Goal: Task Accomplishment & Management: Manage account settings

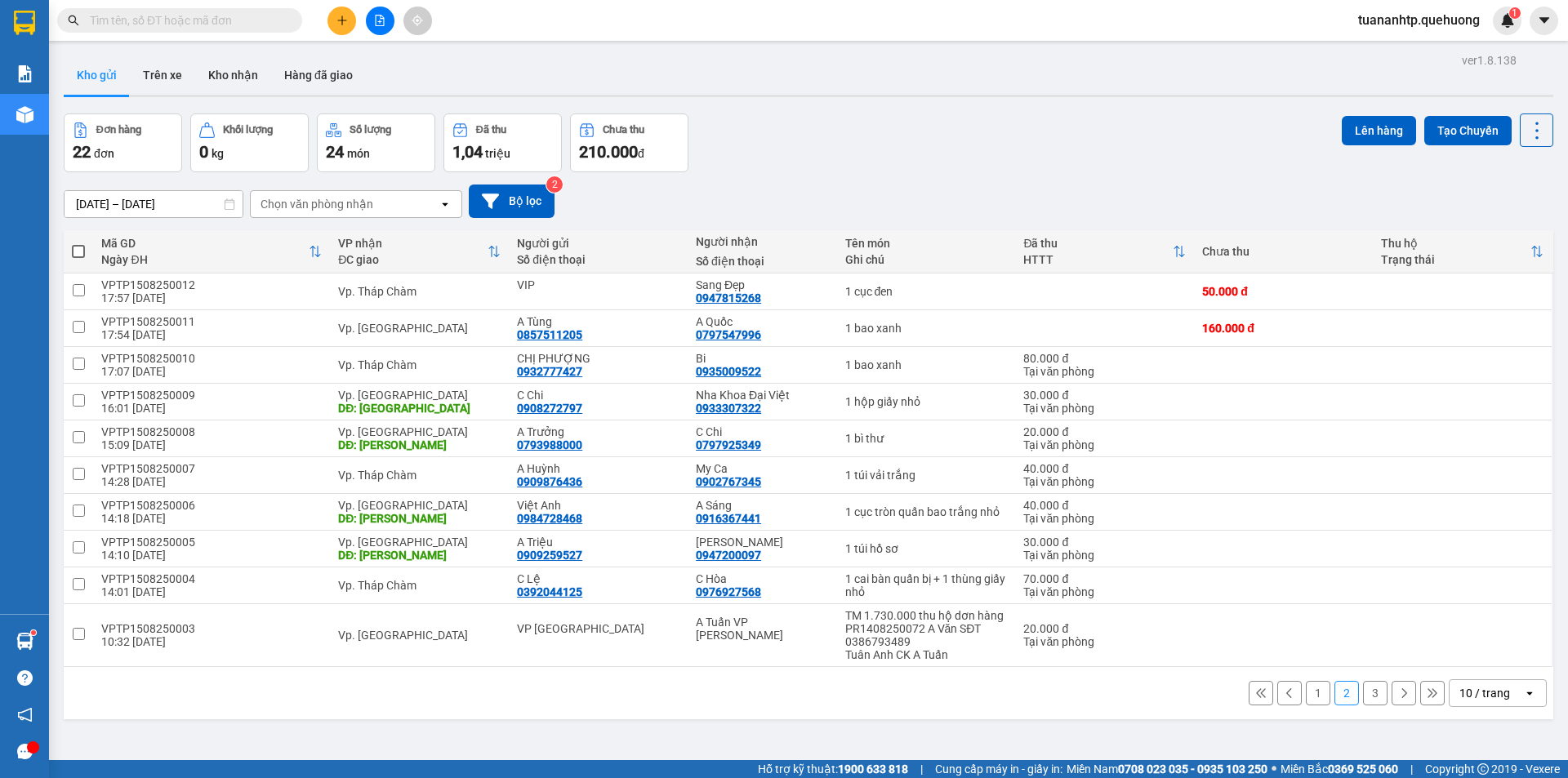
click at [188, 25] on input "text" at bounding box center [186, 19] width 193 height 18
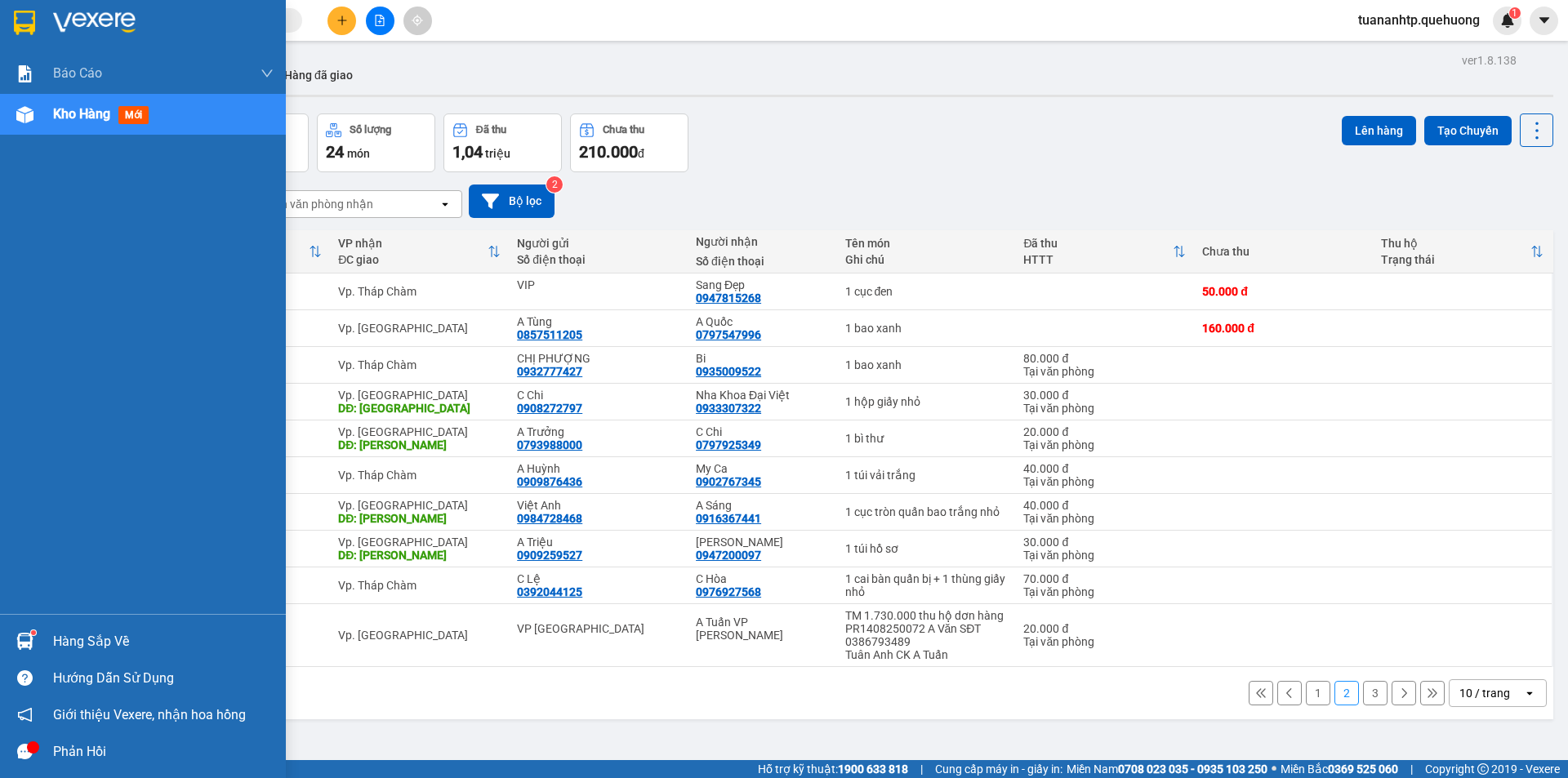
click at [52, 109] on div "Kho hàng mới" at bounding box center [142, 114] width 286 height 41
click at [142, 120] on span "mới" at bounding box center [134, 114] width 31 height 18
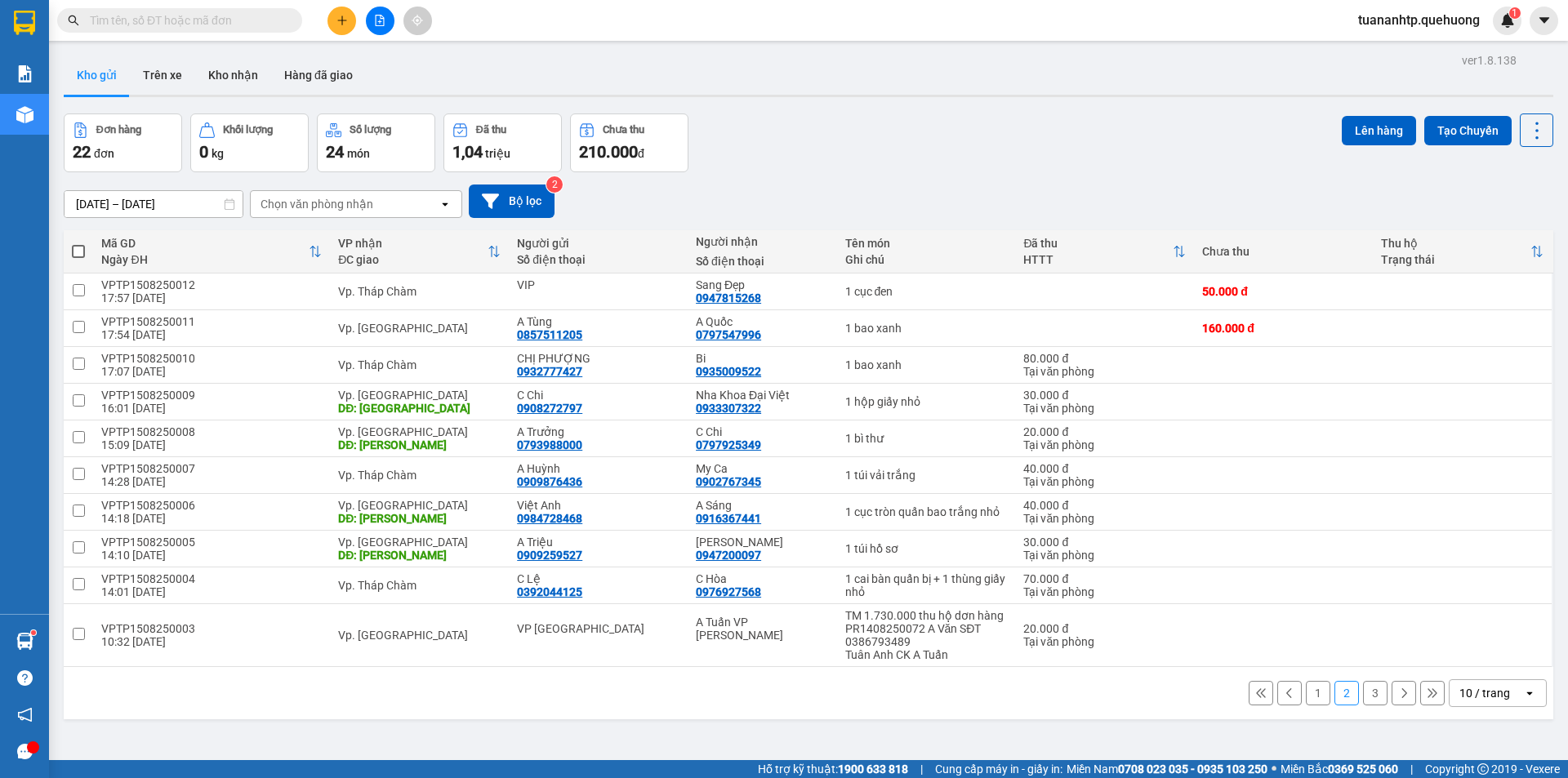
click at [81, 251] on span at bounding box center [78, 251] width 13 height 13
click at [78, 243] on input "checkbox" at bounding box center [78, 243] width 0 height 0
checkbox input "true"
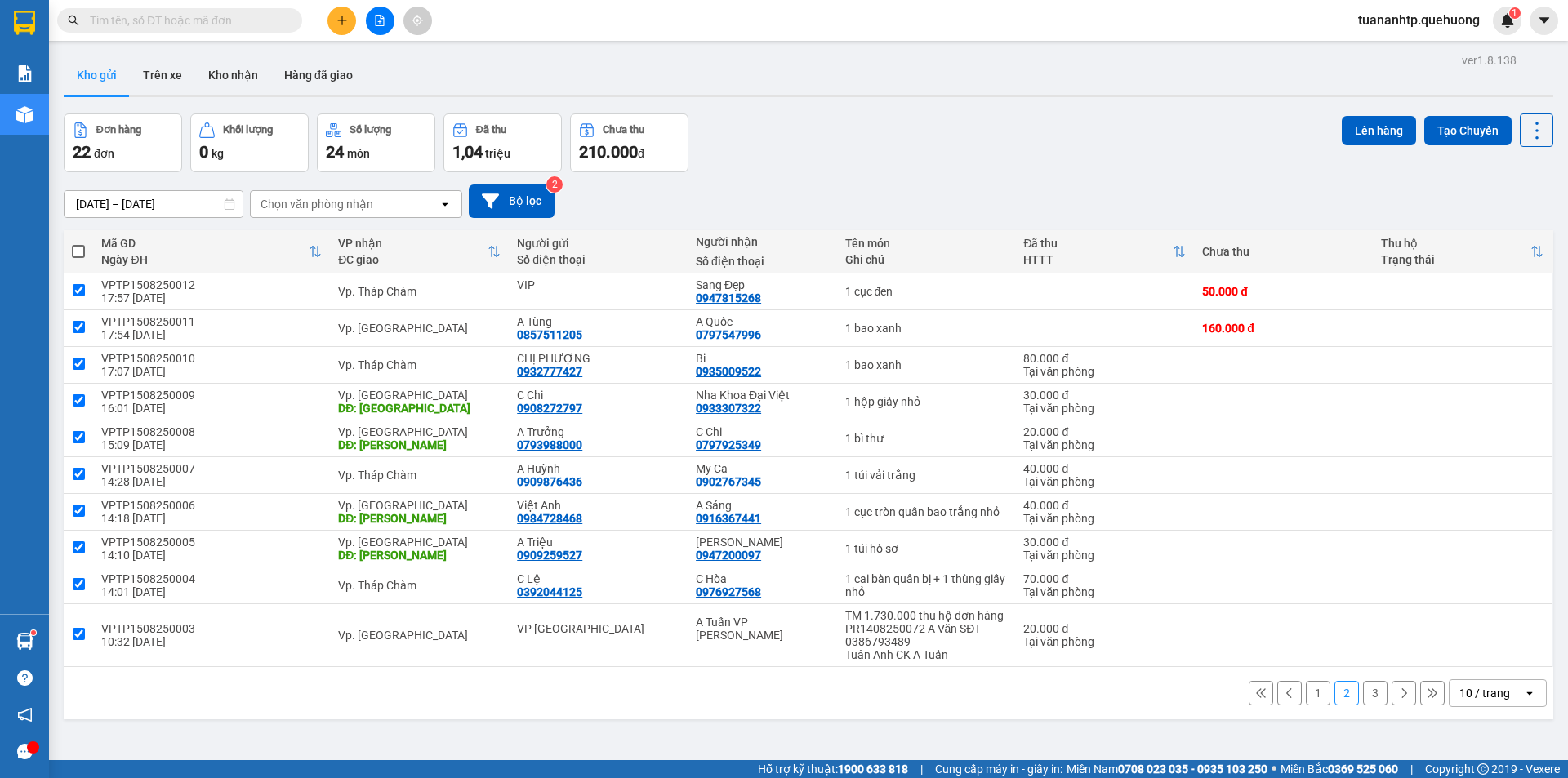
checkbox input "true"
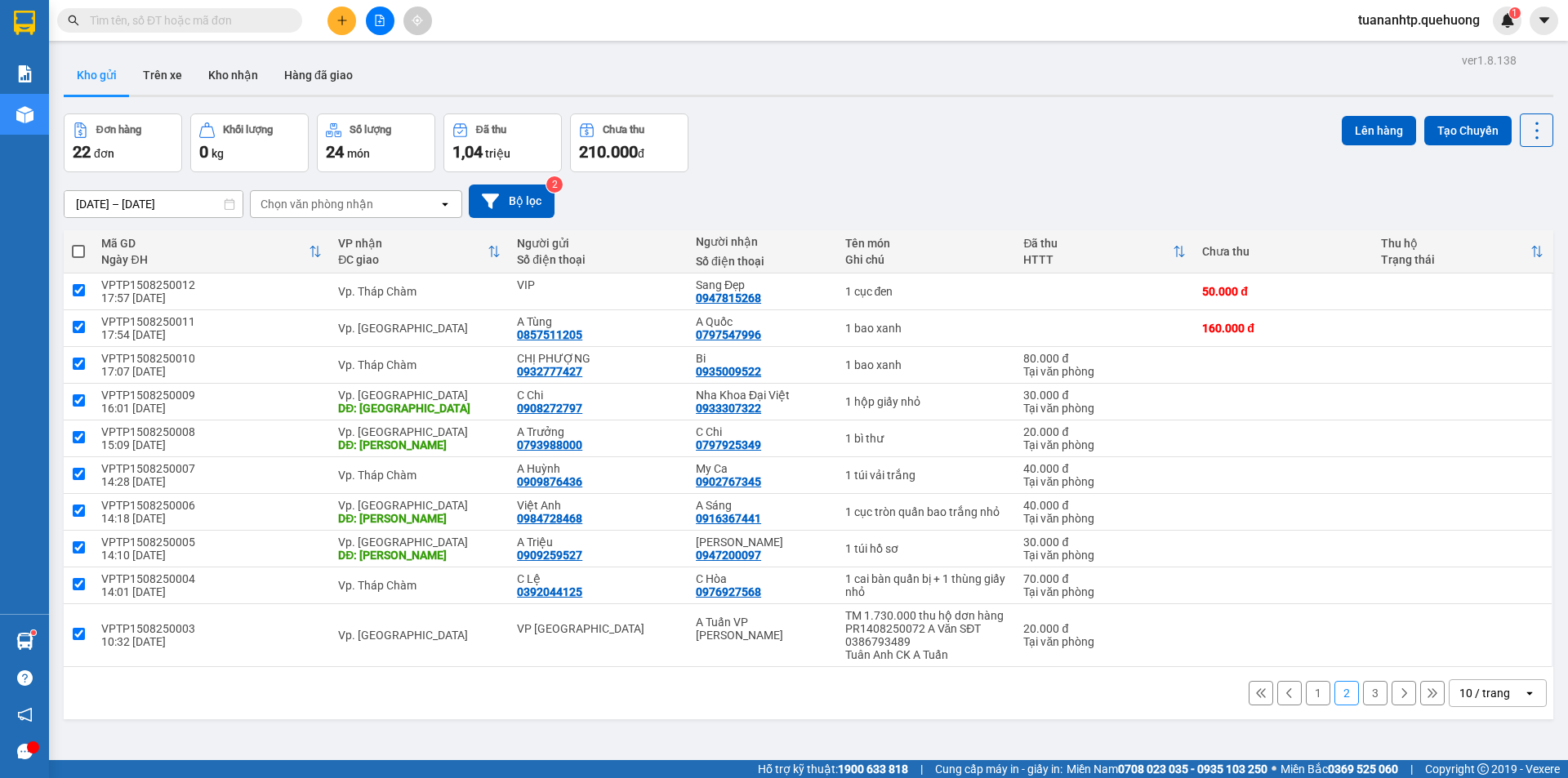
checkbox input "true"
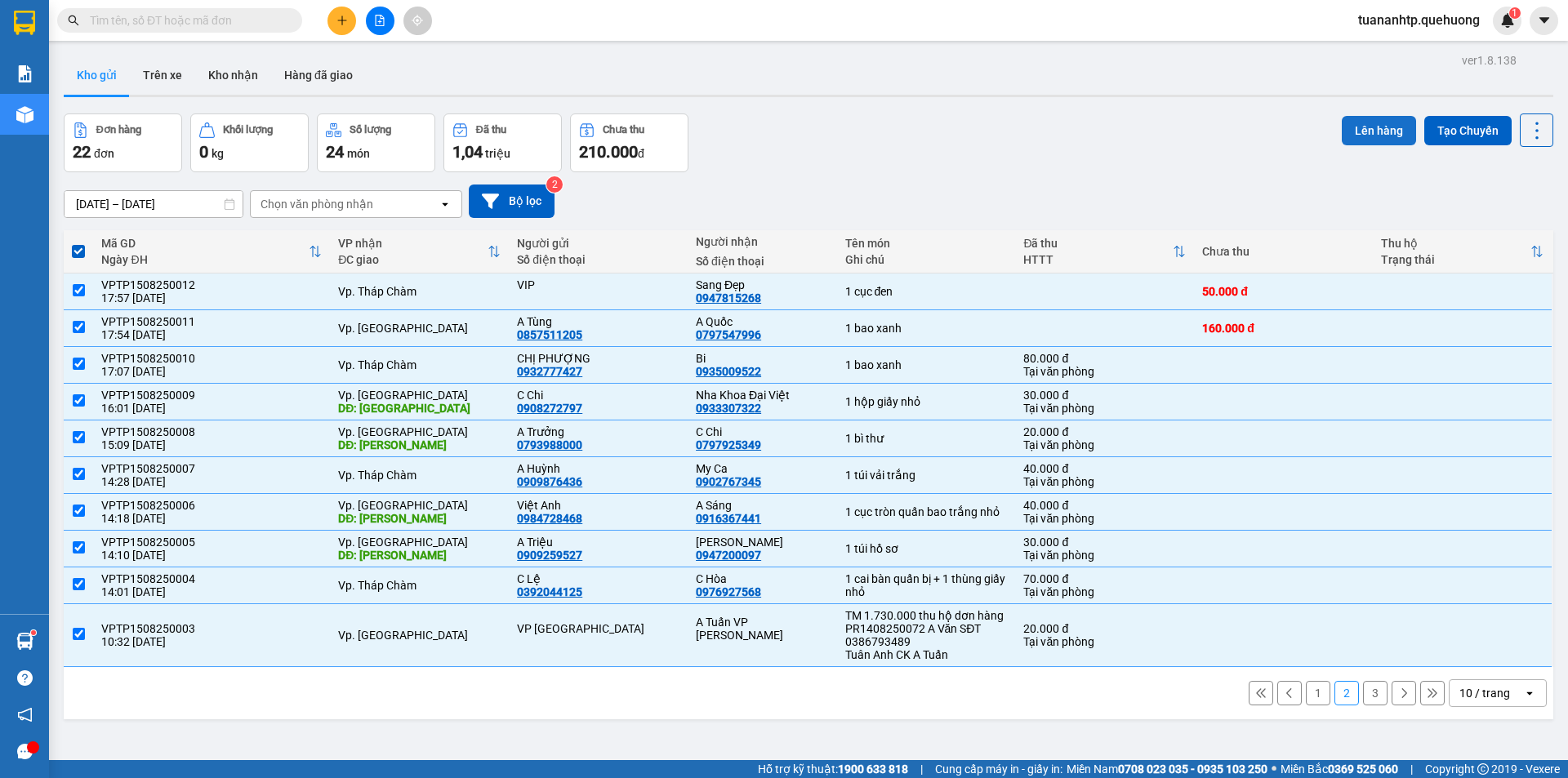
click at [1379, 128] on button "Lên hàng" at bounding box center [1379, 131] width 75 height 30
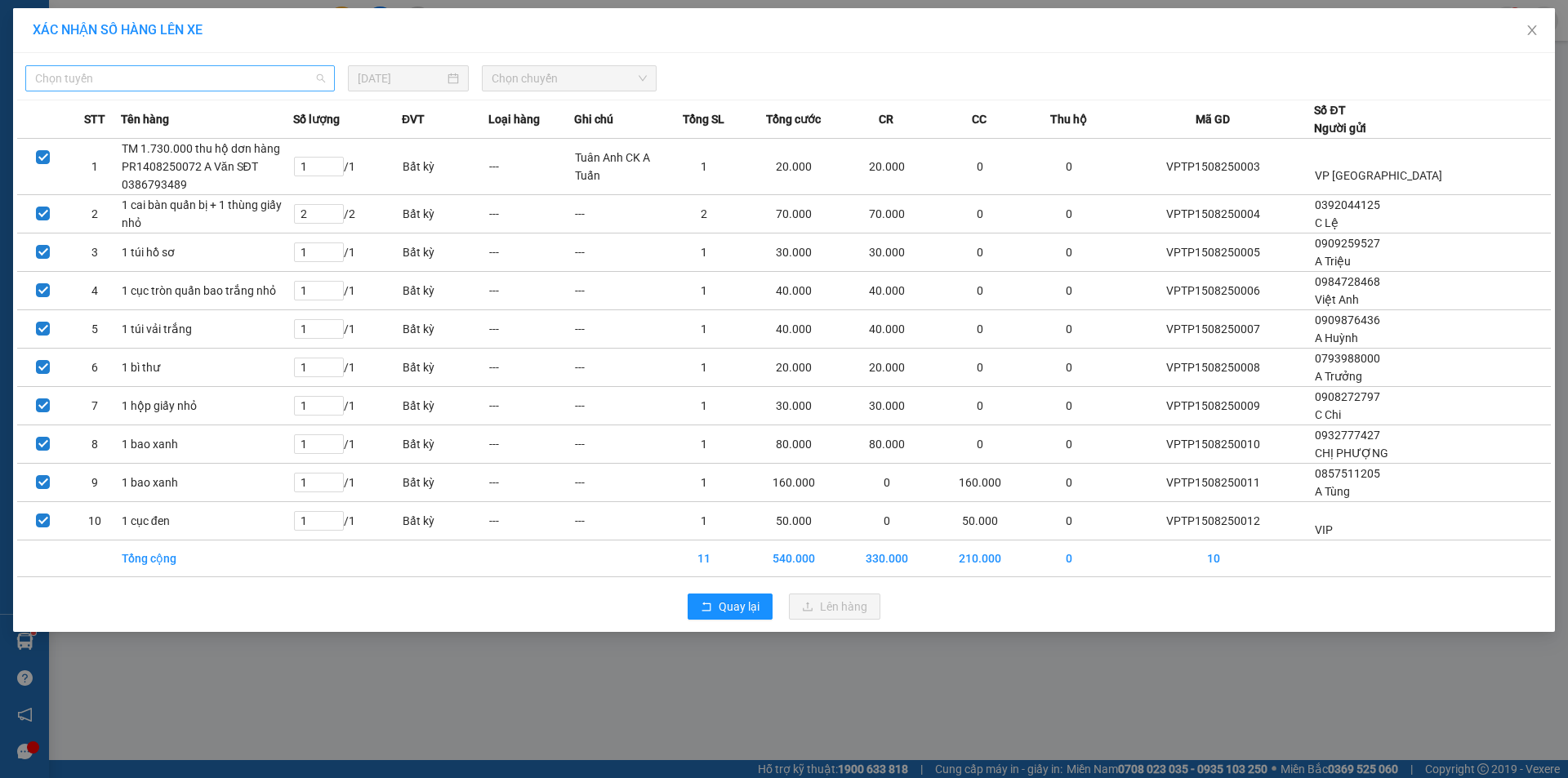
click at [270, 71] on span "Chọn tuyến" at bounding box center [180, 78] width 290 height 25
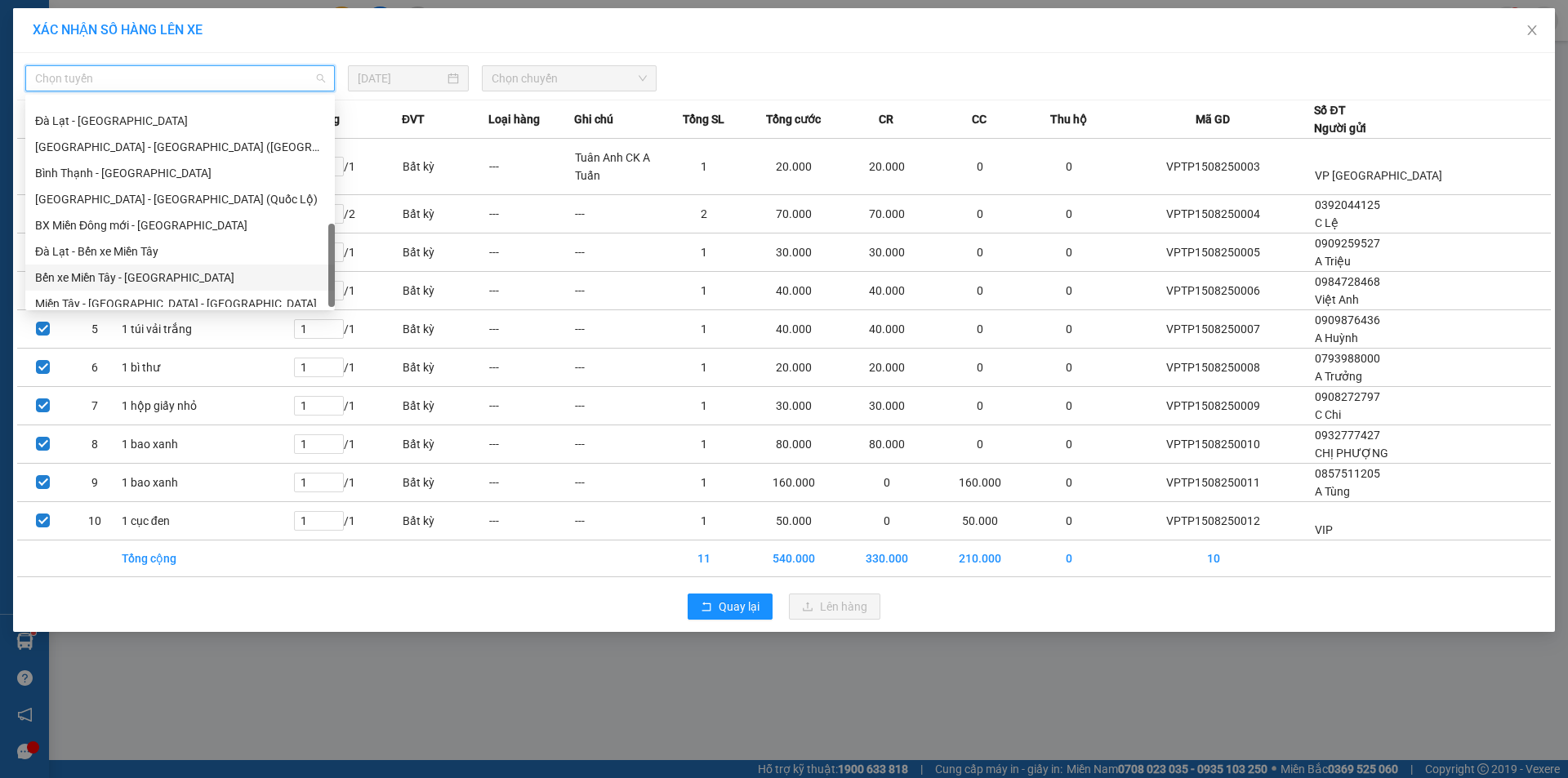
scroll to position [444, 0]
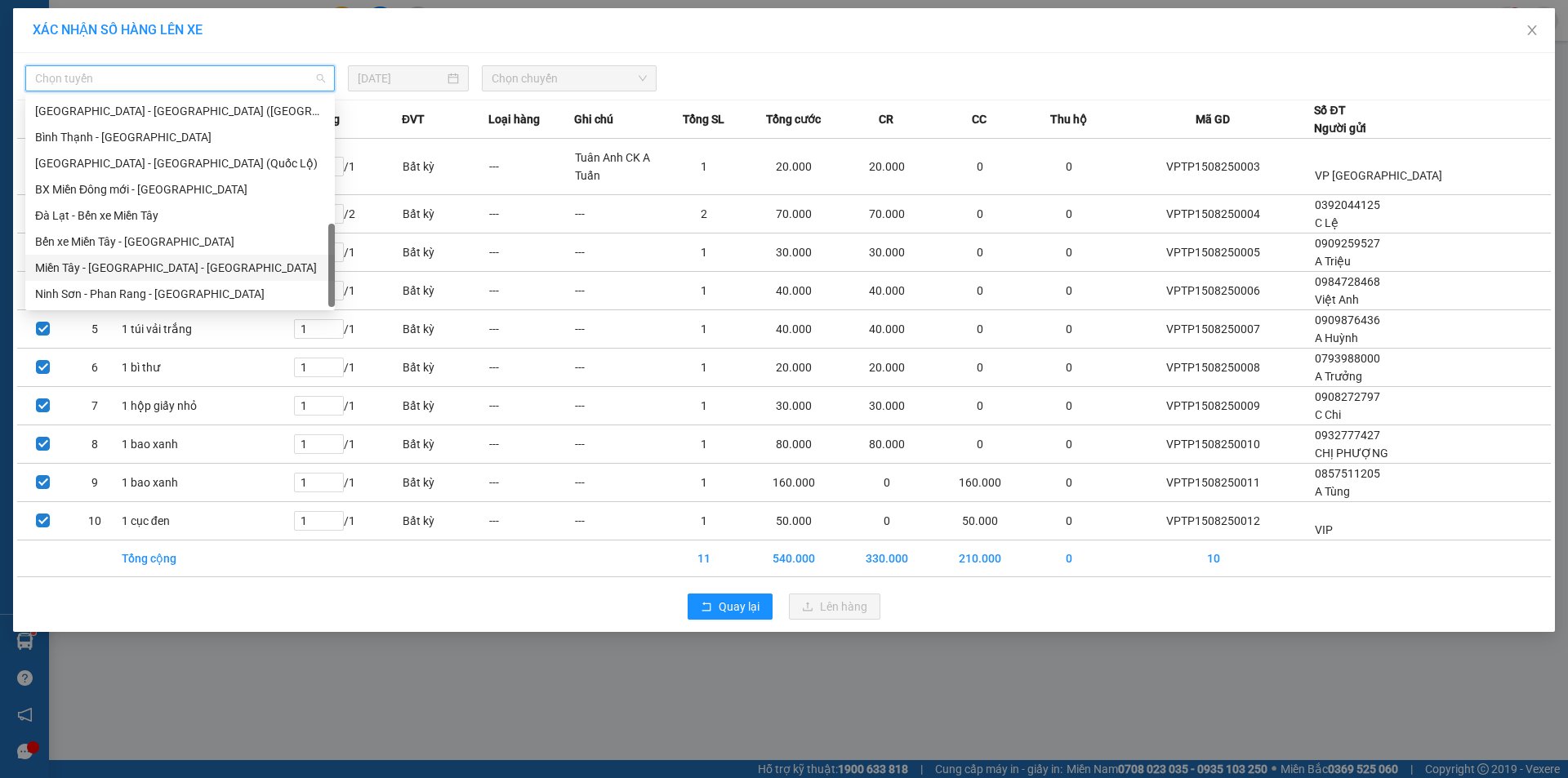
click at [150, 267] on div "Miền Tây - [GEOGRAPHIC_DATA] - [GEOGRAPHIC_DATA]" at bounding box center [180, 267] width 290 height 18
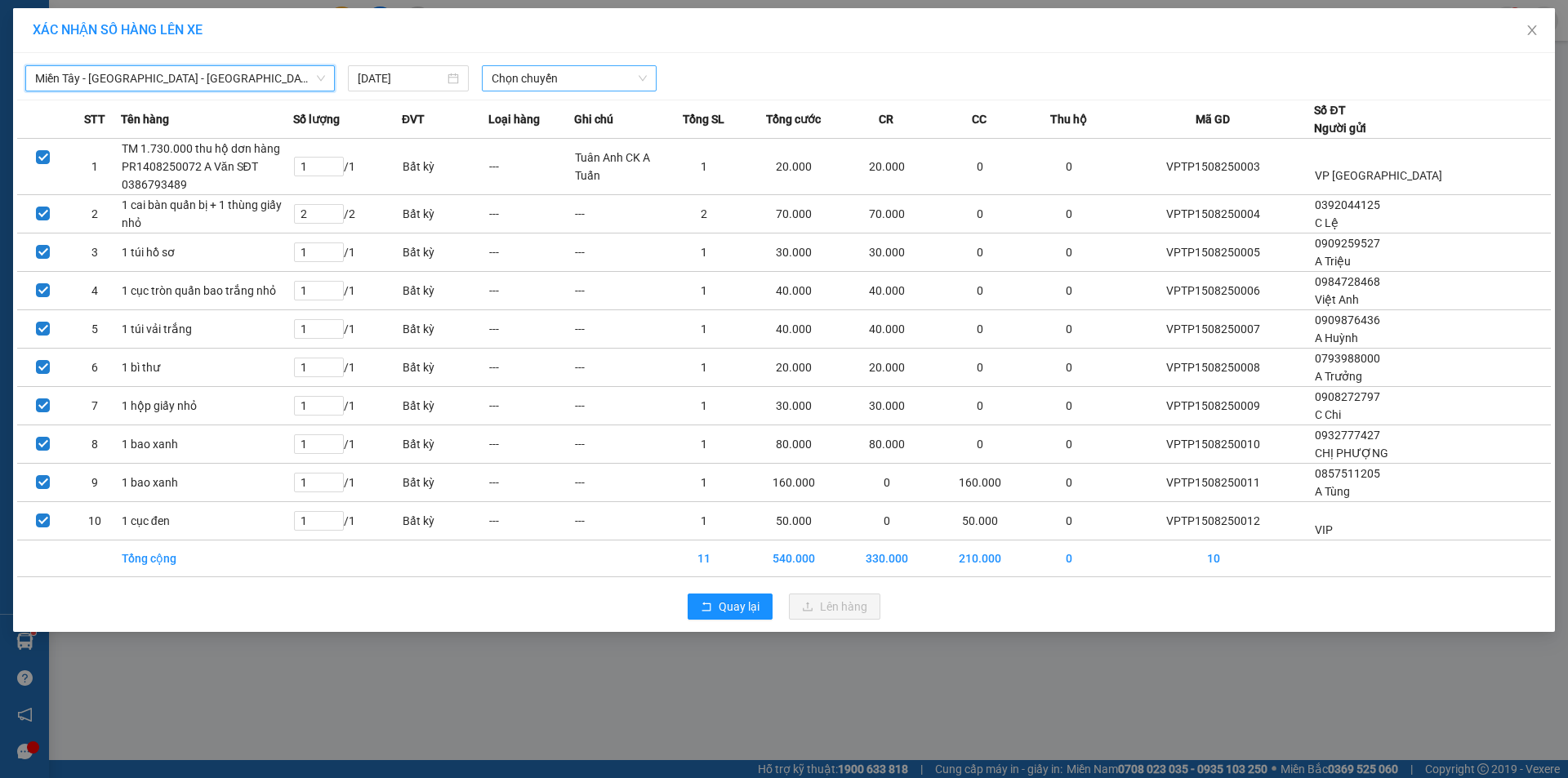
click at [529, 73] on span "Chọn chuyến" at bounding box center [569, 78] width 155 height 25
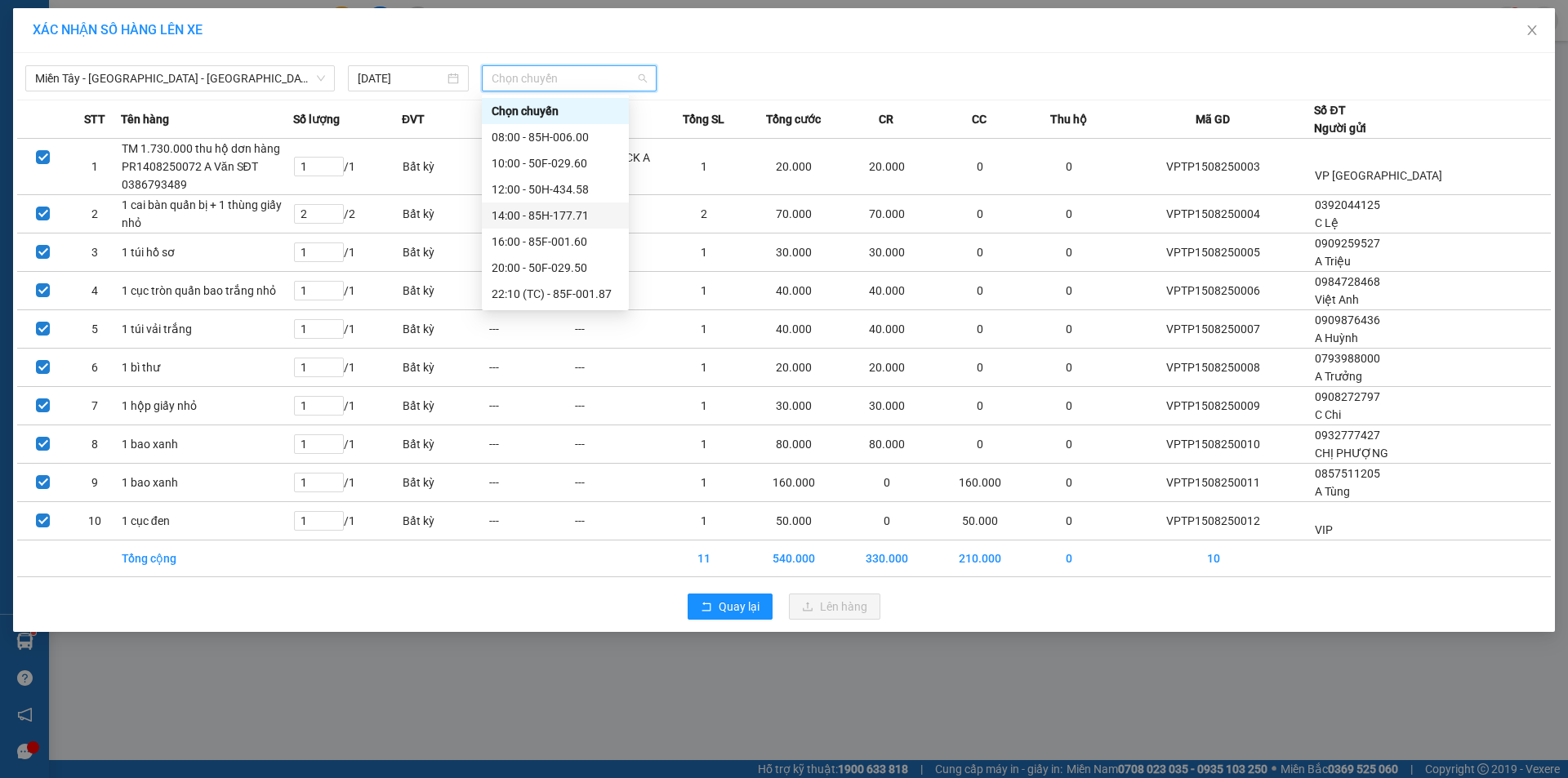
scroll to position [183, 0]
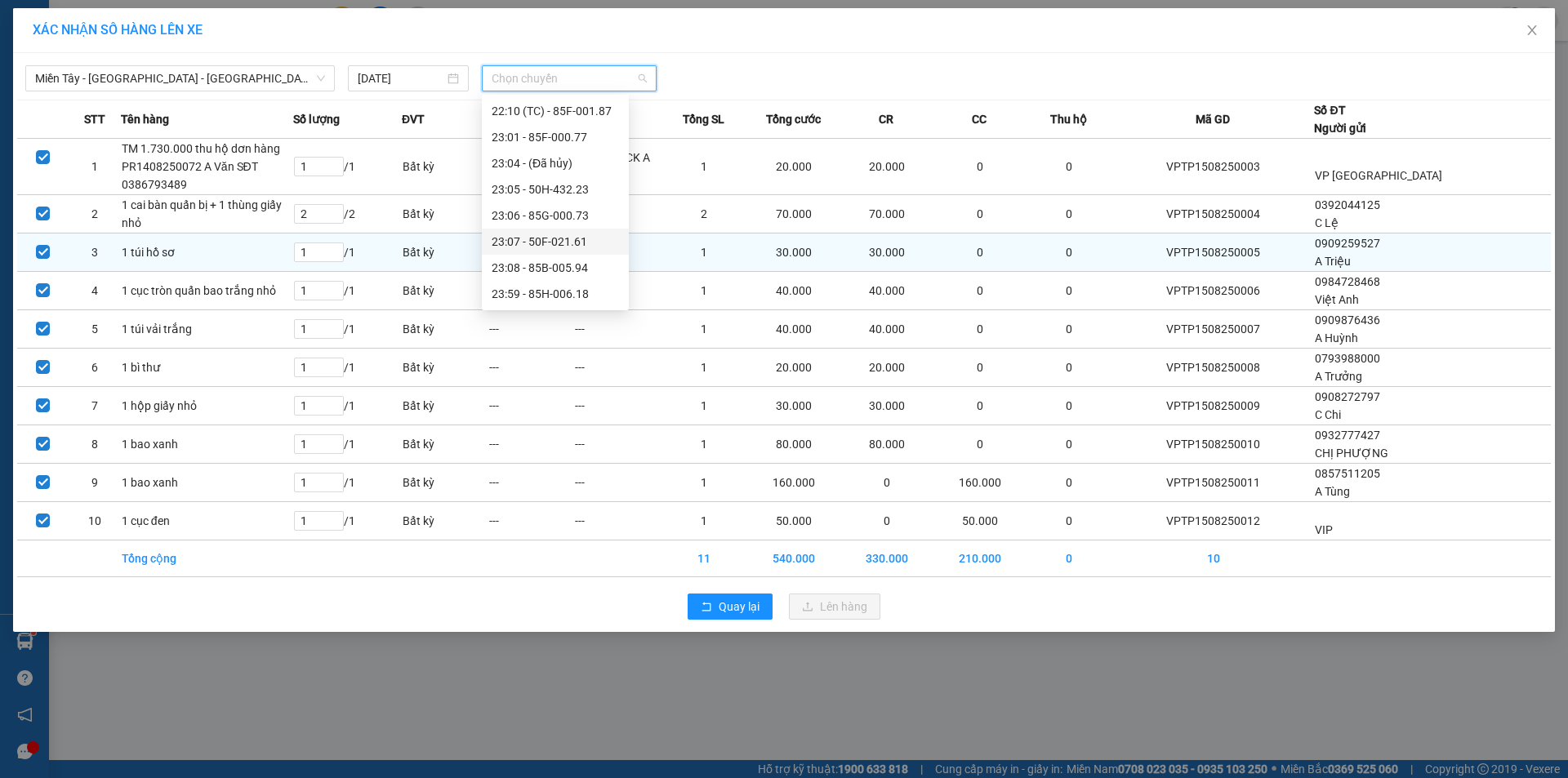
click at [556, 248] on div "23:07 - 50F-021.61" at bounding box center [555, 241] width 127 height 18
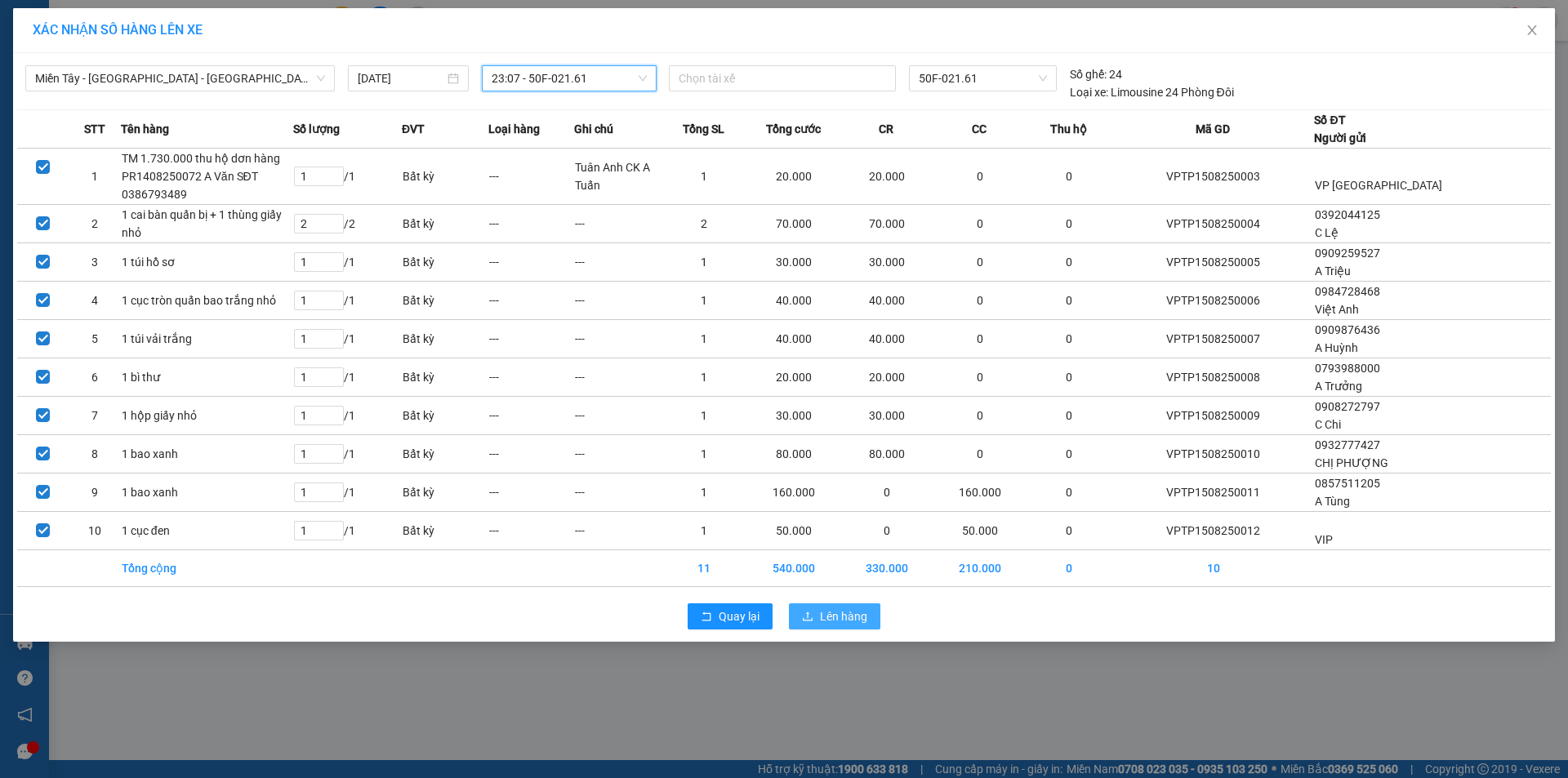
click at [842, 621] on span "Lên hàng" at bounding box center [844, 616] width 47 height 18
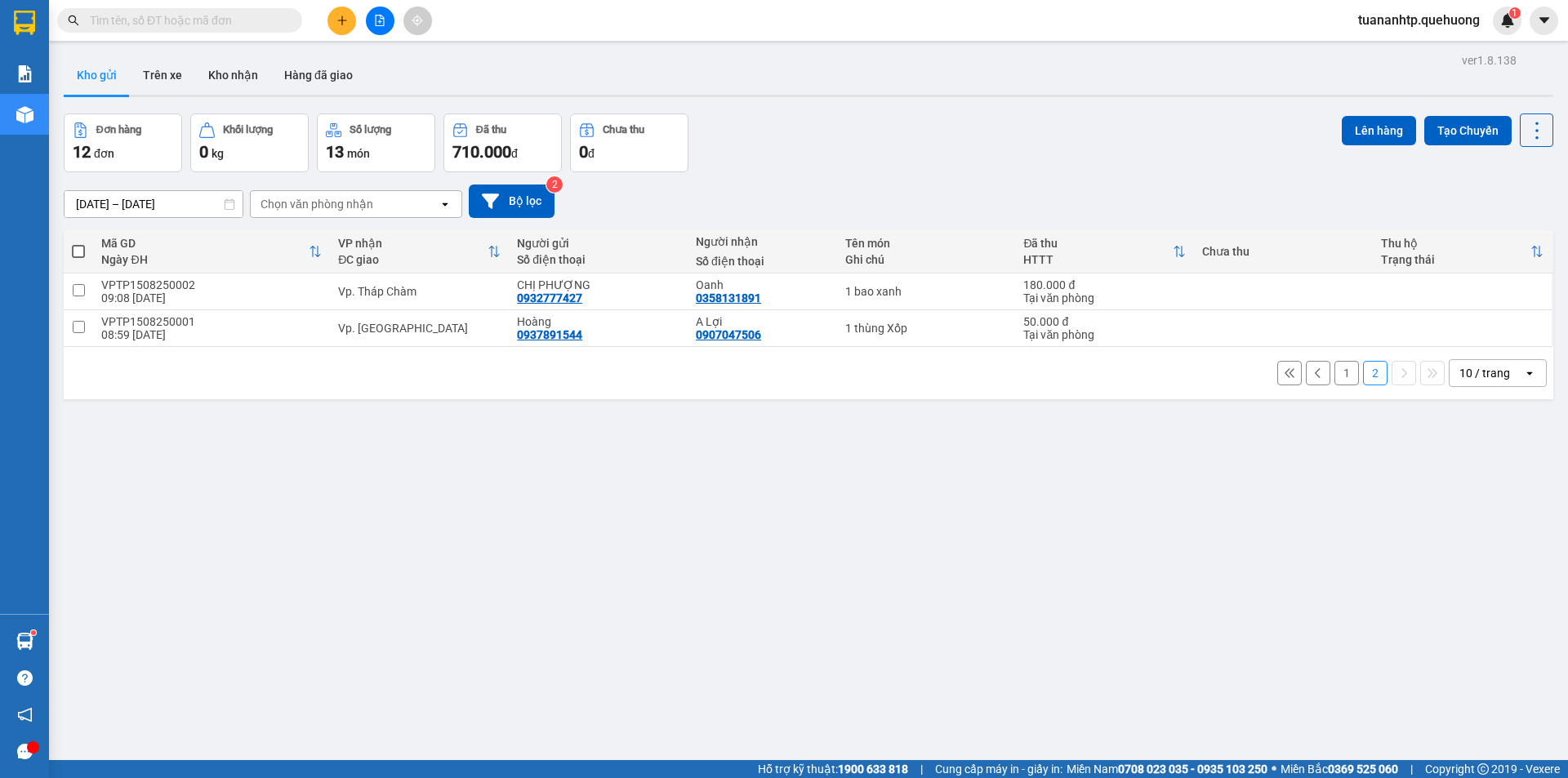
click at [77, 248] on span at bounding box center [78, 251] width 13 height 13
click at [78, 243] on input "checkbox" at bounding box center [78, 243] width 0 height 0
checkbox input "true"
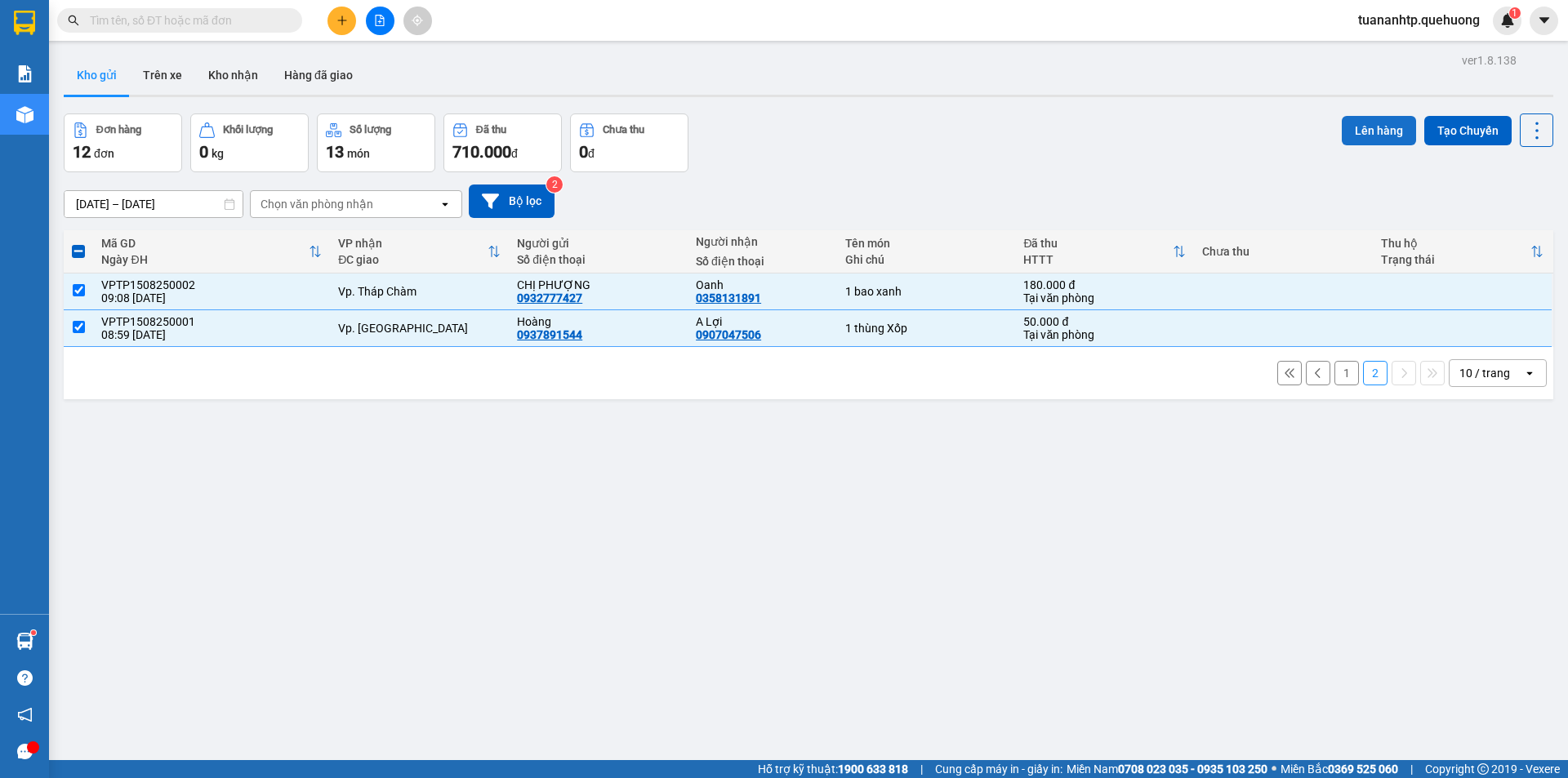
click at [1351, 127] on button "Lên hàng" at bounding box center [1379, 131] width 75 height 30
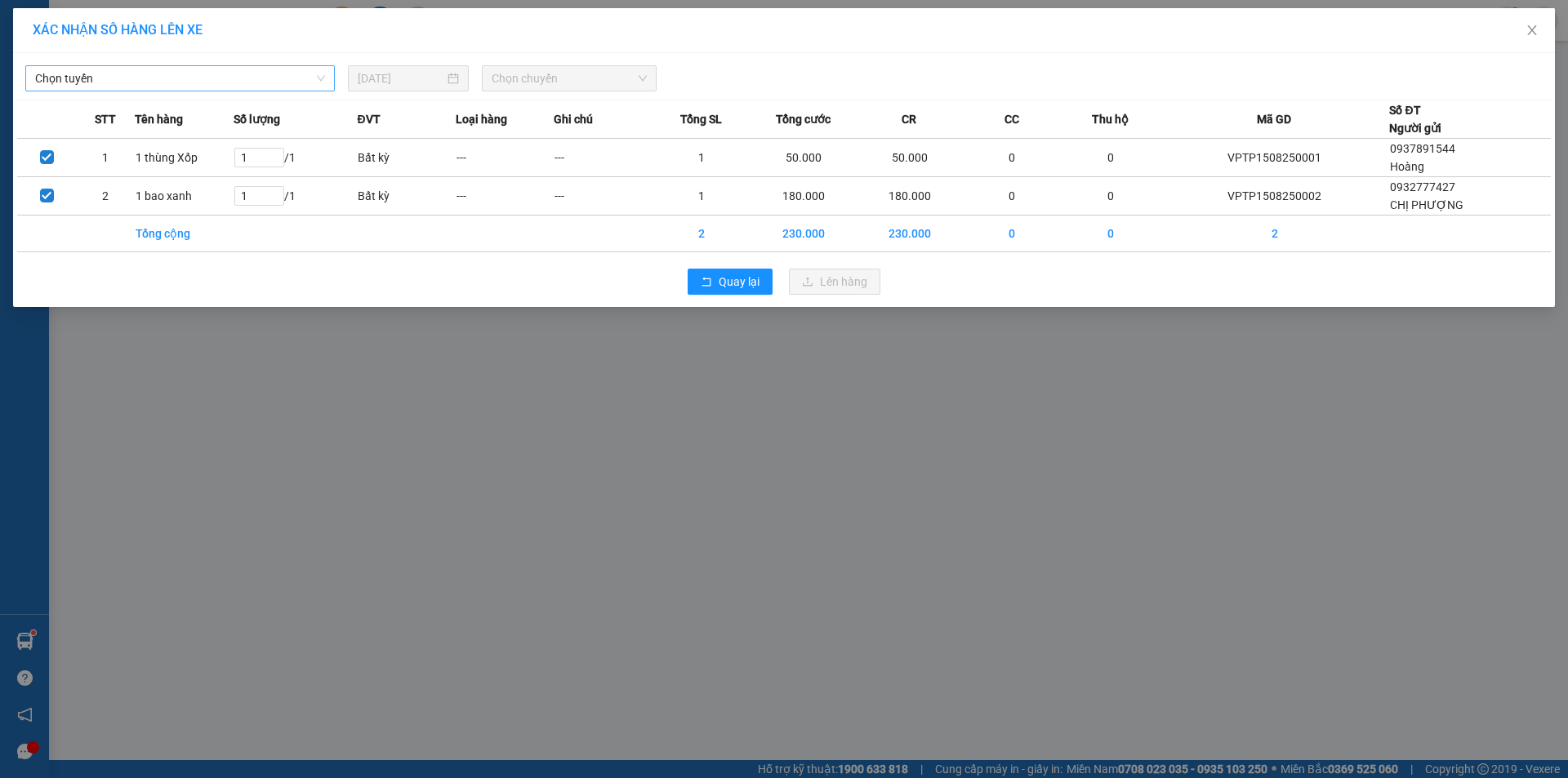
click at [248, 77] on span "Chọn tuyến" at bounding box center [180, 78] width 290 height 25
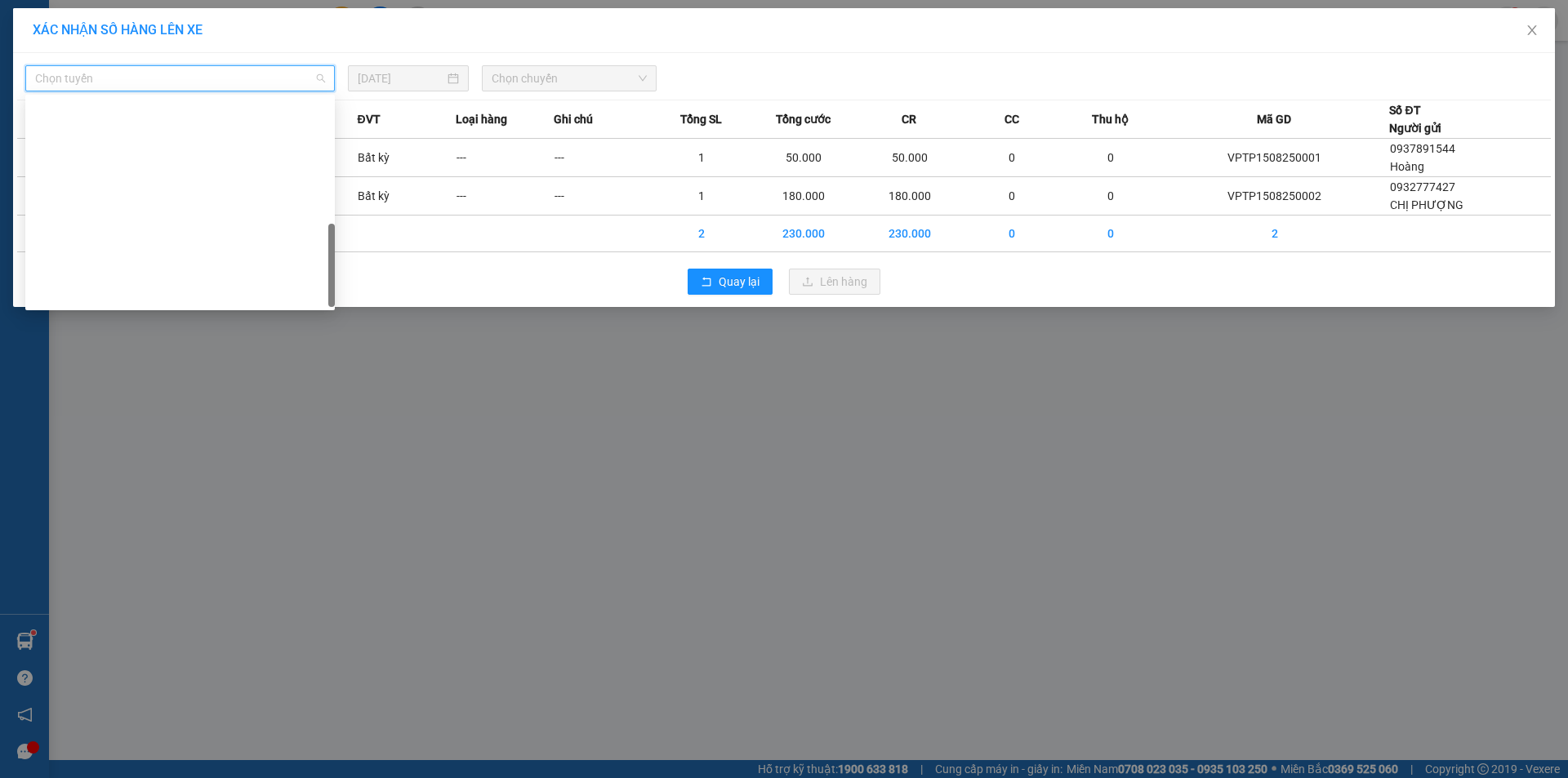
scroll to position [444, 0]
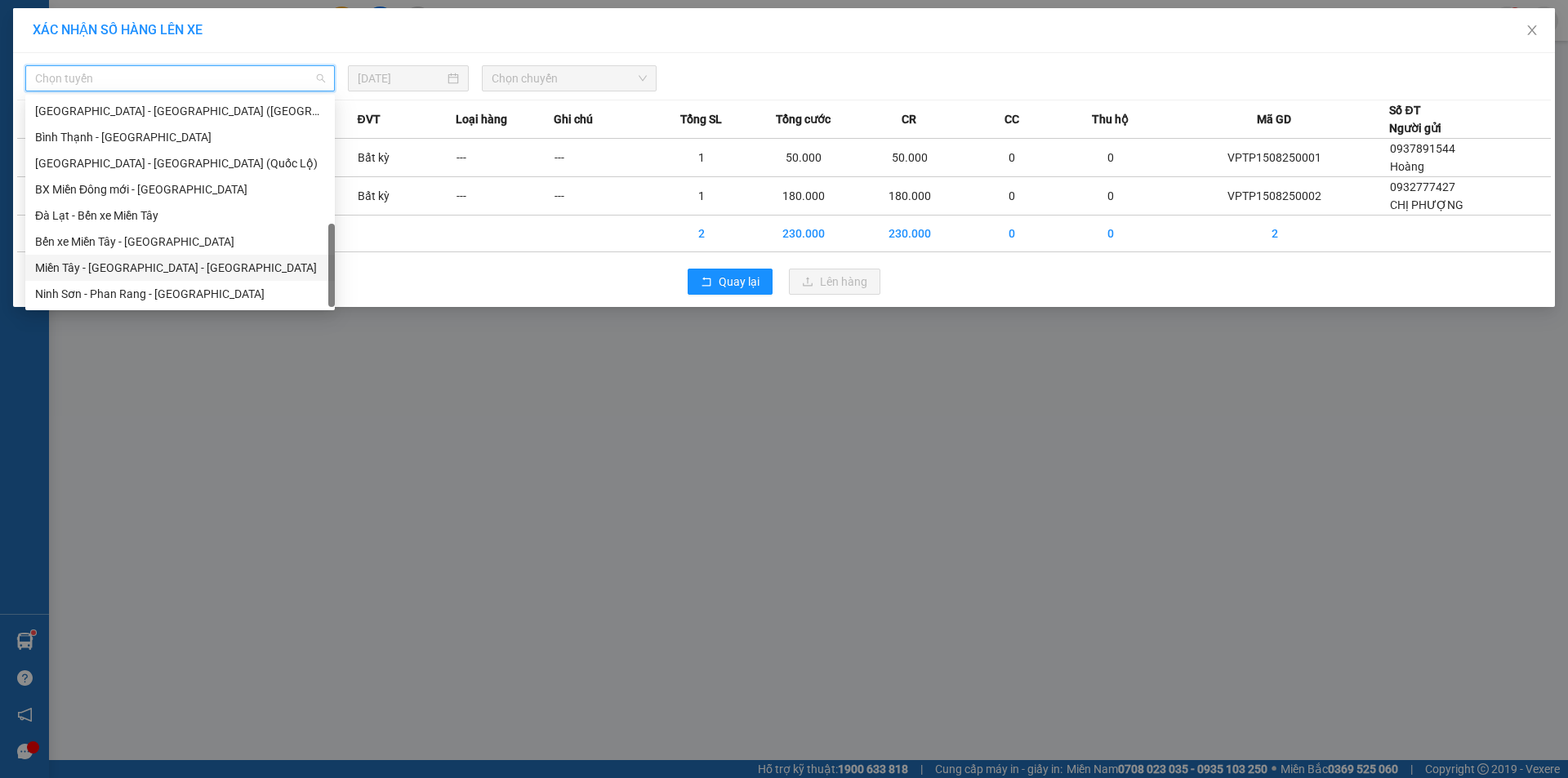
click at [114, 270] on div "Miền Tây - [GEOGRAPHIC_DATA] - [GEOGRAPHIC_DATA]" at bounding box center [180, 267] width 290 height 18
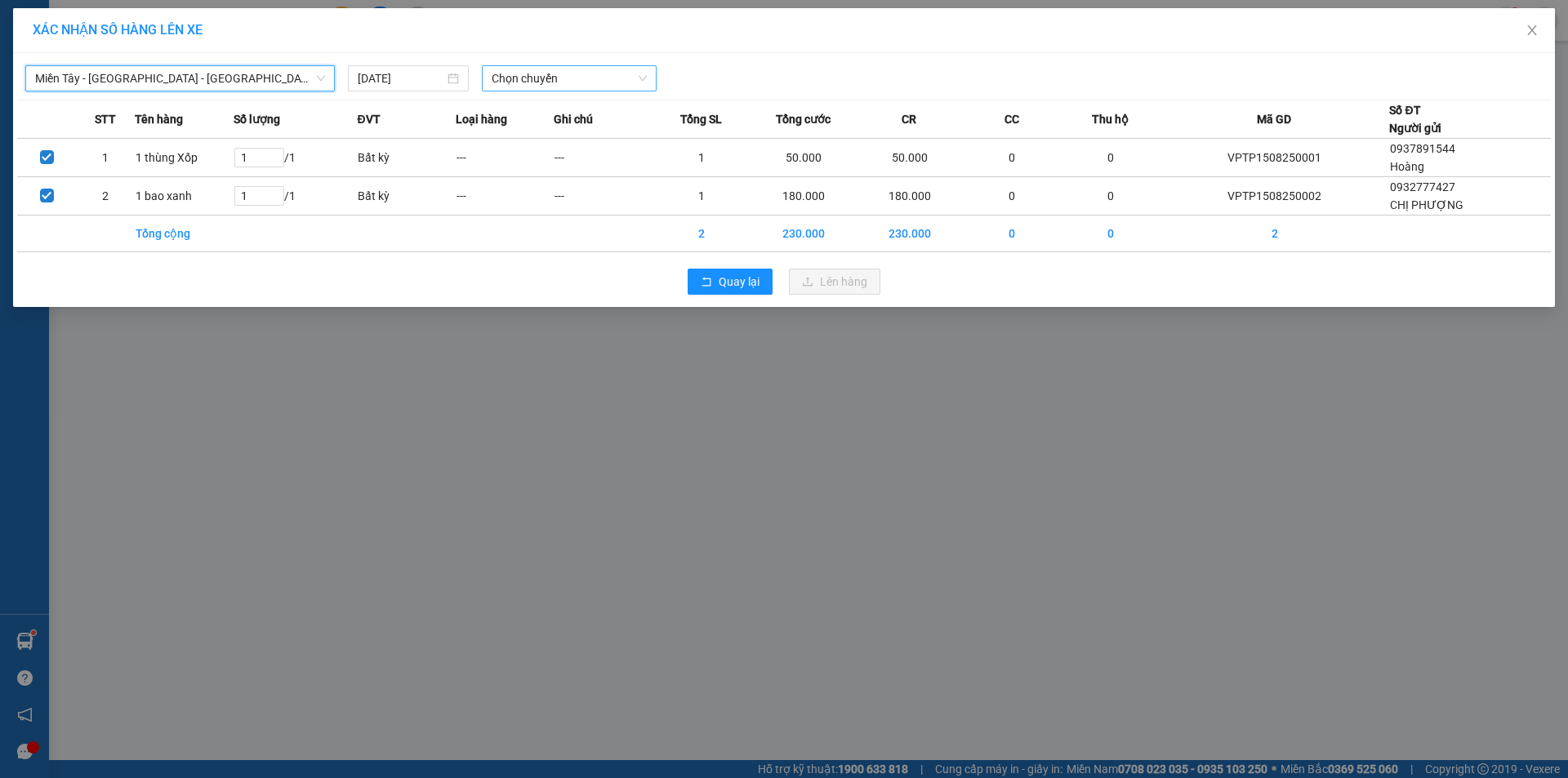
click at [553, 77] on span "Chọn chuyến" at bounding box center [569, 78] width 155 height 25
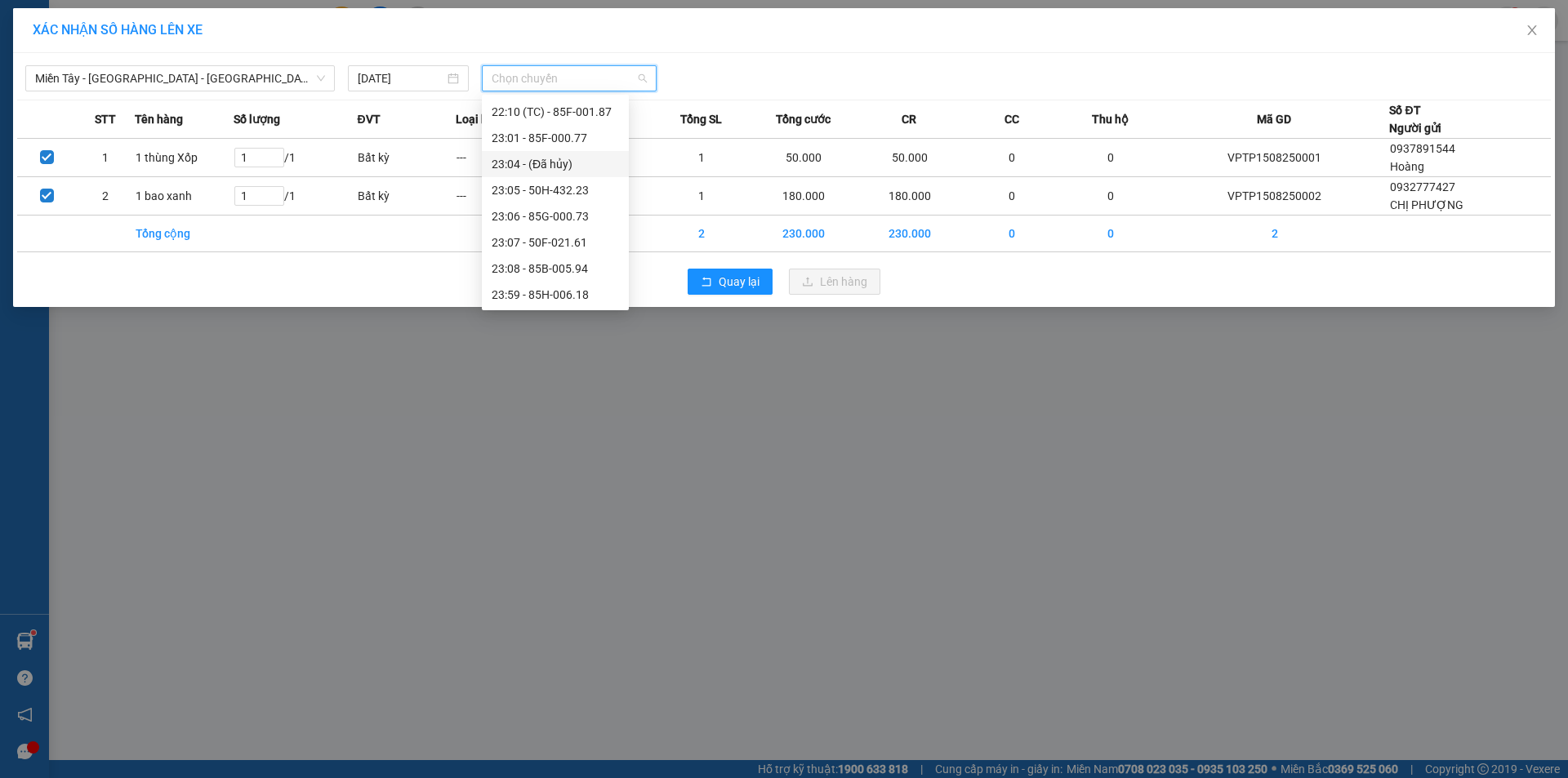
scroll to position [183, 0]
click at [572, 232] on div "23:07 - 50F-021.61" at bounding box center [555, 242] width 147 height 26
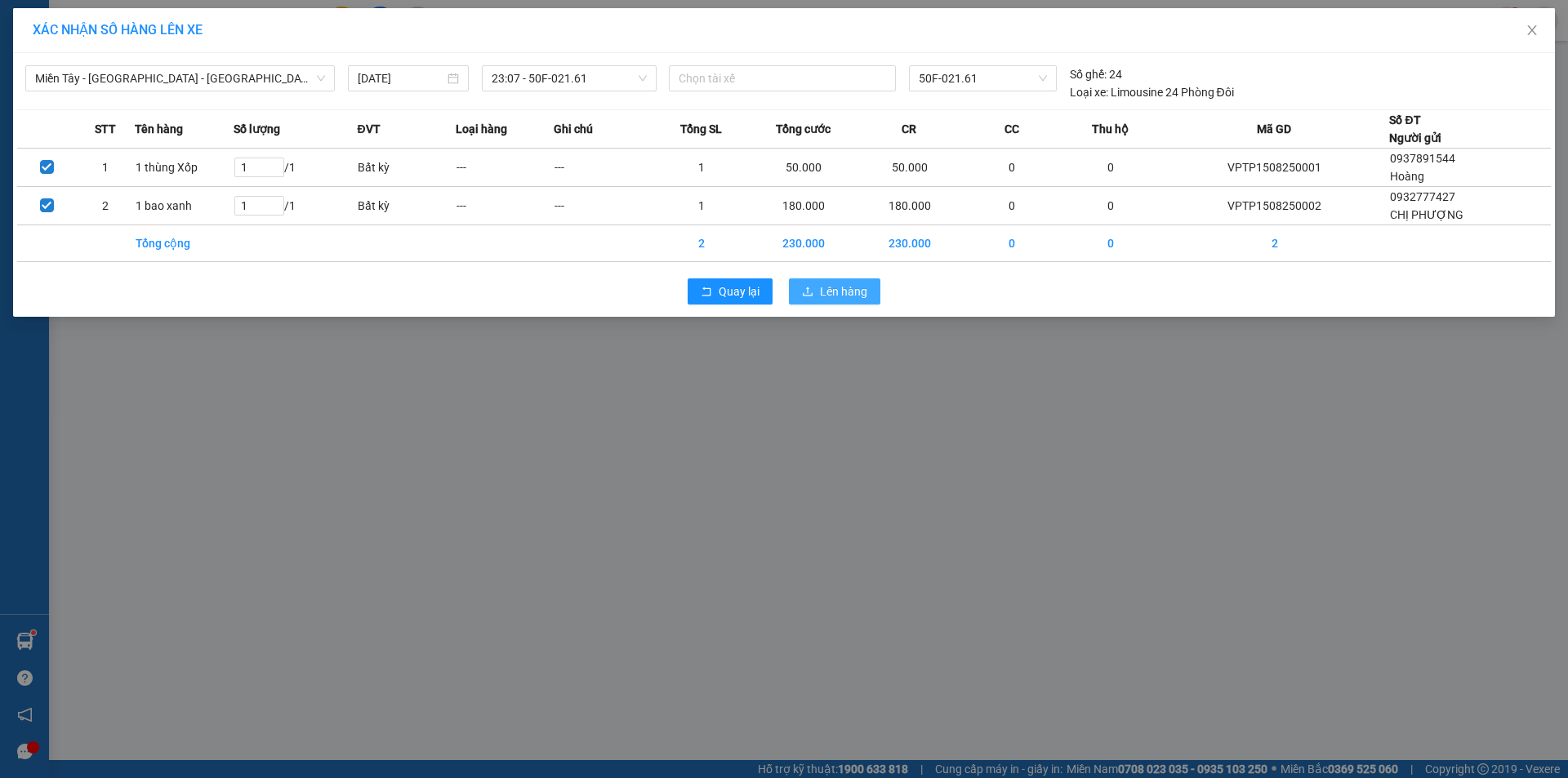
click at [851, 299] on span "Lên hàng" at bounding box center [844, 291] width 47 height 18
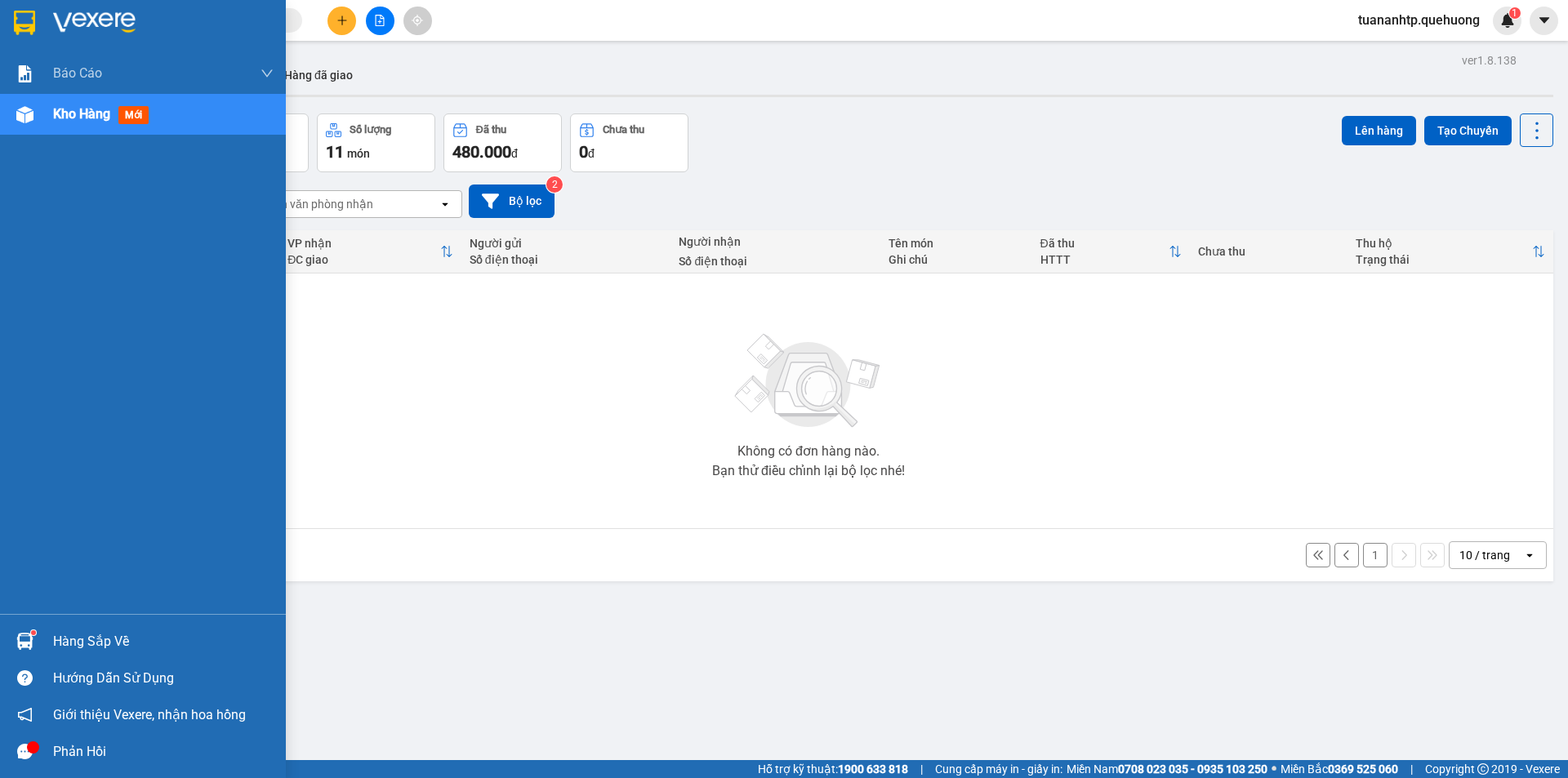
click at [55, 118] on span "Kho hàng" at bounding box center [81, 114] width 57 height 15
click at [99, 110] on span "Kho hàng" at bounding box center [81, 114] width 57 height 15
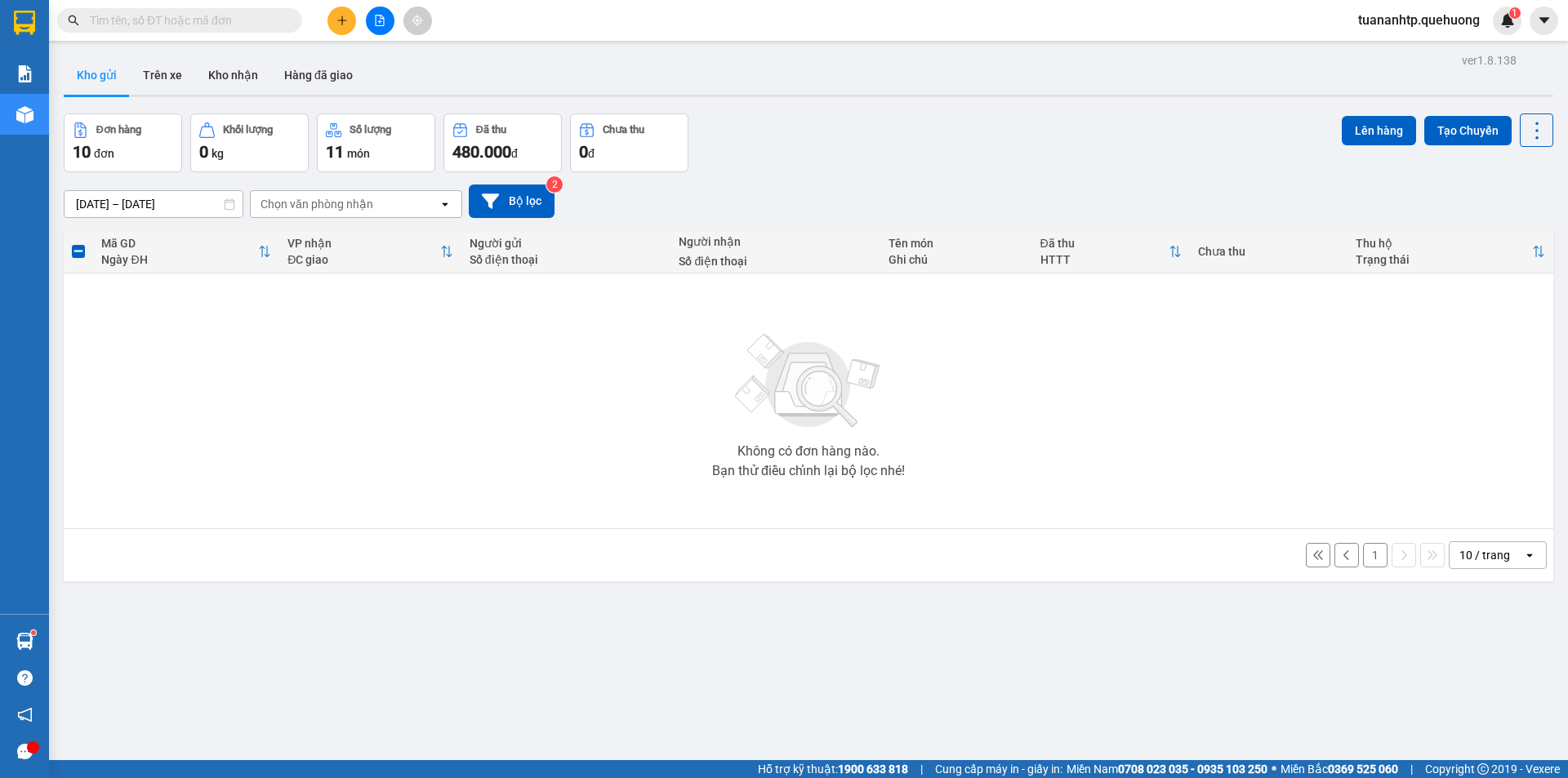
click at [406, 364] on div "Không có đơn hàng nào. Bạn thử điều chỉnh lại bộ lọc nhé!" at bounding box center [808, 400] width 1473 height 245
click at [153, 81] on button "Trên xe" at bounding box center [162, 75] width 65 height 39
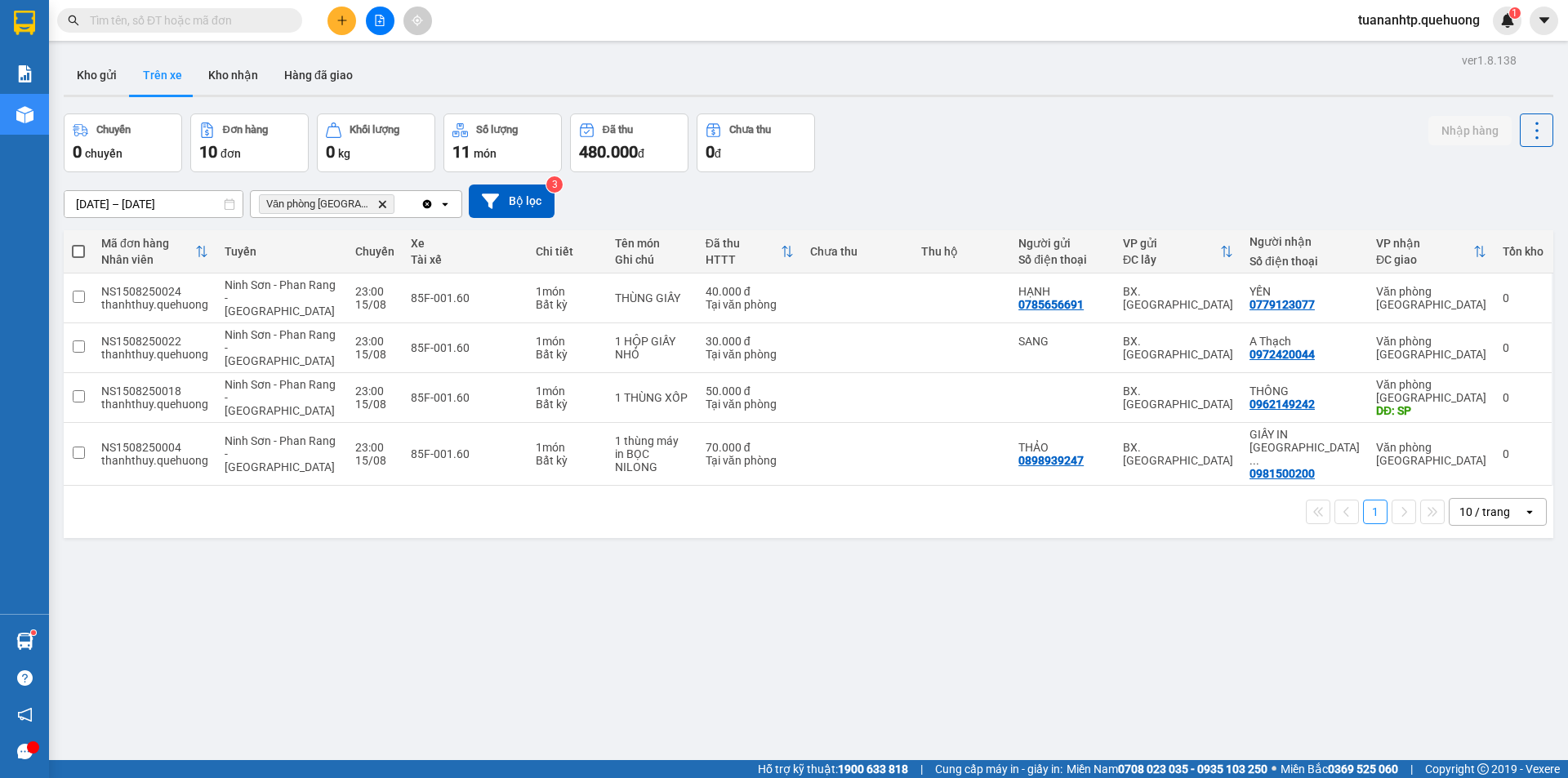
click at [229, 23] on input "text" at bounding box center [186, 19] width 193 height 18
click at [377, 30] on button at bounding box center [380, 21] width 29 height 29
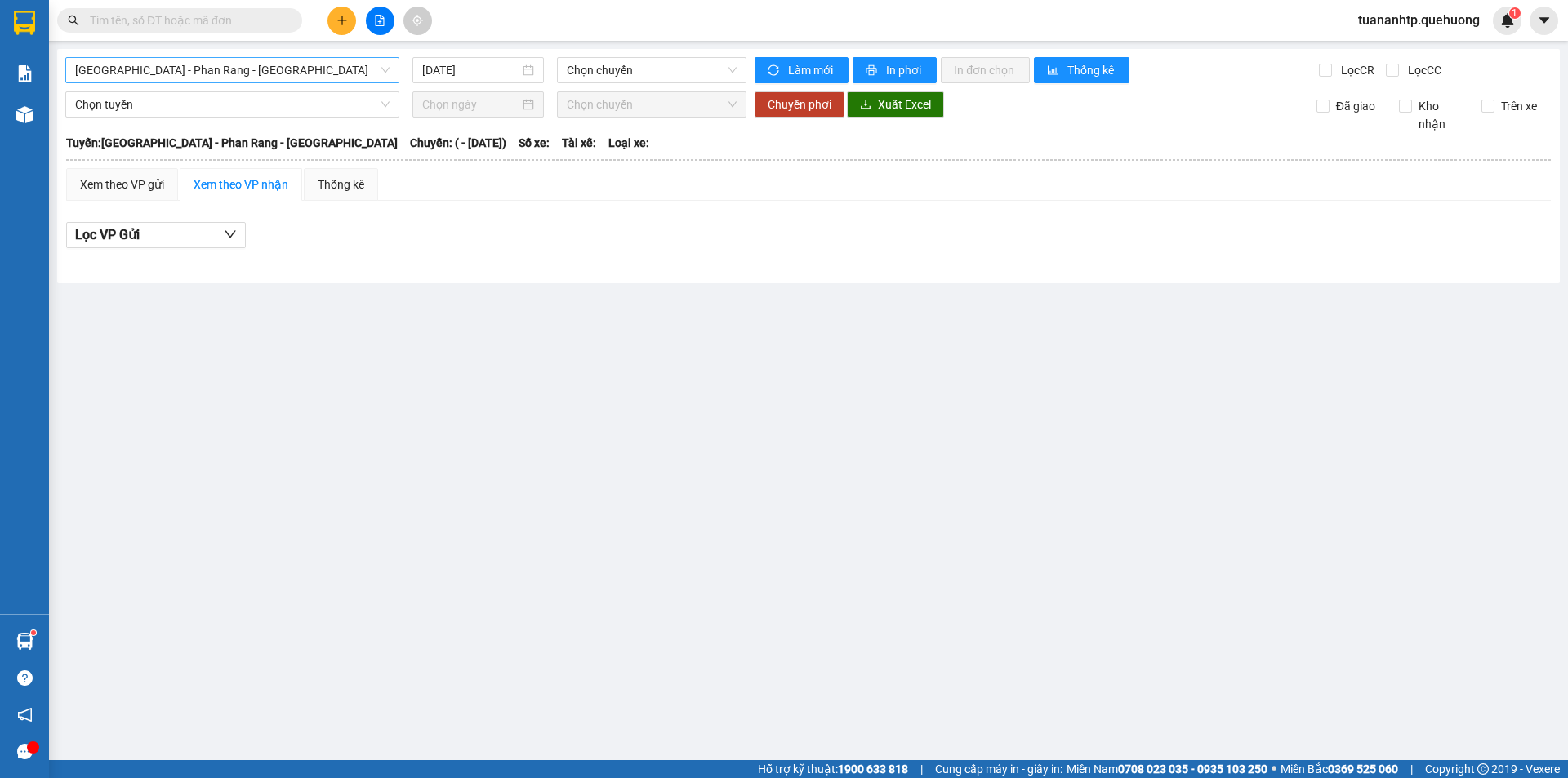
click at [248, 77] on span "[GEOGRAPHIC_DATA] - Phan Rang - [GEOGRAPHIC_DATA]" at bounding box center [232, 69] width 315 height 25
click at [261, 71] on span "[GEOGRAPHIC_DATA] - Phan Rang - [GEOGRAPHIC_DATA]" at bounding box center [232, 69] width 315 height 25
click at [611, 78] on span "Chọn chuyến" at bounding box center [651, 69] width 170 height 25
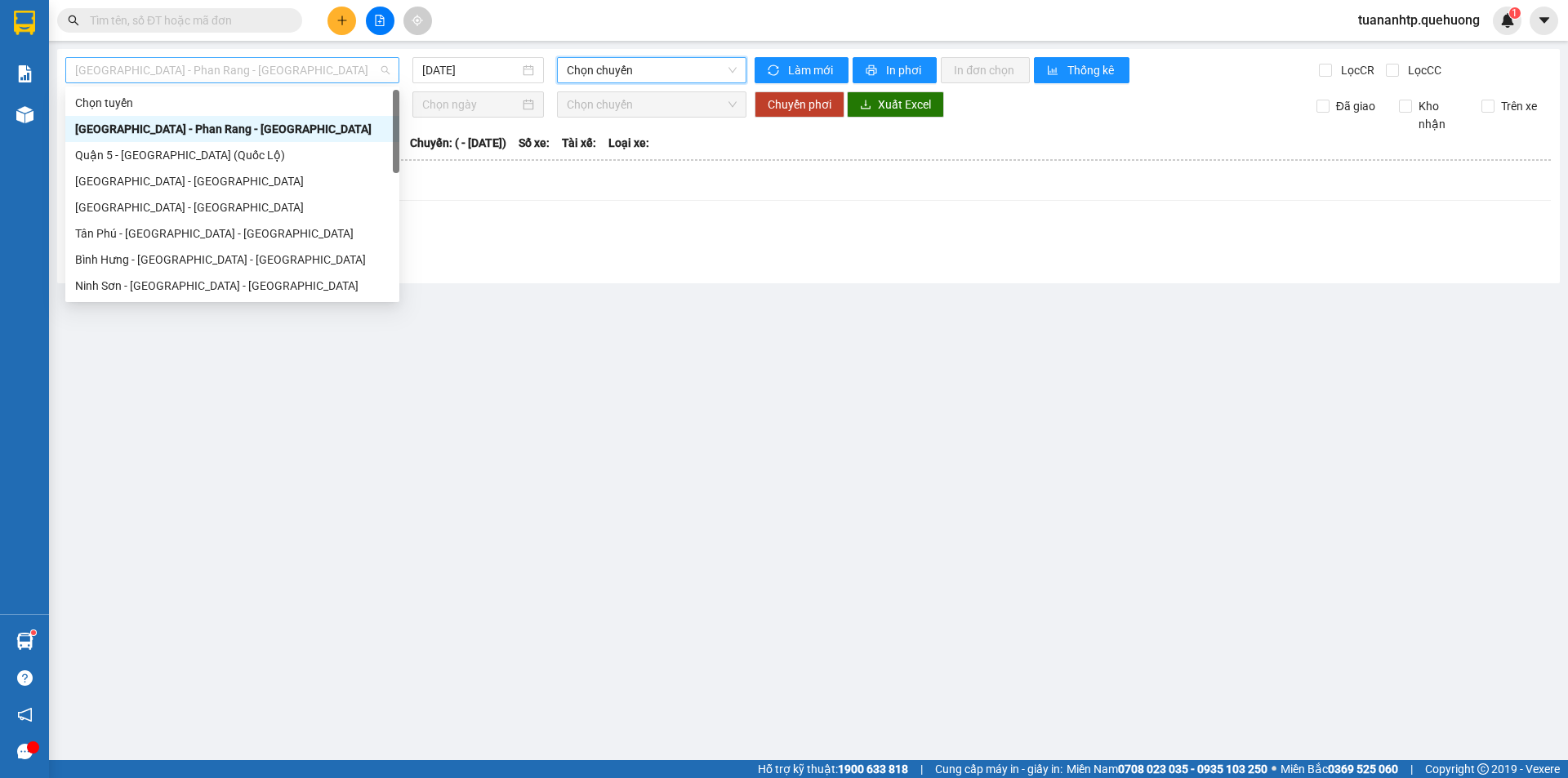
click at [280, 66] on span "[GEOGRAPHIC_DATA] - Phan Rang - [GEOGRAPHIC_DATA]" at bounding box center [232, 69] width 315 height 25
drag, startPoint x: 393, startPoint y: 131, endPoint x: 386, endPoint y: 258, distance: 127.2
click at [386, 270] on div "Chọn tuyến [GEOGRAPHIC_DATA] - [GEOGRAPHIC_DATA] - [GEOGRAPHIC_DATA] Quận 5 - […" at bounding box center [232, 220] width 334 height 261
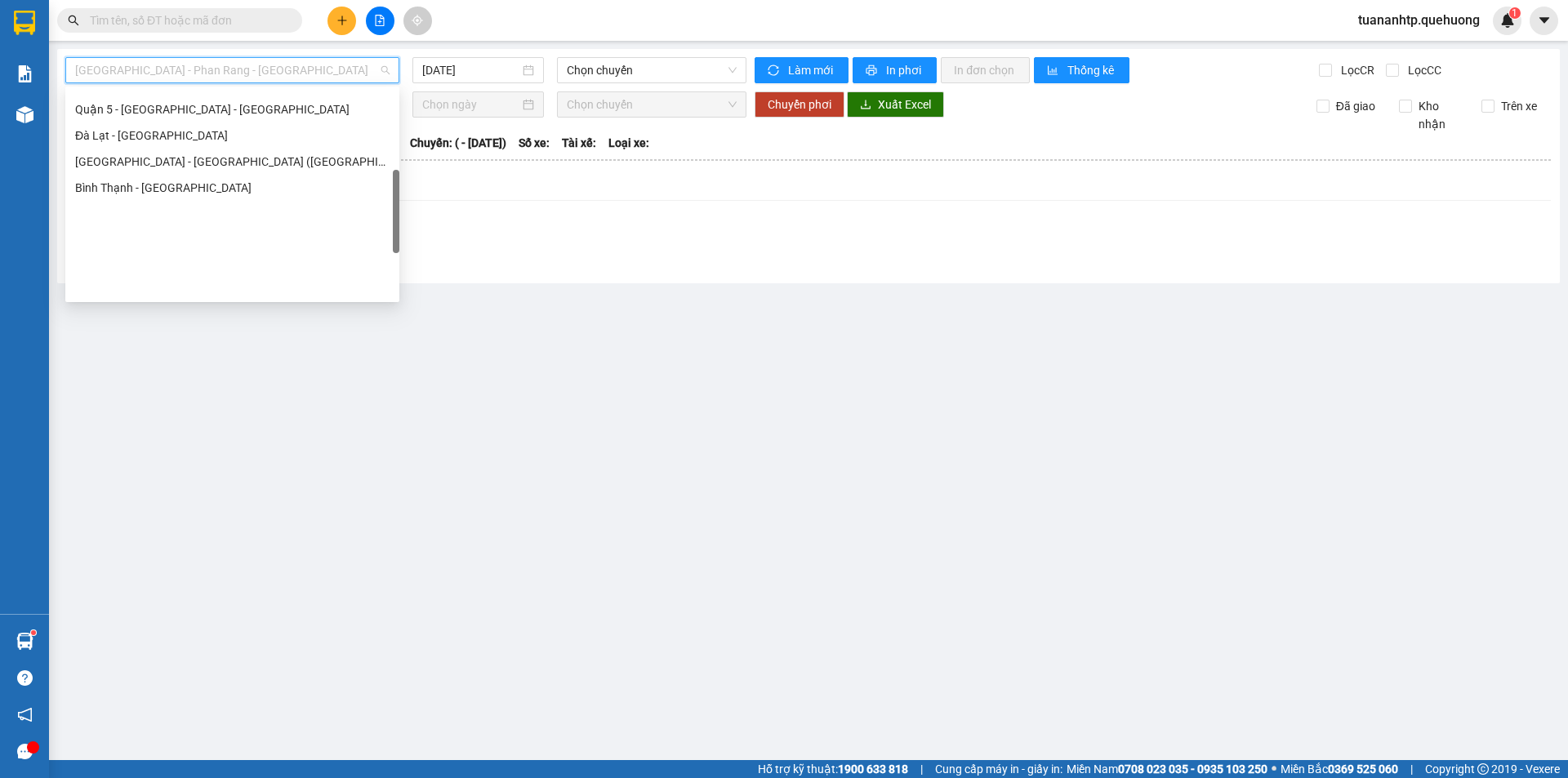
scroll to position [444, 0]
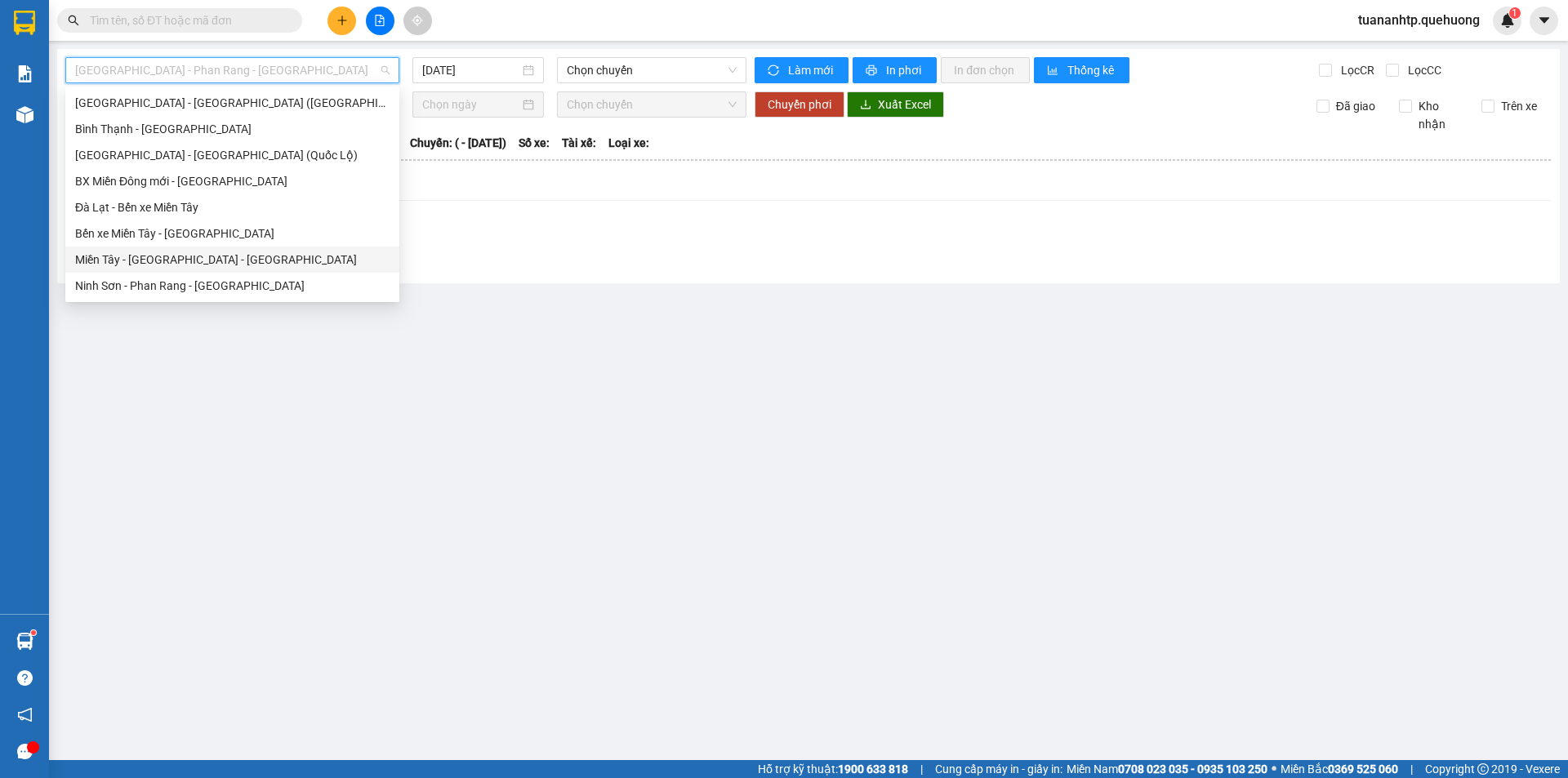
click at [199, 269] on div "Miền Tây - [GEOGRAPHIC_DATA] - [GEOGRAPHIC_DATA]" at bounding box center [232, 259] width 334 height 26
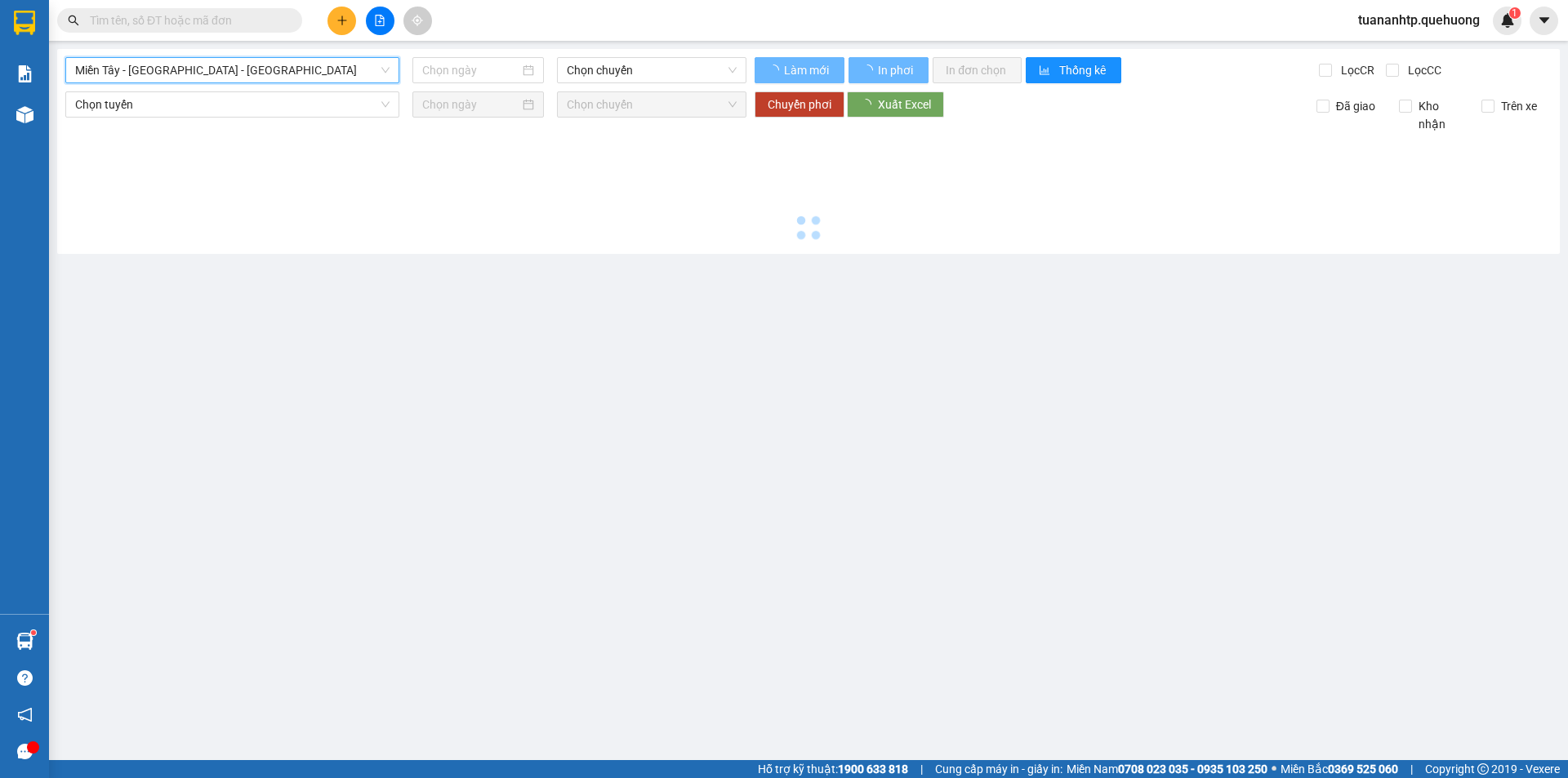
type input "[DATE]"
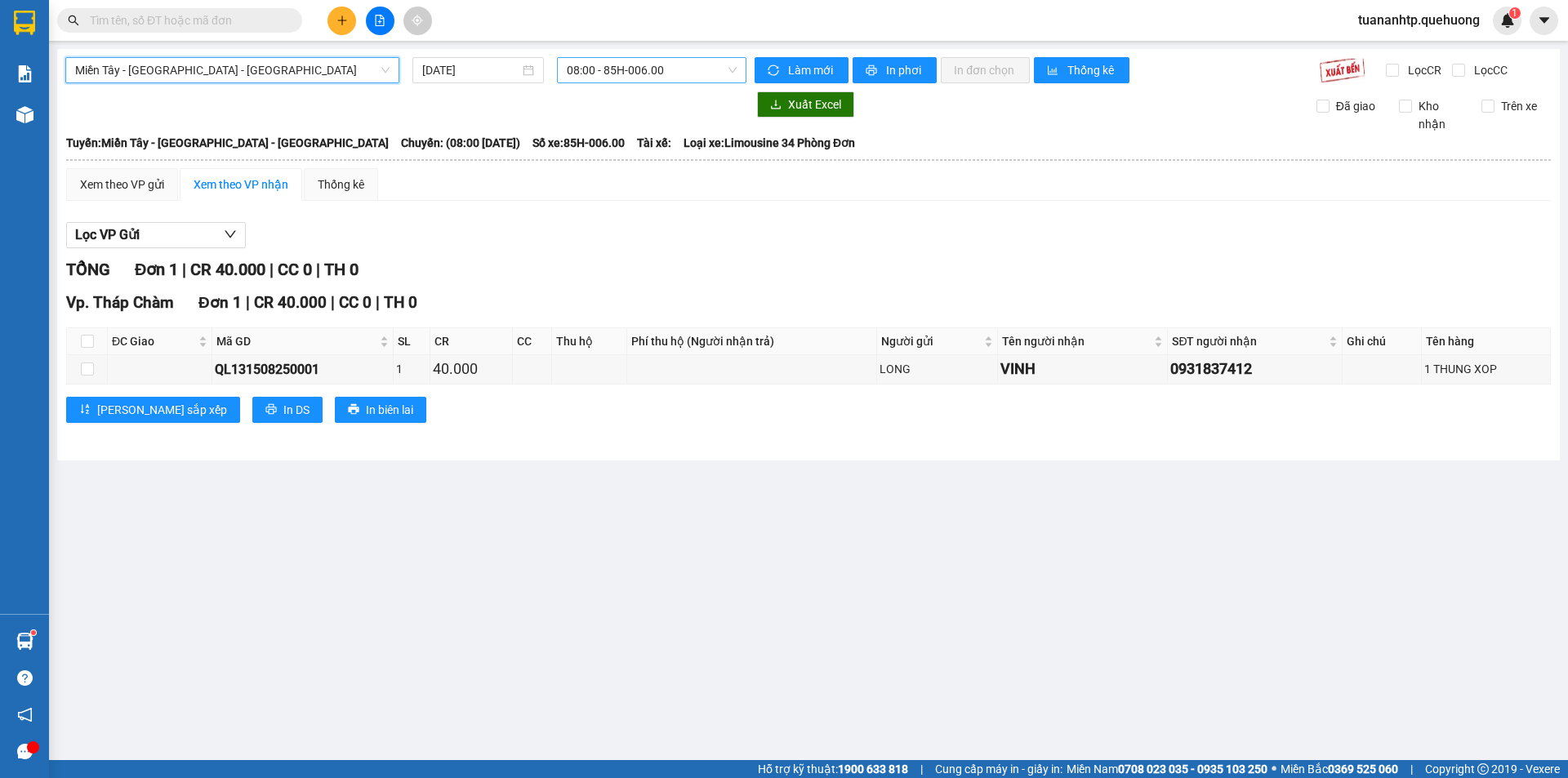
click at [594, 76] on span "08:00 - 85H-006.00" at bounding box center [651, 69] width 170 height 25
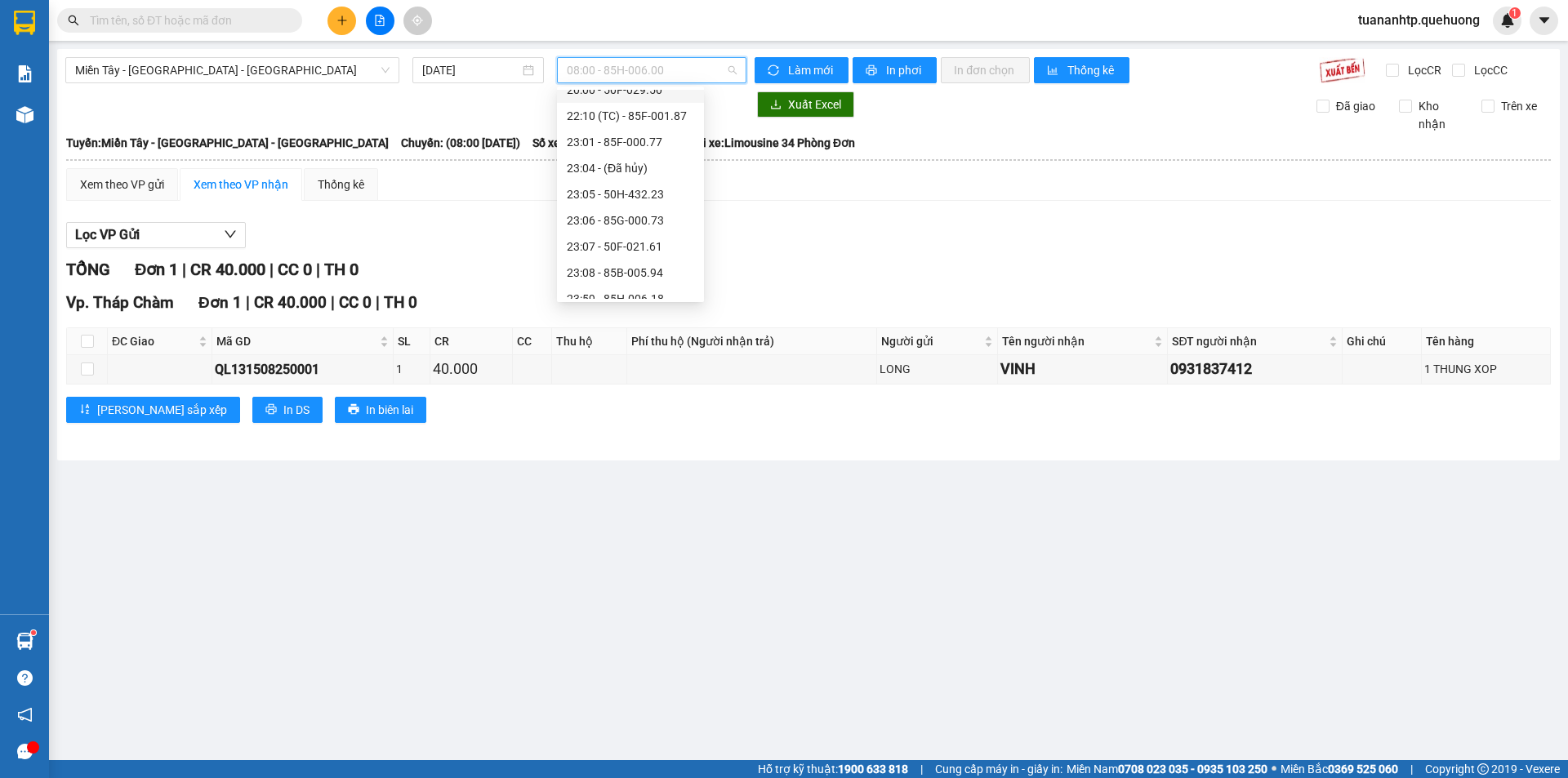
scroll to position [183, 0]
click at [661, 234] on div "23:07 - 50F-021.61" at bounding box center [630, 233] width 127 height 18
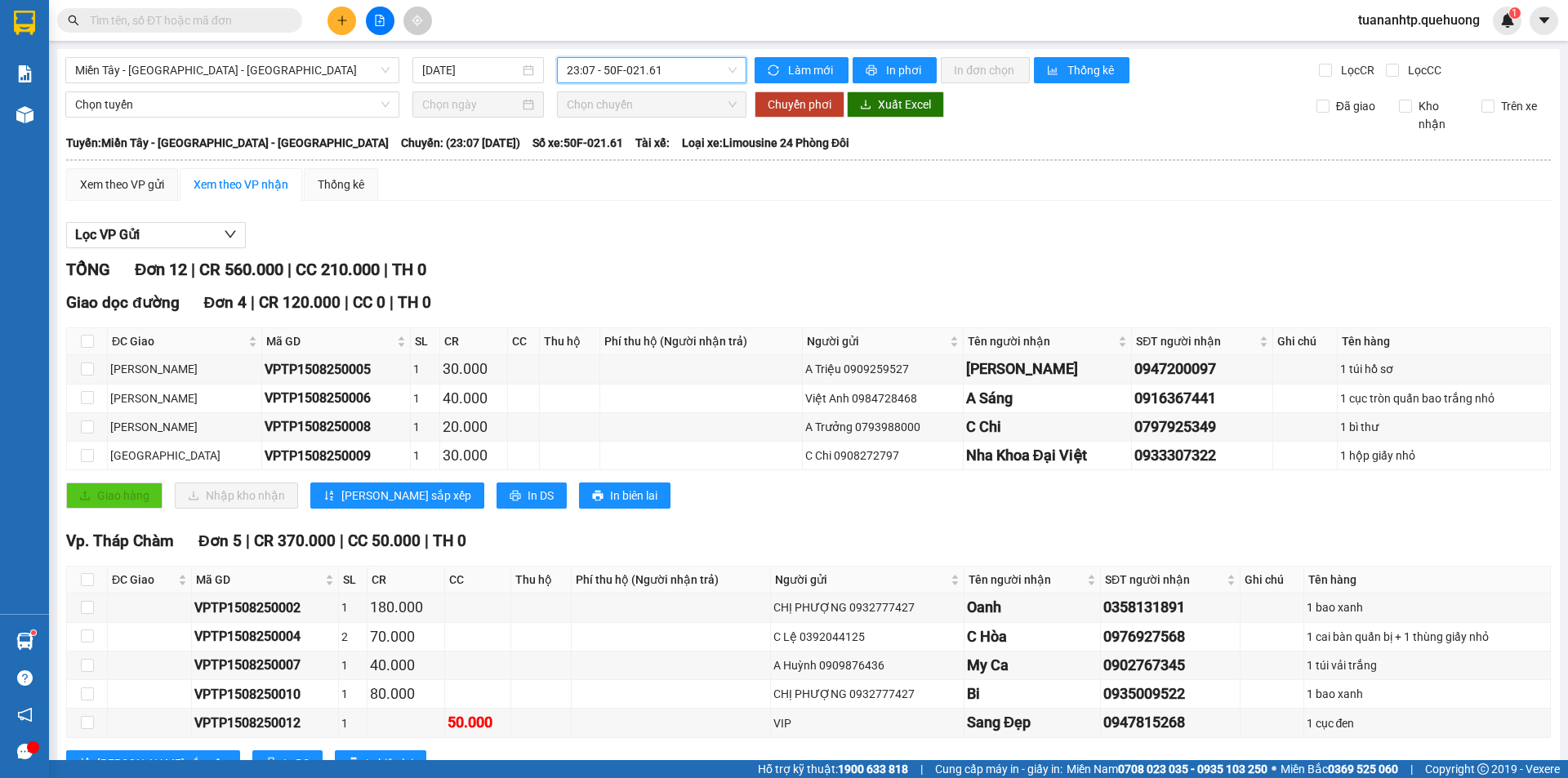
click at [689, 68] on span "23:07 - 50F-021.61" at bounding box center [651, 69] width 170 height 25
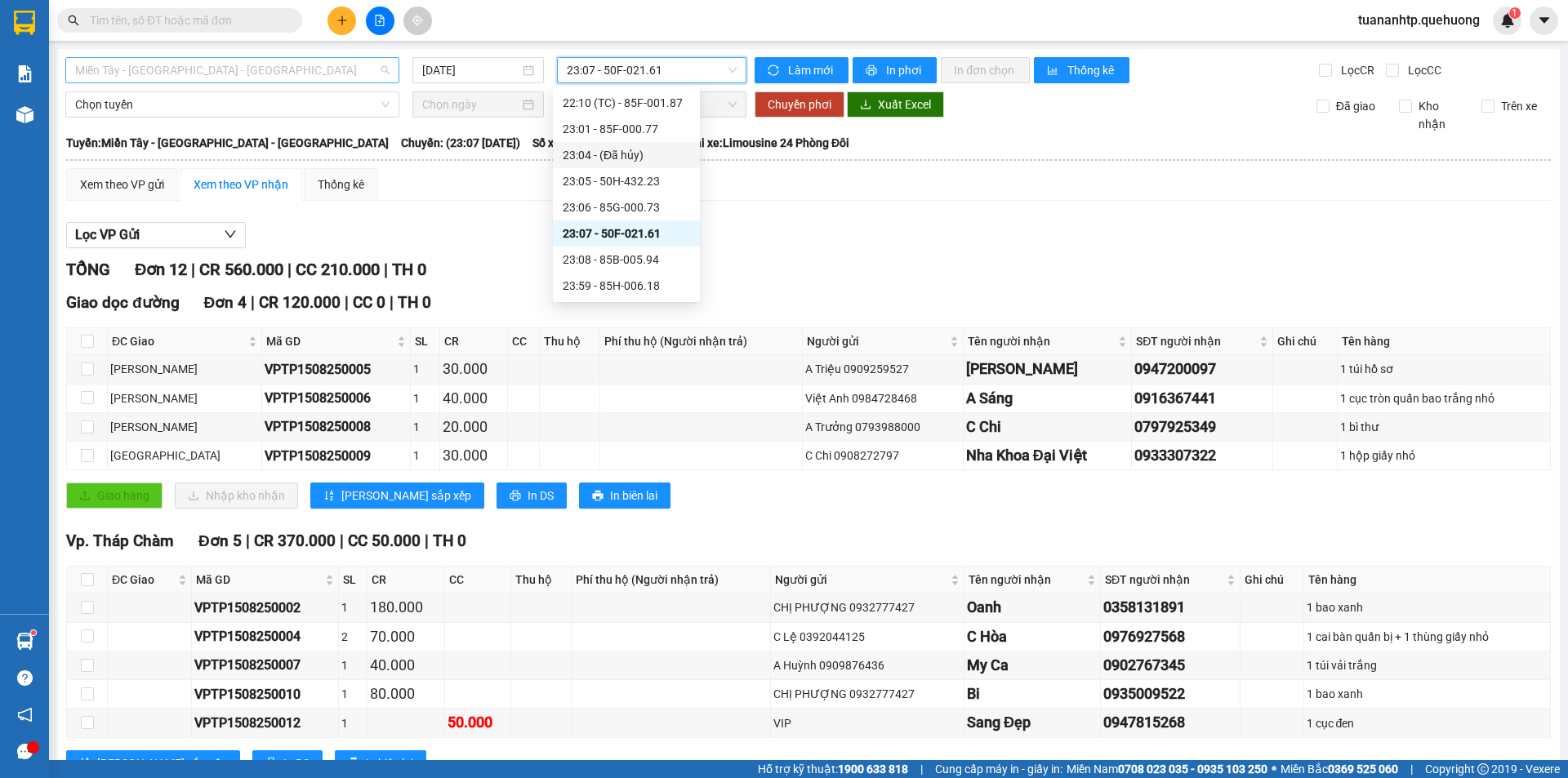
click at [277, 76] on span "Miền Tây - [GEOGRAPHIC_DATA] - [GEOGRAPHIC_DATA]" at bounding box center [232, 69] width 315 height 25
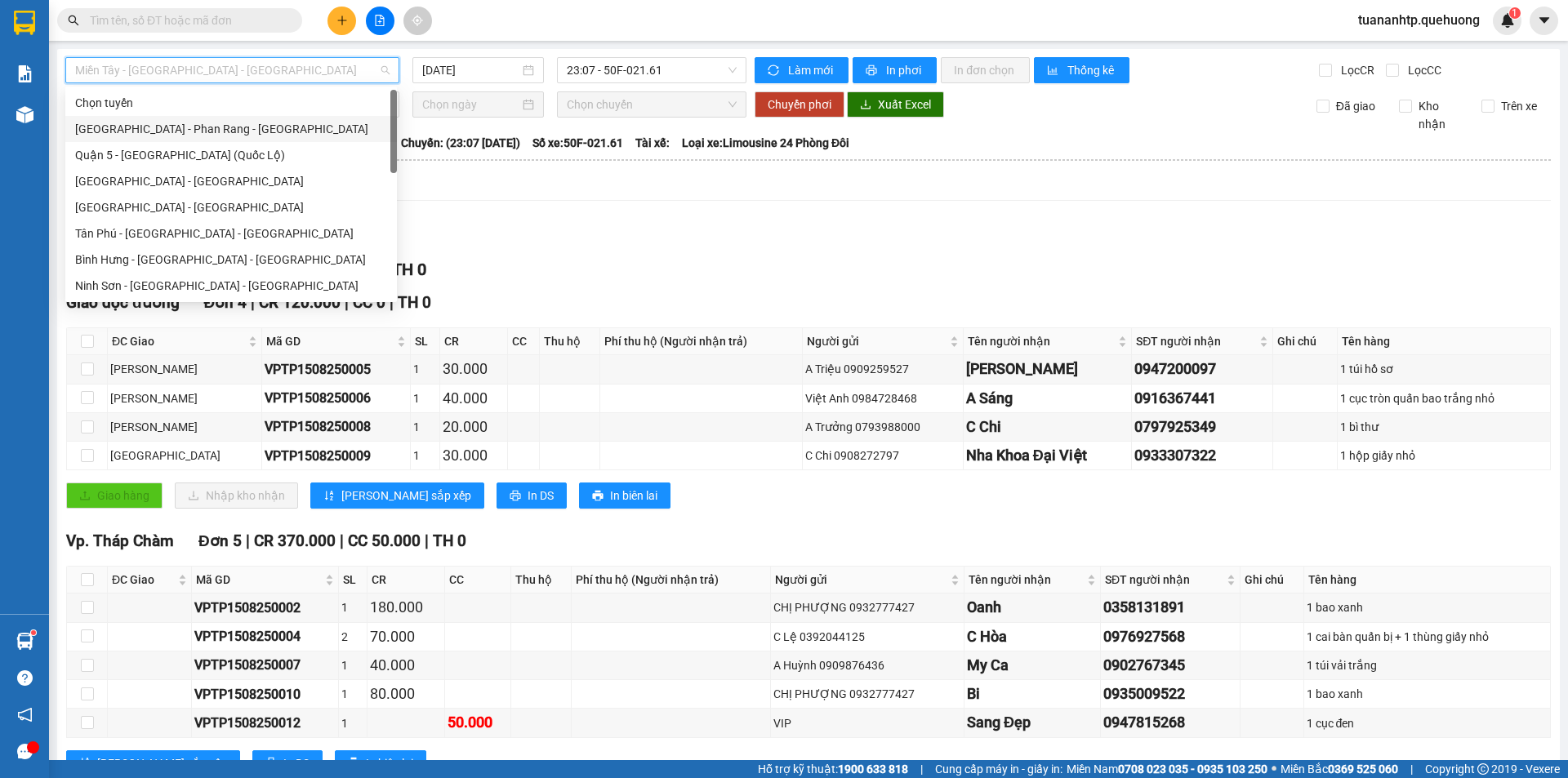
click at [148, 127] on div "[GEOGRAPHIC_DATA] - Phan Rang - [GEOGRAPHIC_DATA]" at bounding box center [232, 129] width 312 height 18
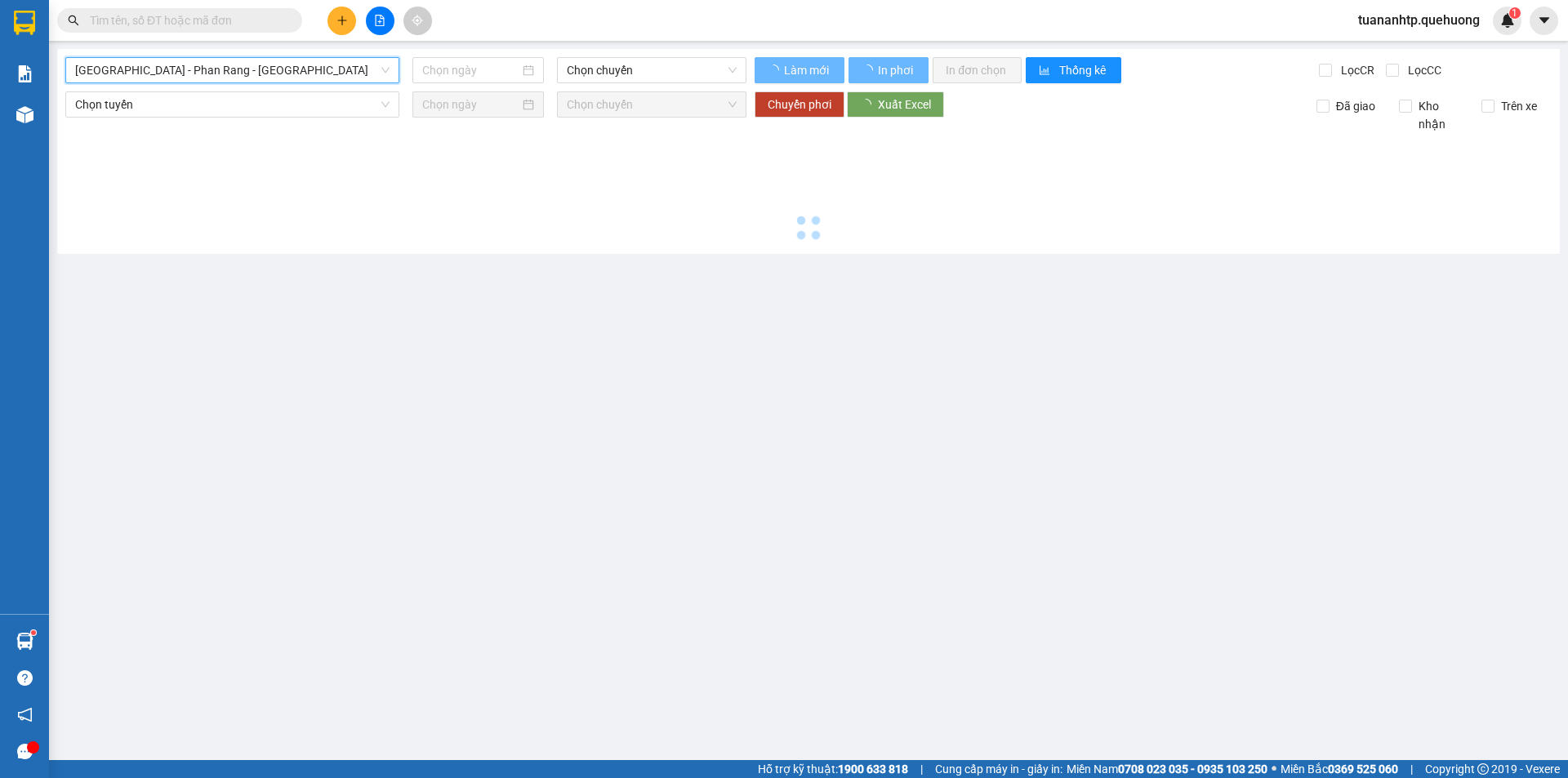
type input "[DATE]"
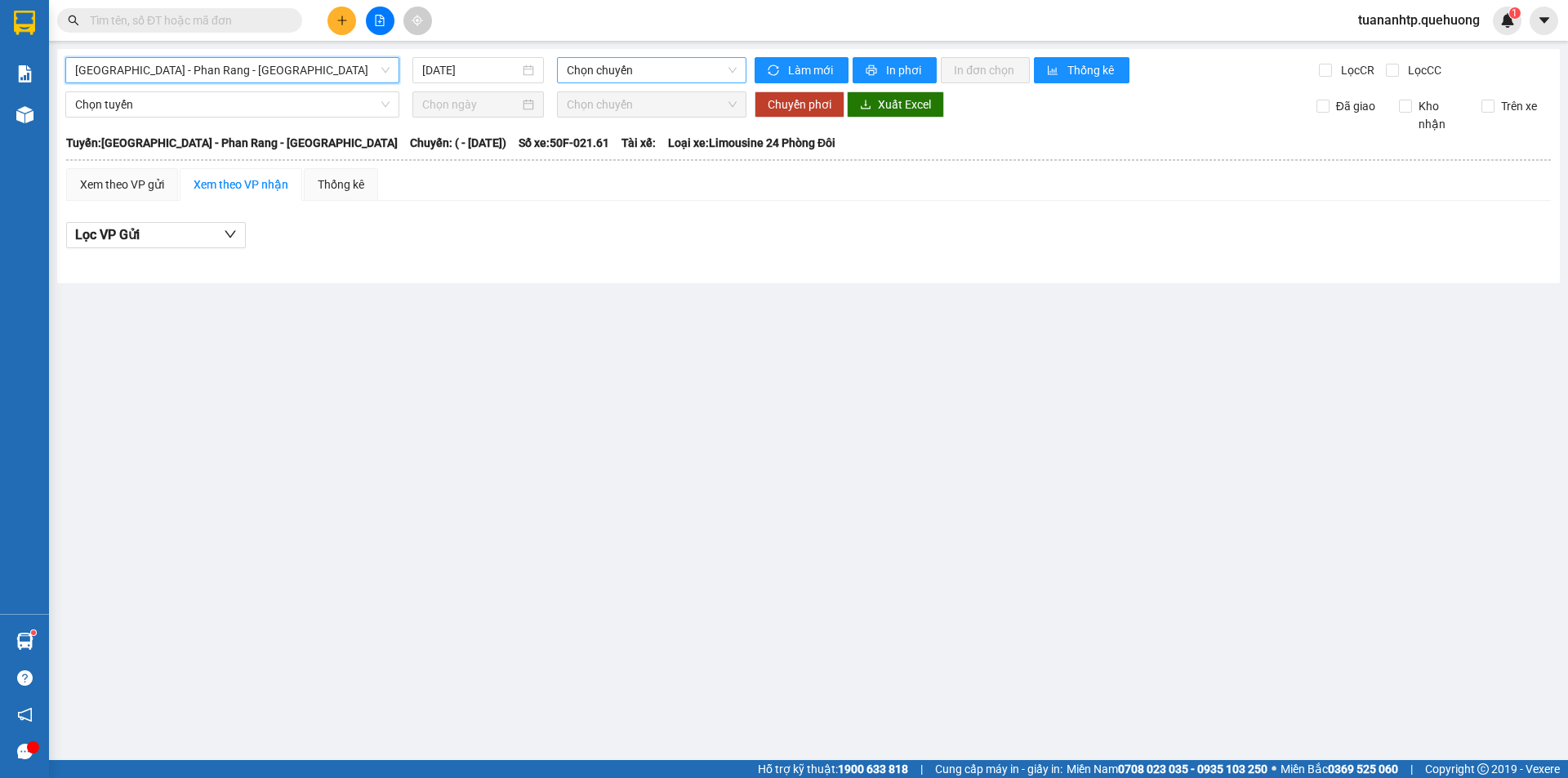
click at [613, 75] on span "Chọn chuyến" at bounding box center [651, 69] width 170 height 25
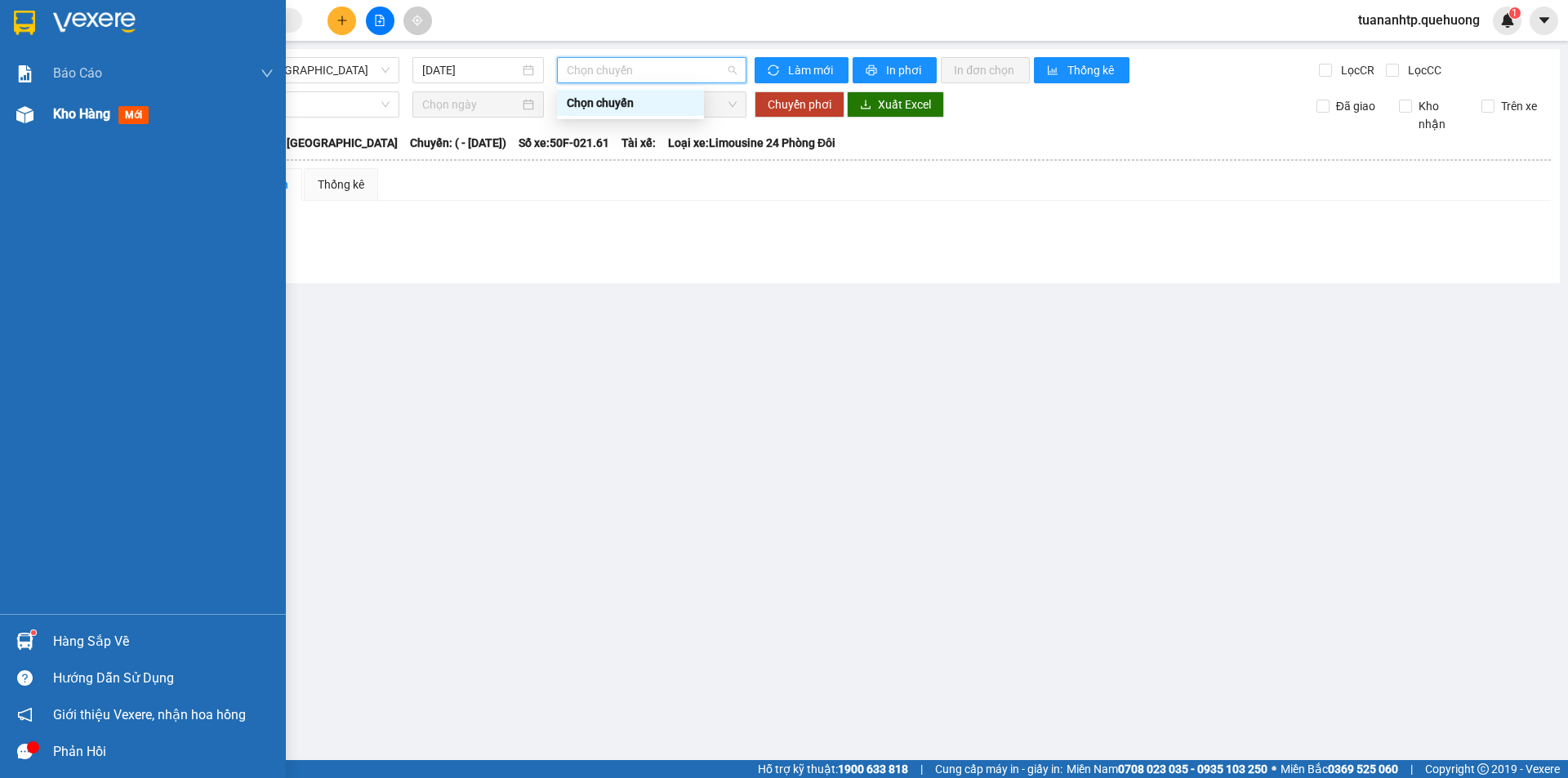
click at [45, 109] on div "Kho hàng mới" at bounding box center [142, 114] width 286 height 41
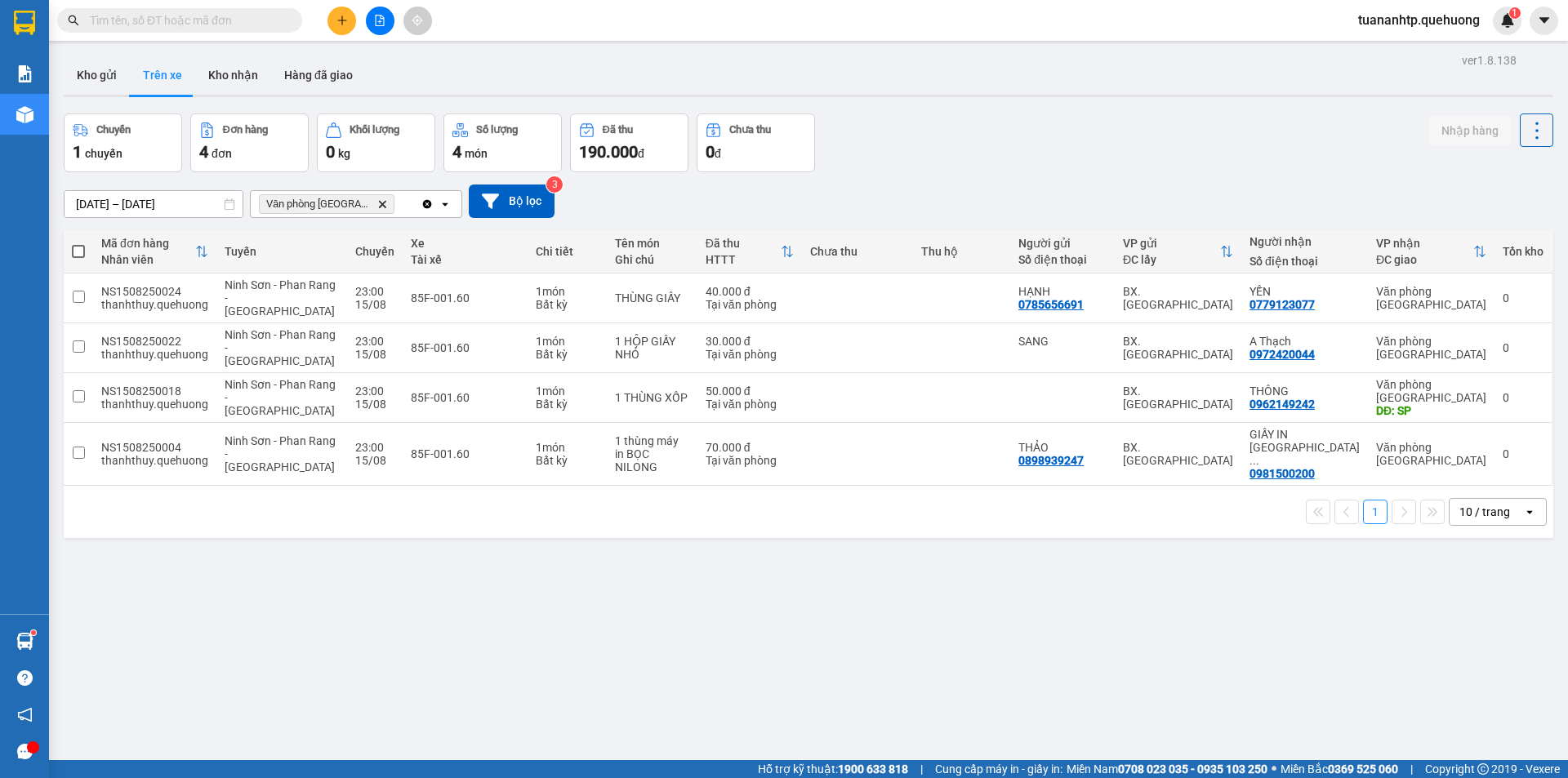
click at [76, 249] on span at bounding box center [78, 251] width 13 height 13
click at [78, 243] on input "checkbox" at bounding box center [78, 243] width 0 height 0
checkbox input "true"
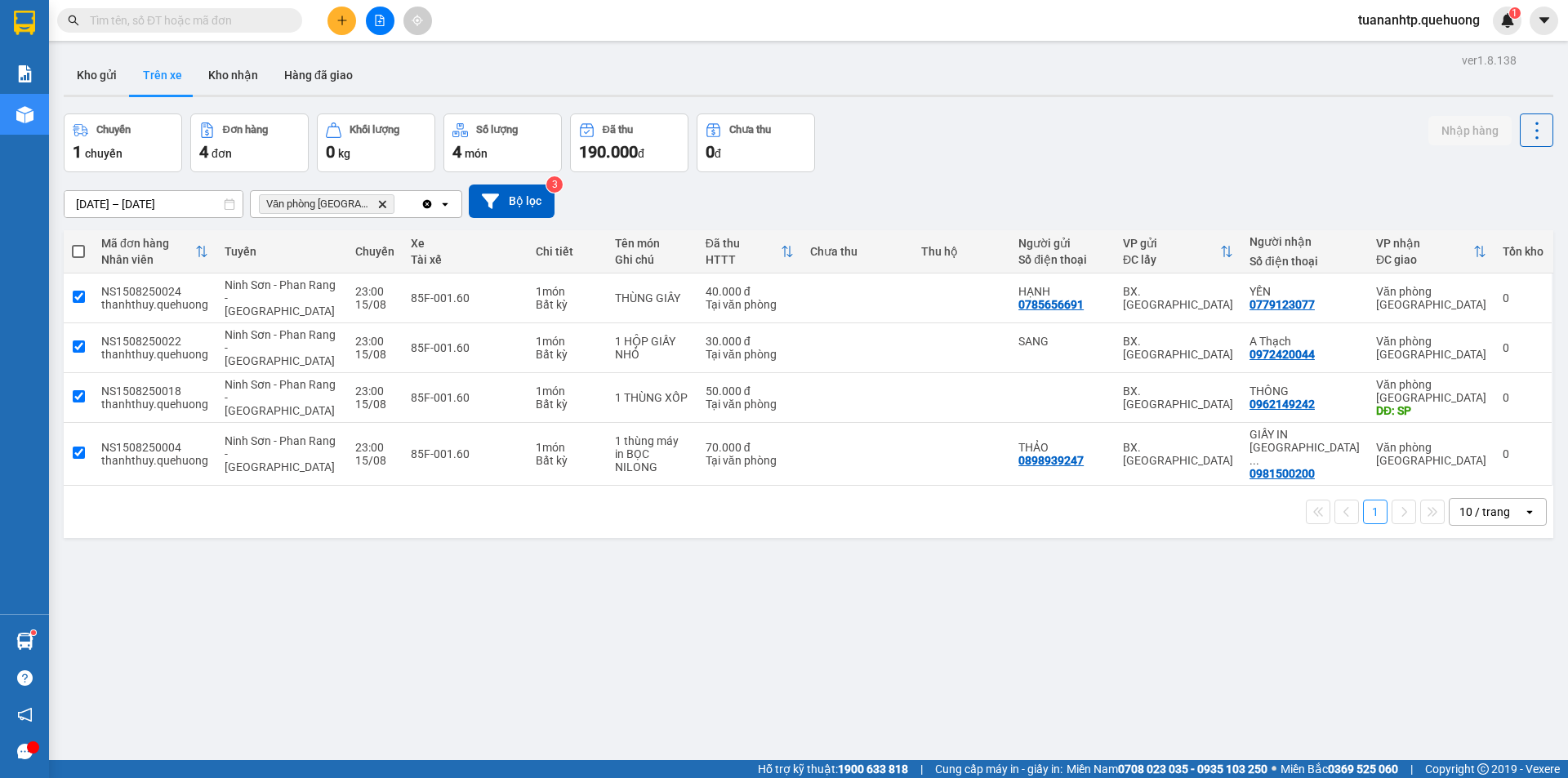
checkbox input "true"
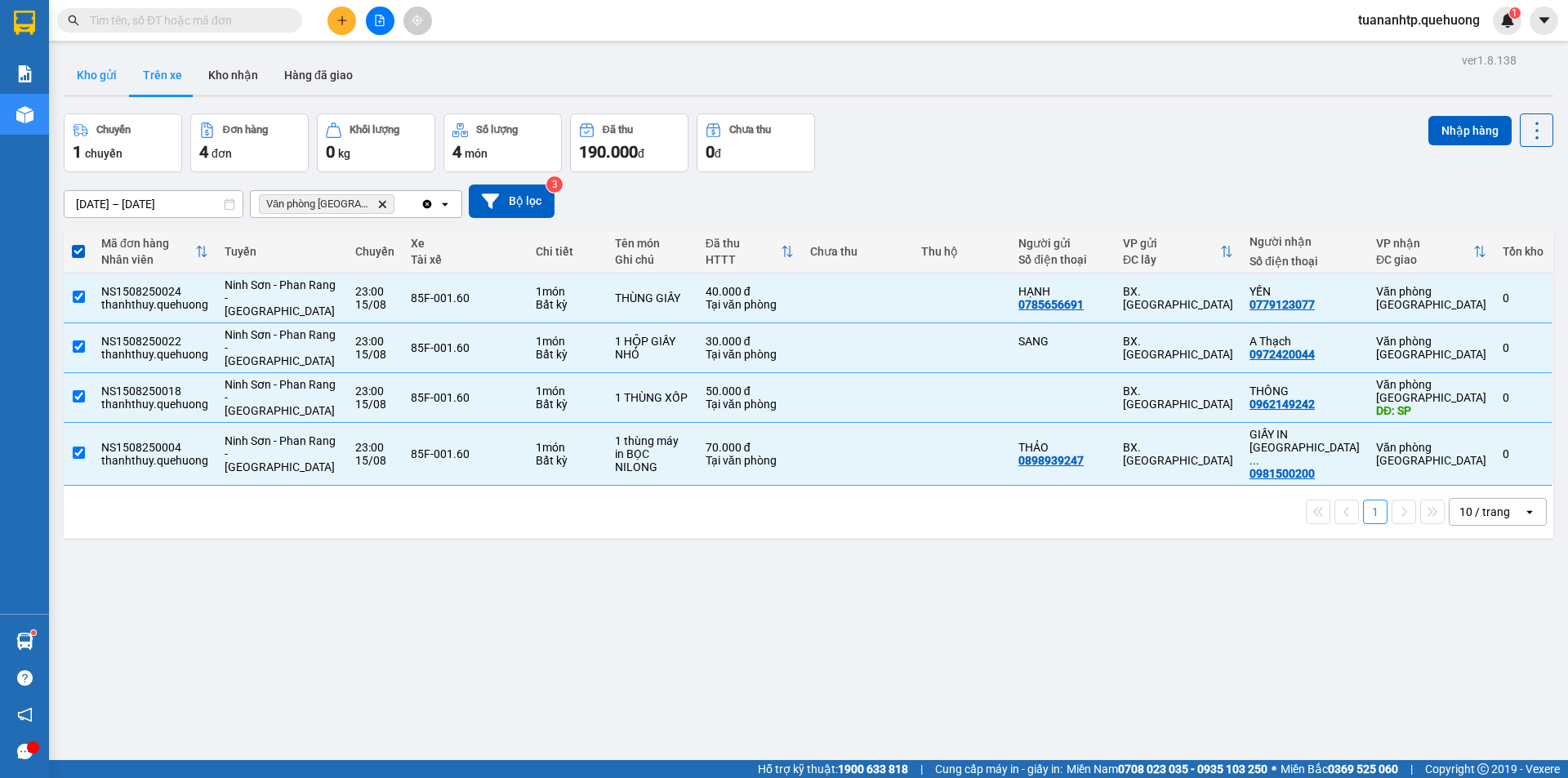
click at [79, 69] on button "Kho gửi" at bounding box center [97, 75] width 66 height 39
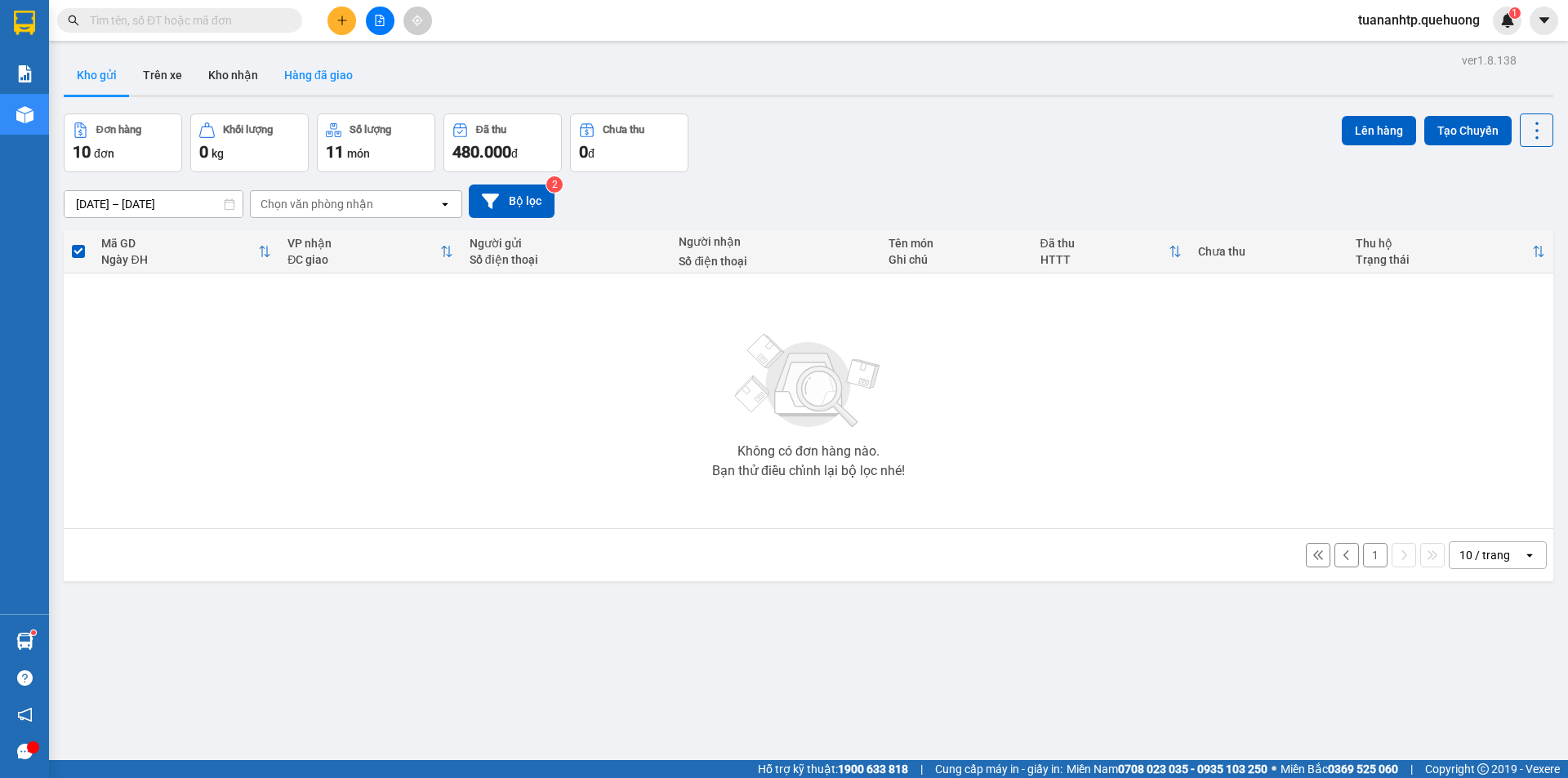
click at [290, 71] on button "Hàng đã giao" at bounding box center [319, 75] width 95 height 39
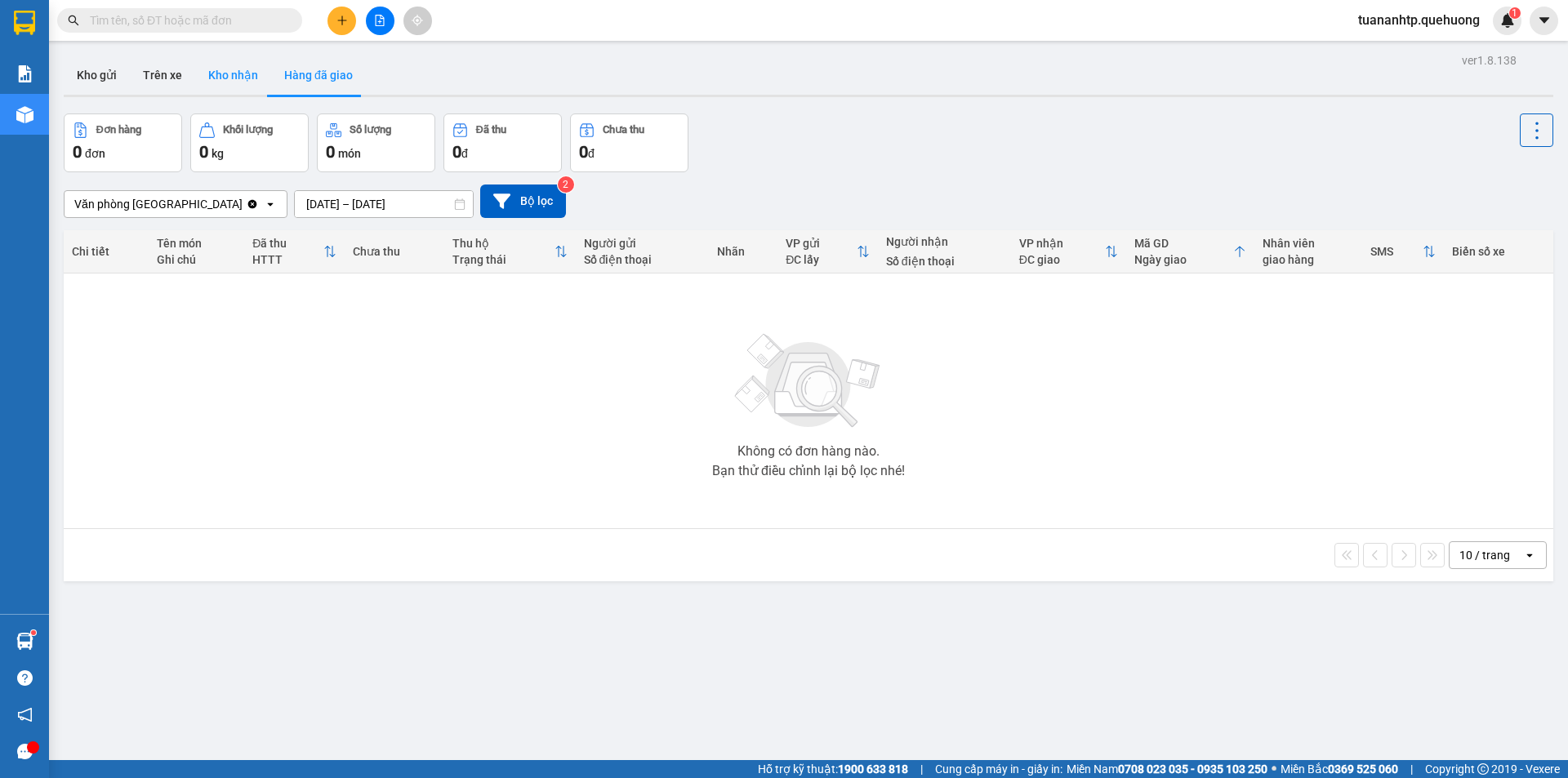
click at [239, 71] on button "Kho nhận" at bounding box center [233, 75] width 76 height 39
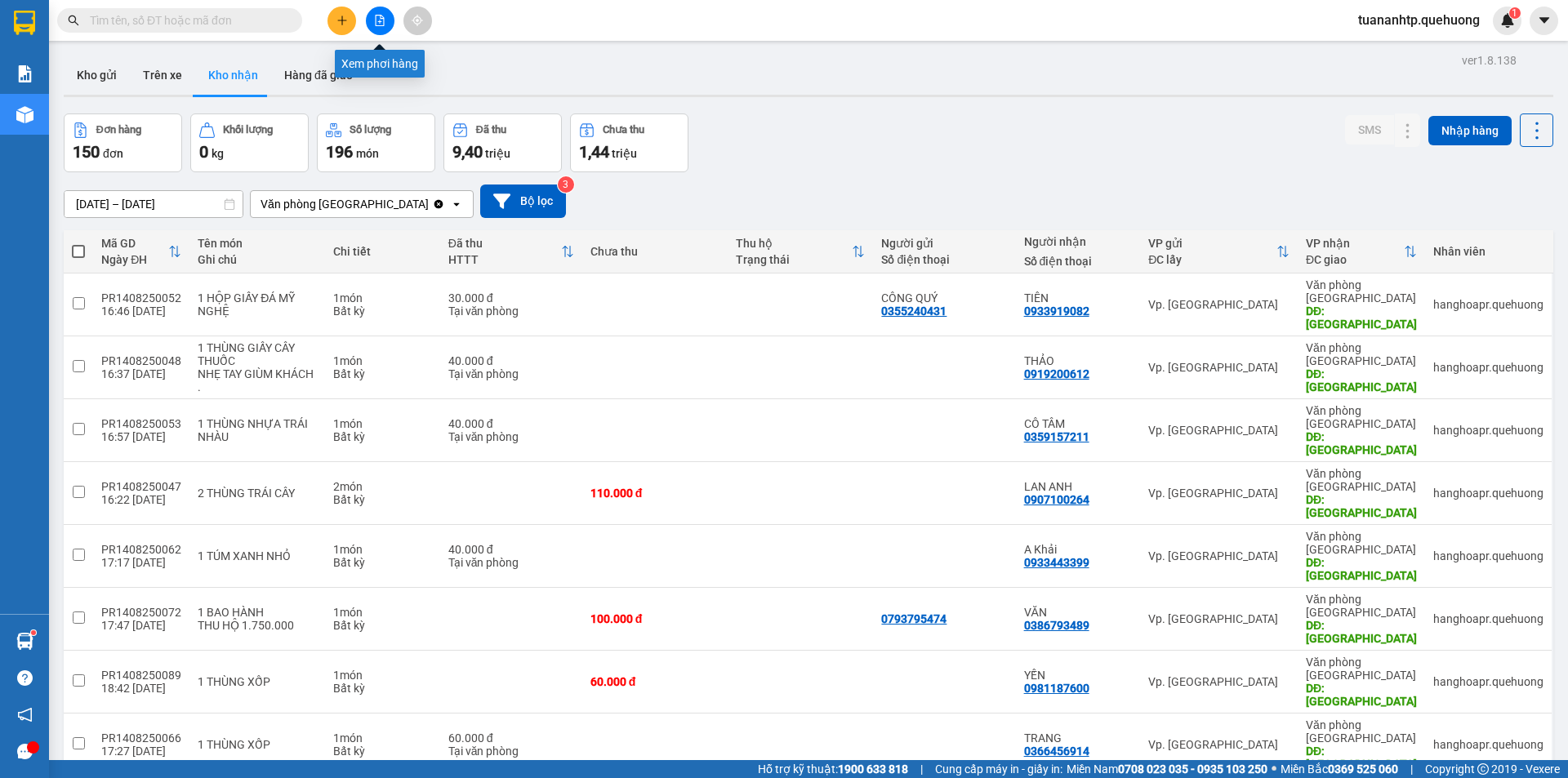
click at [378, 25] on icon "file-add" at bounding box center [380, 19] width 9 height 11
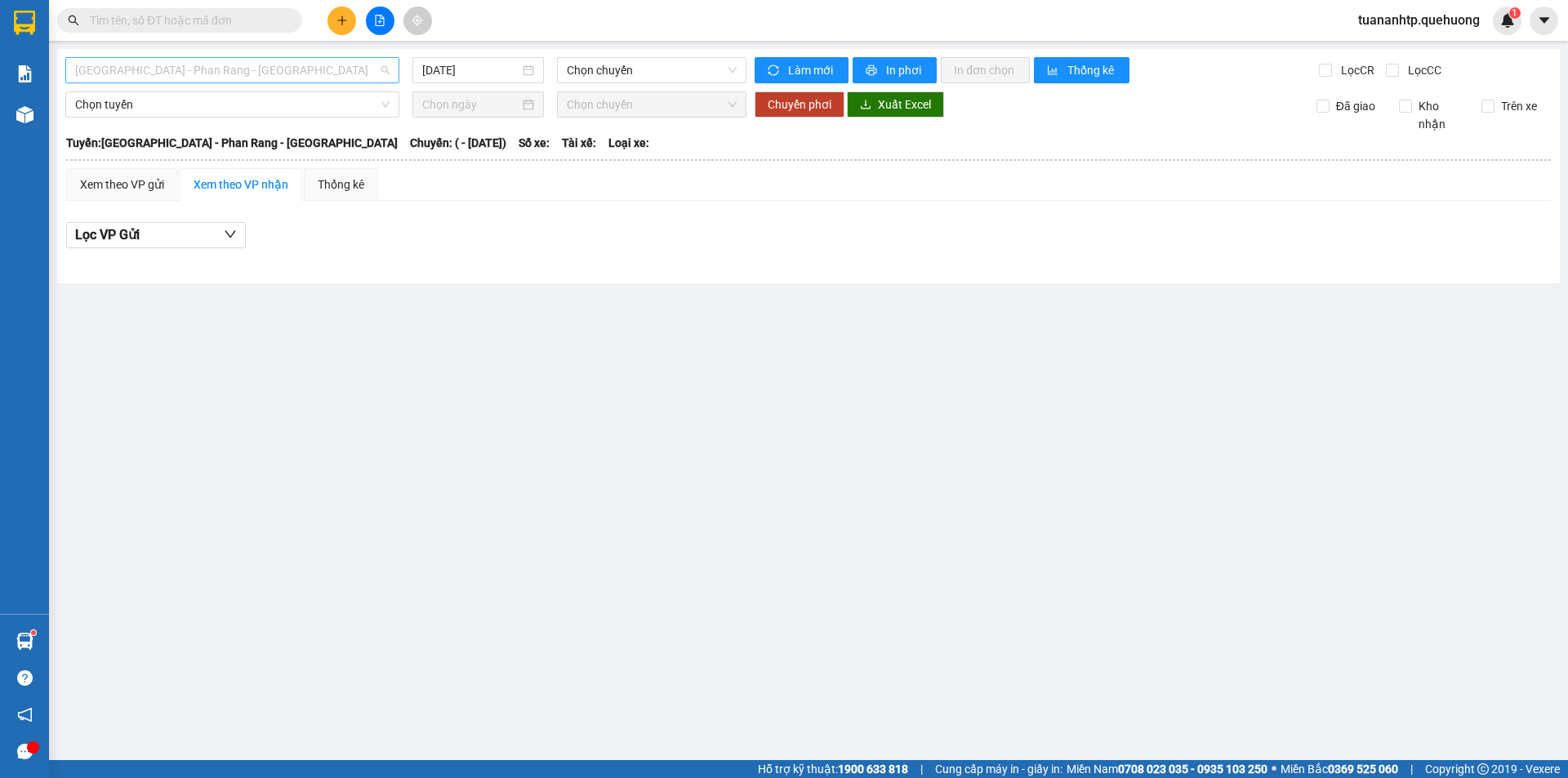
click at [289, 72] on span "[GEOGRAPHIC_DATA] - Phan Rang - [GEOGRAPHIC_DATA]" at bounding box center [232, 69] width 315 height 25
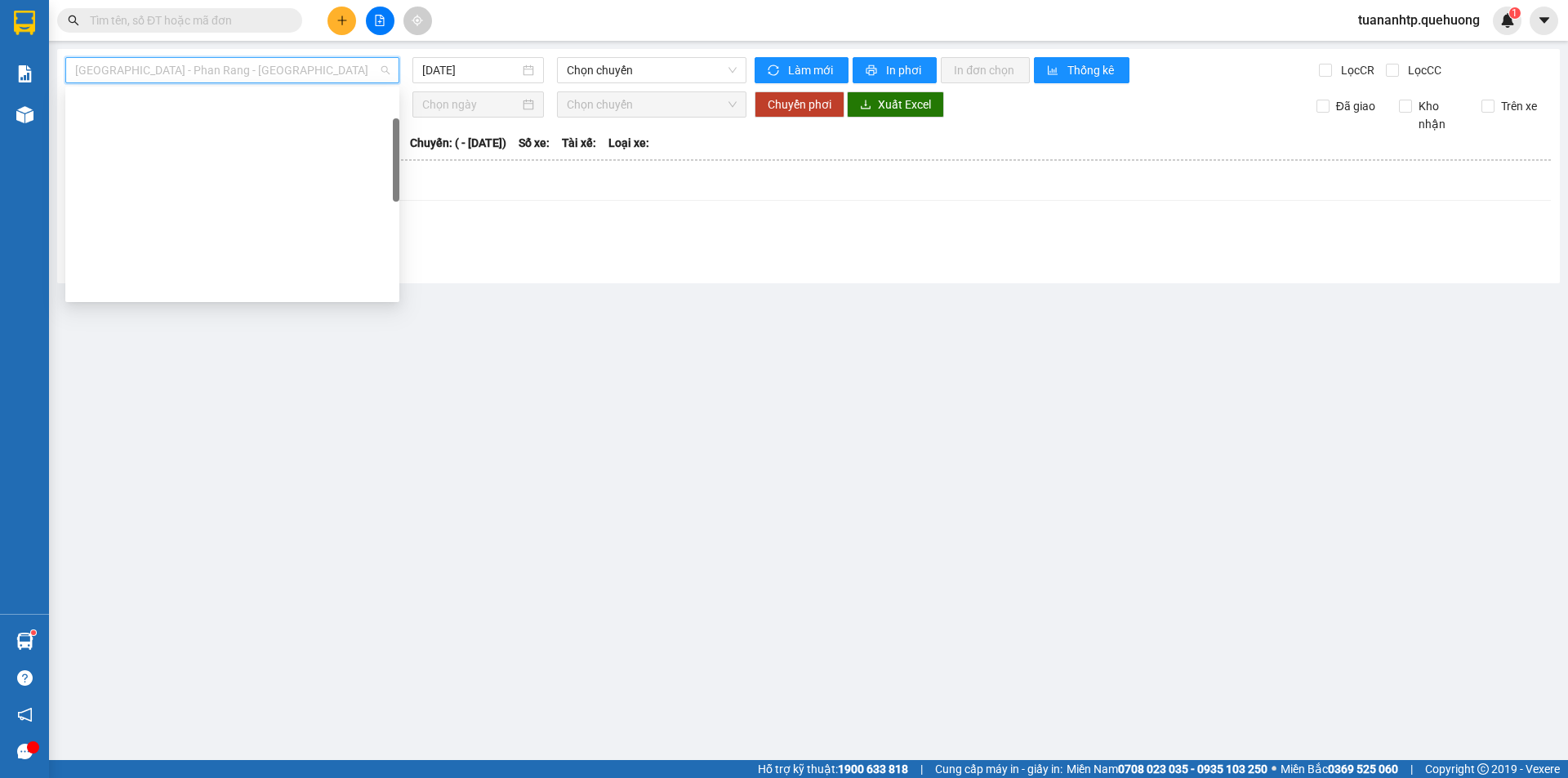
scroll to position [408, 0]
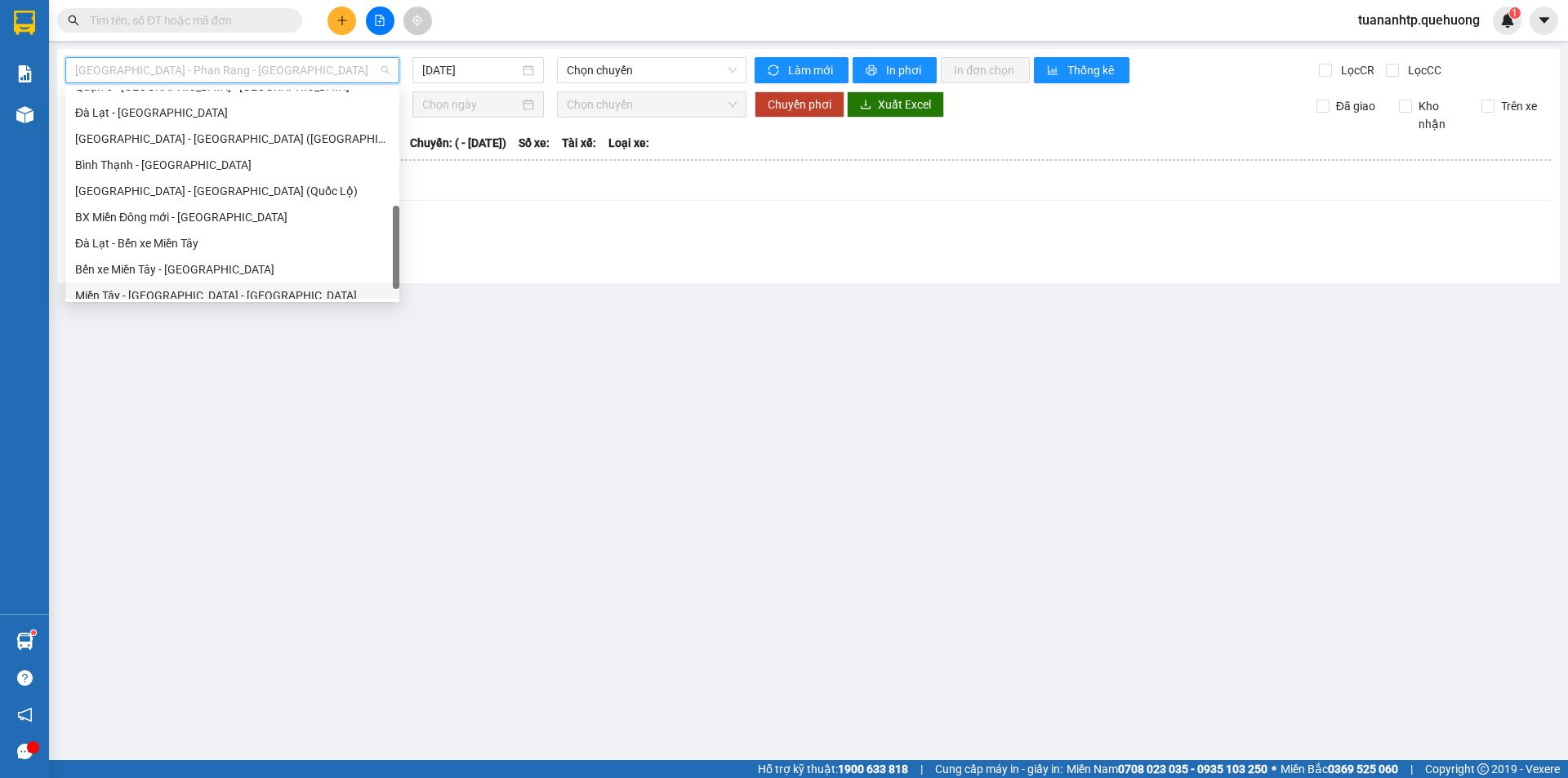
click at [187, 290] on div "Miền Tây - [GEOGRAPHIC_DATA] - [GEOGRAPHIC_DATA]" at bounding box center [232, 295] width 315 height 18
type input "[DATE]"
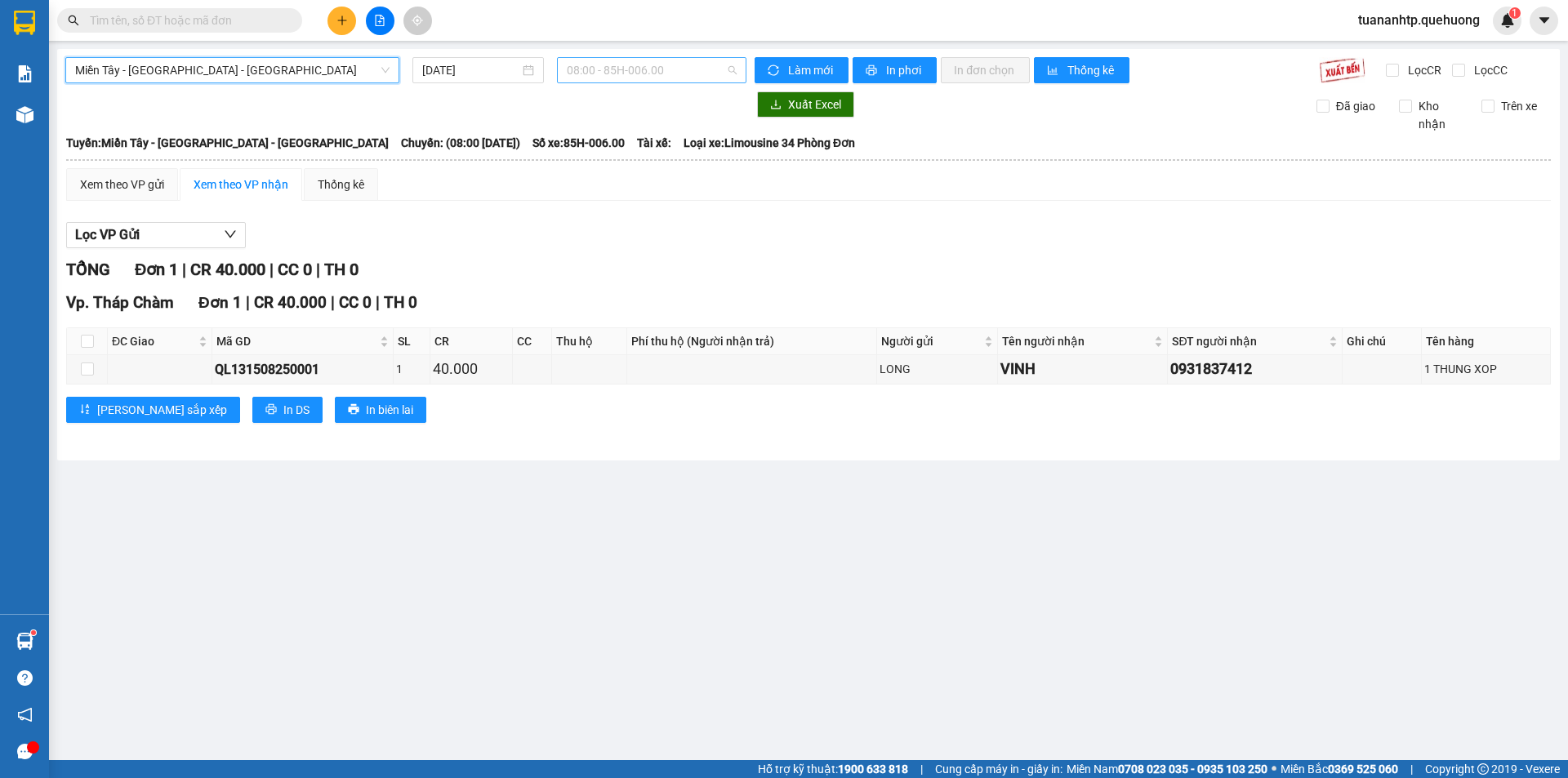
click at [667, 72] on span "08:00 - 85H-006.00" at bounding box center [651, 69] width 170 height 25
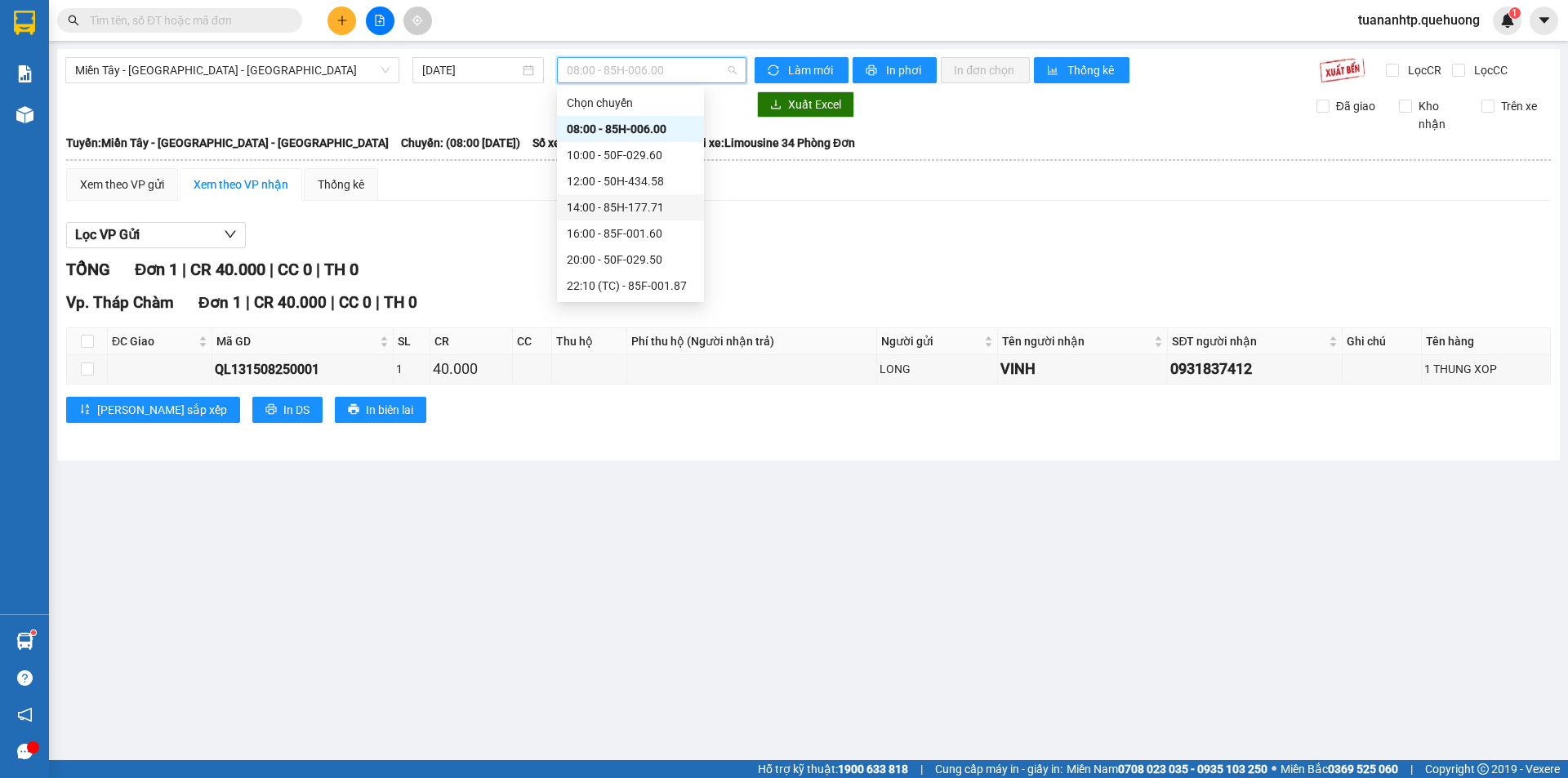
scroll to position [183, 0]
click at [626, 234] on div "23:07 - 50F-021.61" at bounding box center [630, 233] width 127 height 18
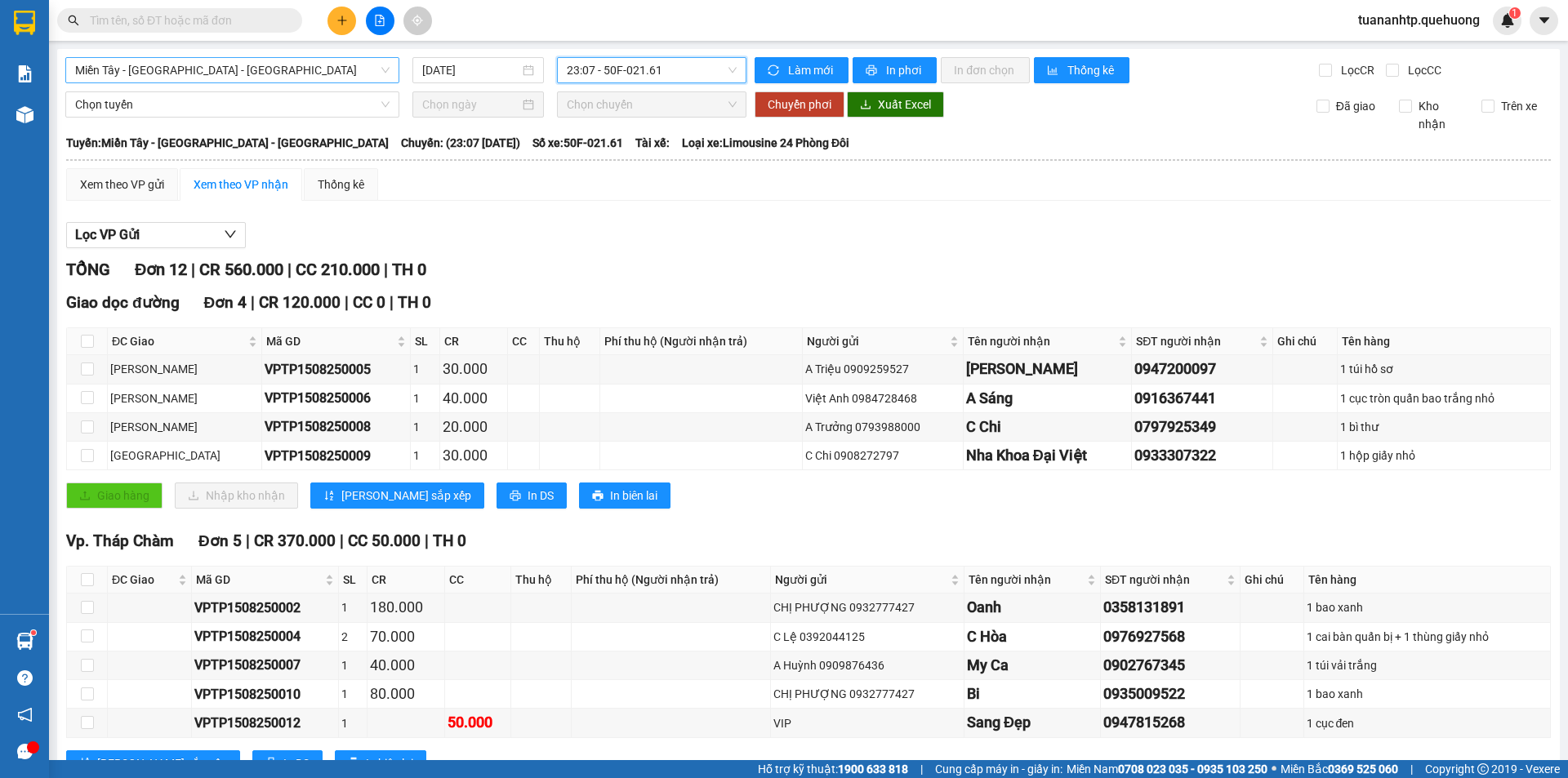
scroll to position [418, 0]
click at [251, 73] on span "Miền Tây - [GEOGRAPHIC_DATA] - [GEOGRAPHIC_DATA]" at bounding box center [232, 69] width 315 height 25
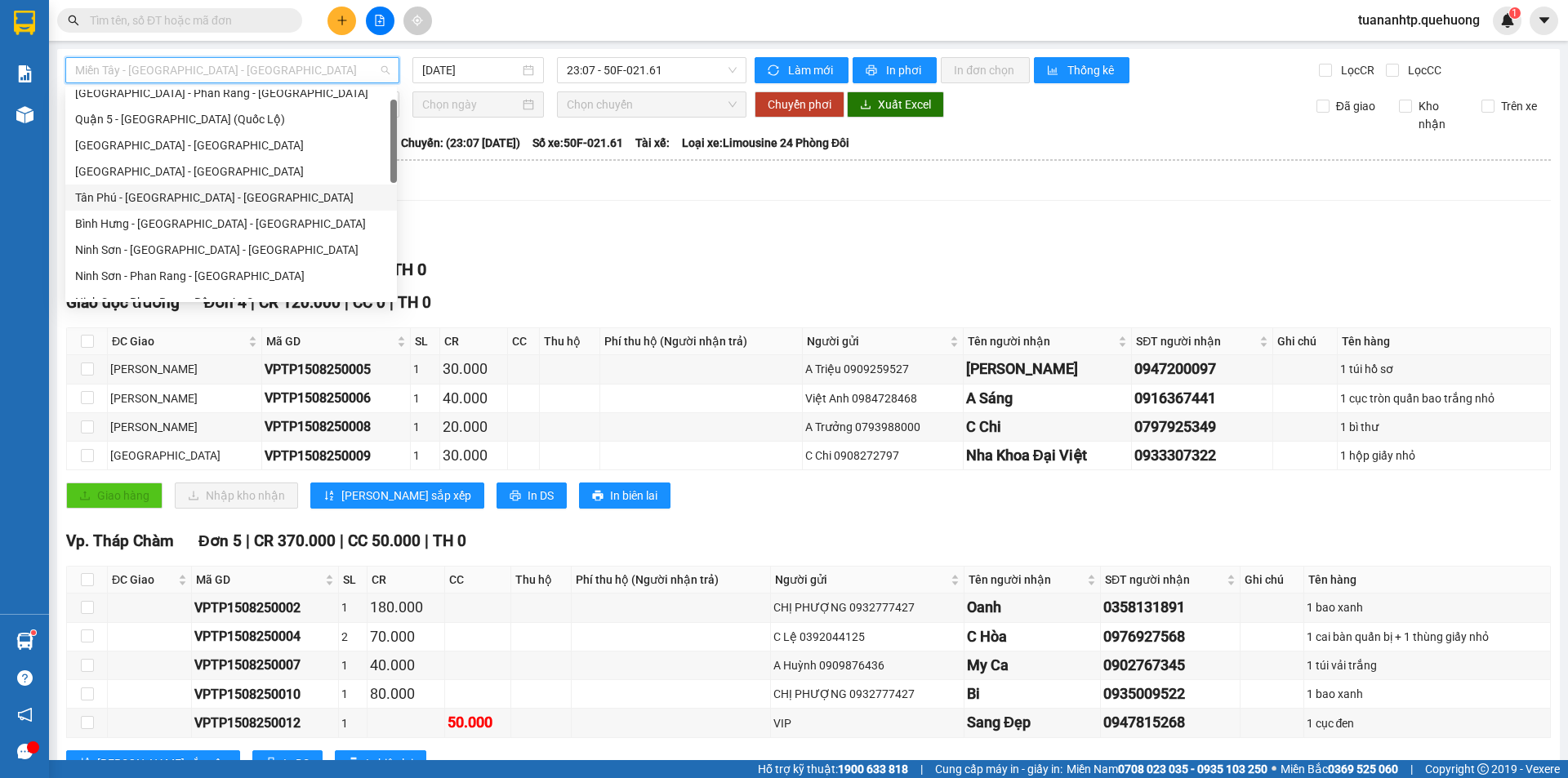
scroll to position [0, 0]
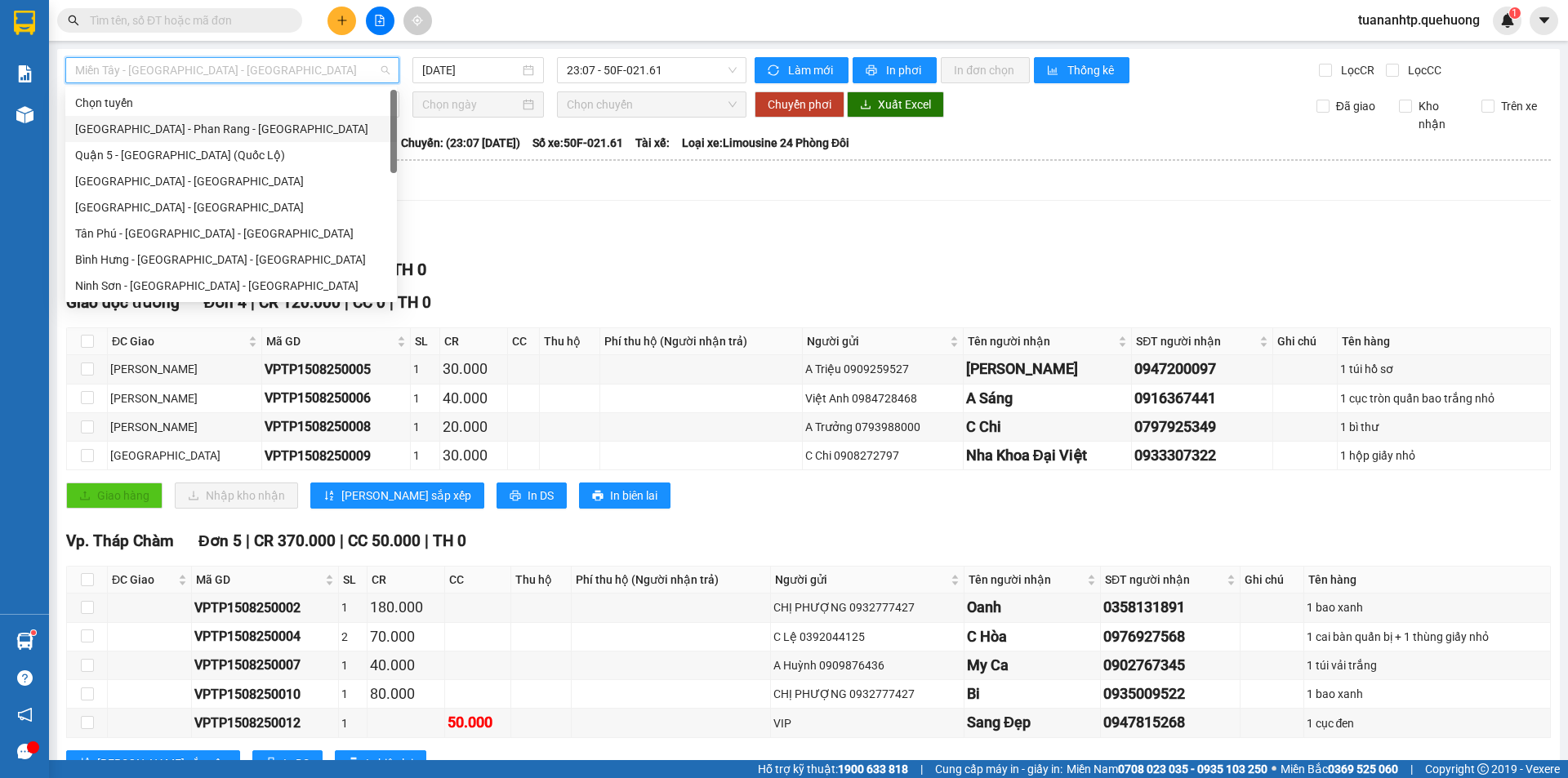
click at [175, 124] on div "[GEOGRAPHIC_DATA] - Phan Rang - [GEOGRAPHIC_DATA]" at bounding box center [232, 129] width 312 height 18
type input "[DATE]"
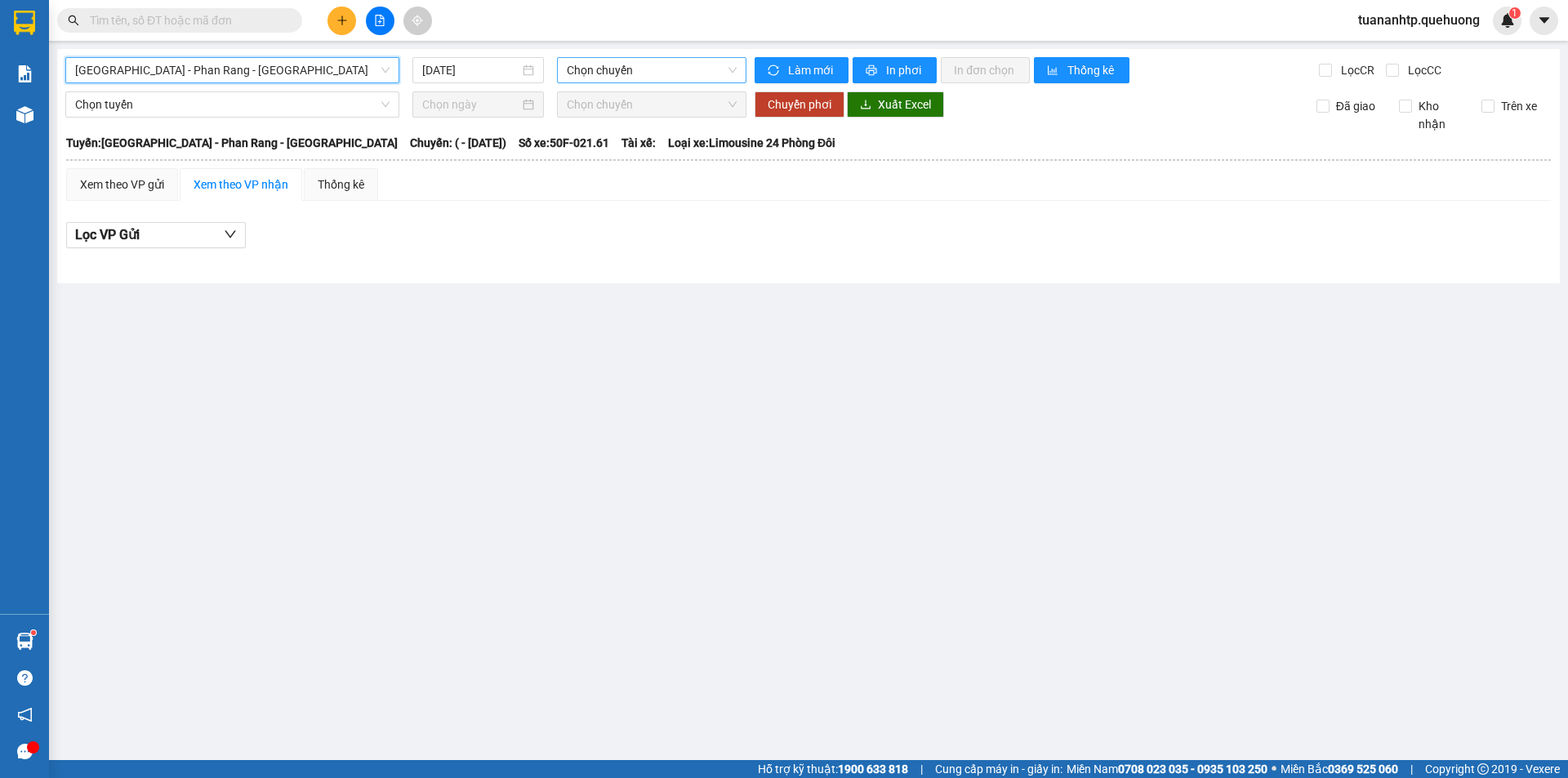
click at [599, 72] on span "Chọn chuyến" at bounding box center [651, 69] width 170 height 25
click at [494, 320] on main "[GEOGRAPHIC_DATA] - [GEOGRAPHIC_DATA] - [GEOGRAPHIC_DATA] [DATE] Chọn chuyến Là…" at bounding box center [784, 380] width 1568 height 760
click at [122, 184] on div "Xem theo VP gửi" at bounding box center [121, 184] width 84 height 18
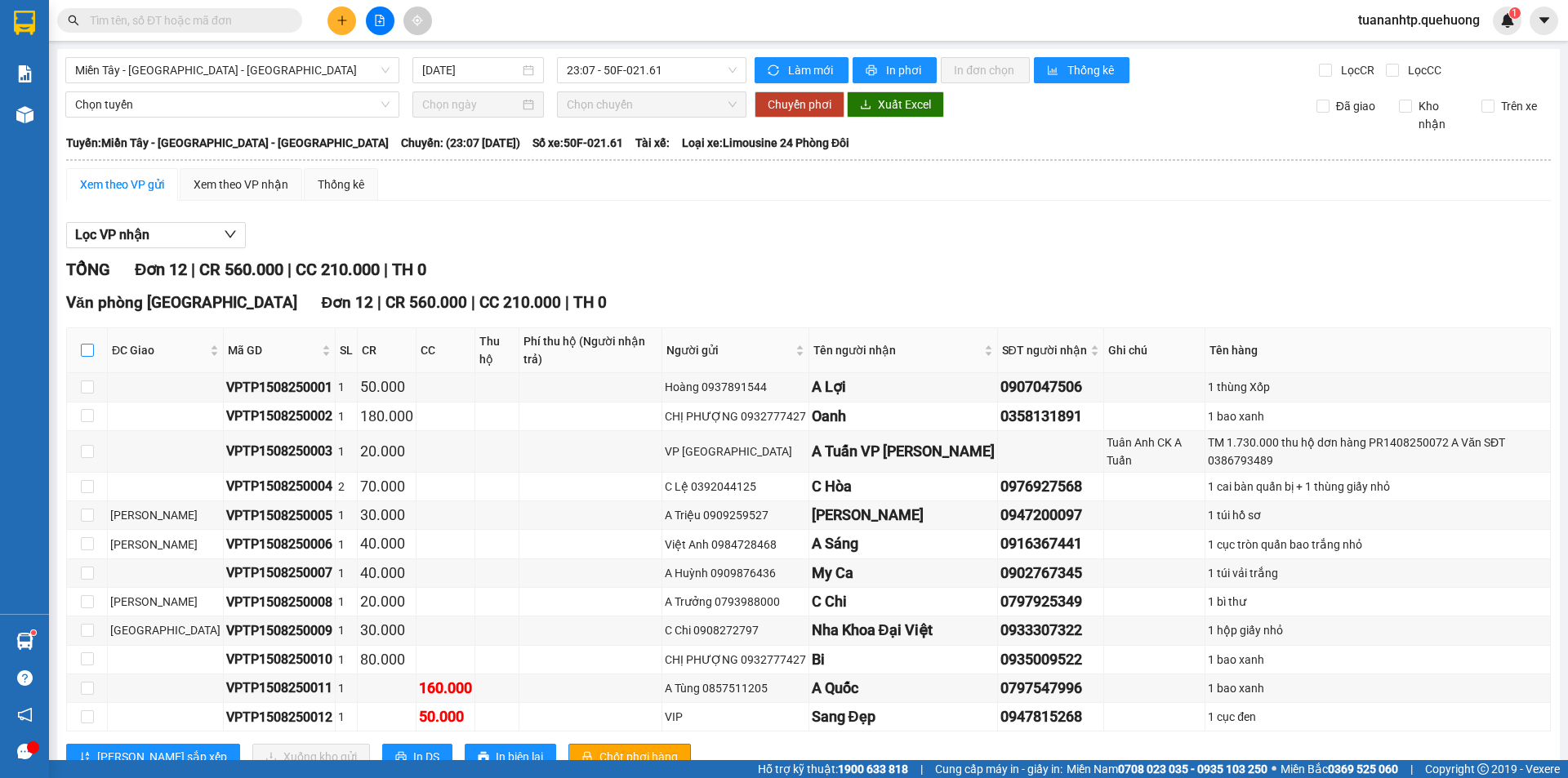
click at [84, 343] on input "checkbox" at bounding box center [86, 349] width 13 height 13
checkbox input "true"
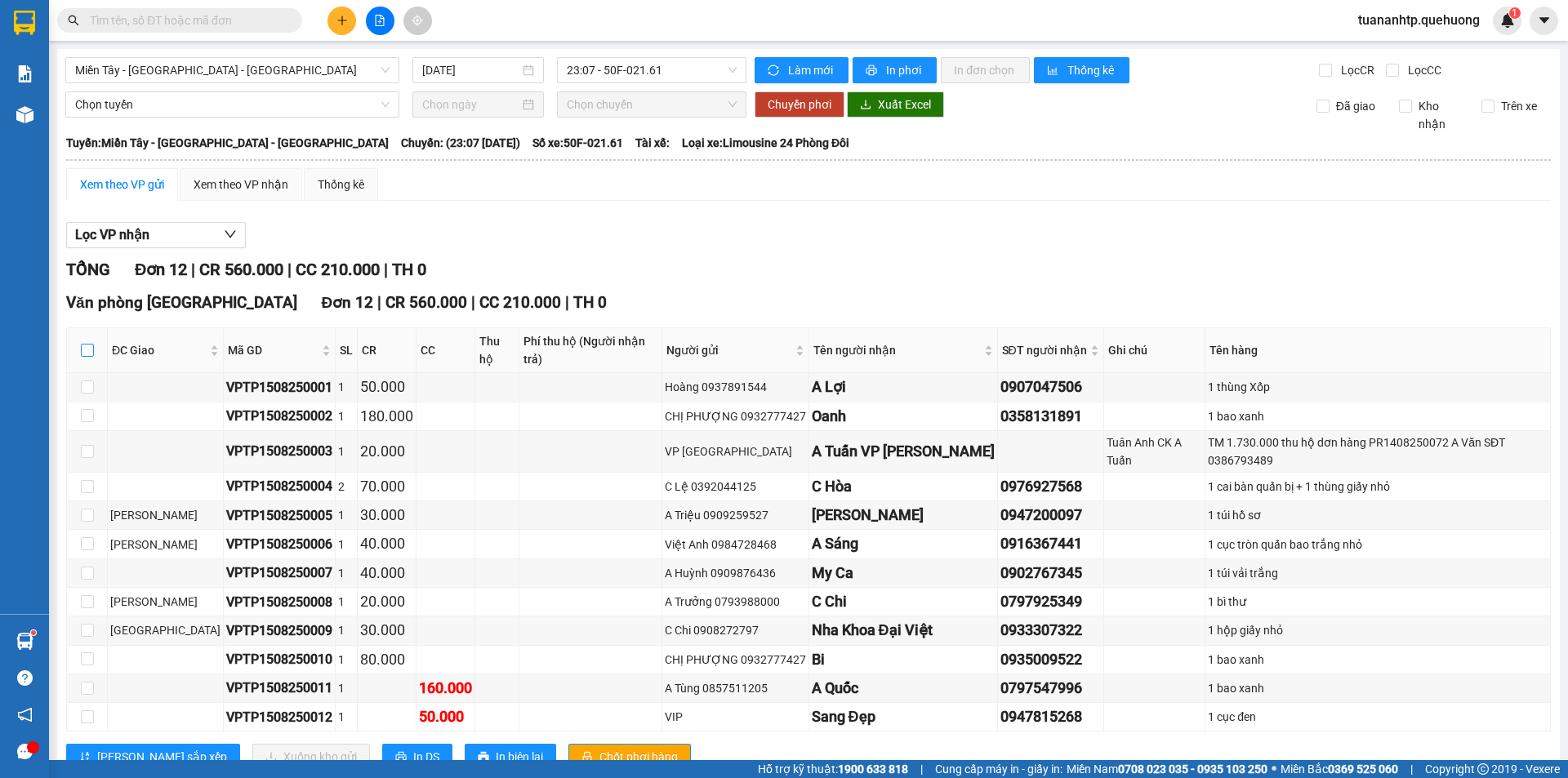
checkbox input "true"
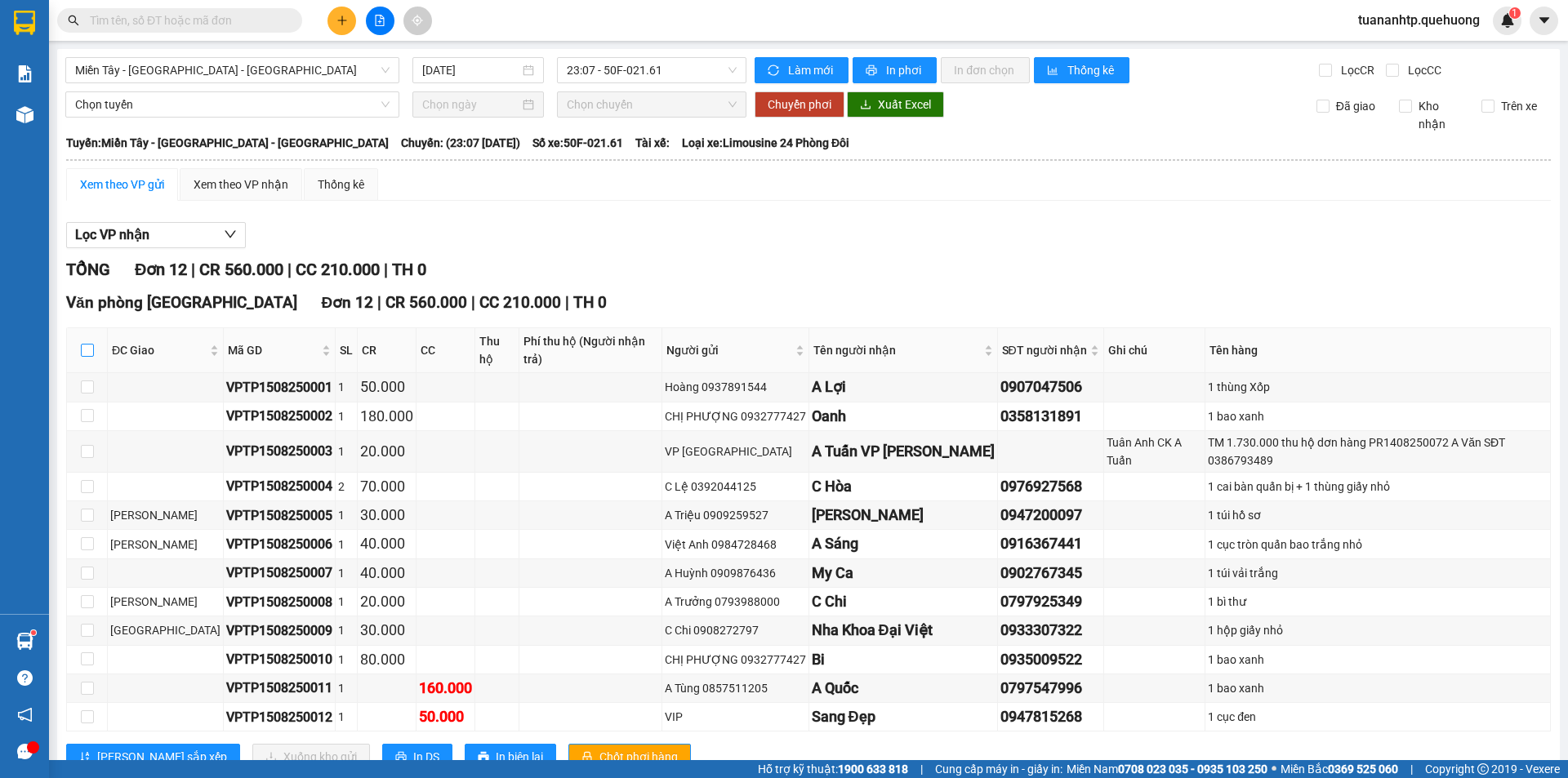
checkbox input "true"
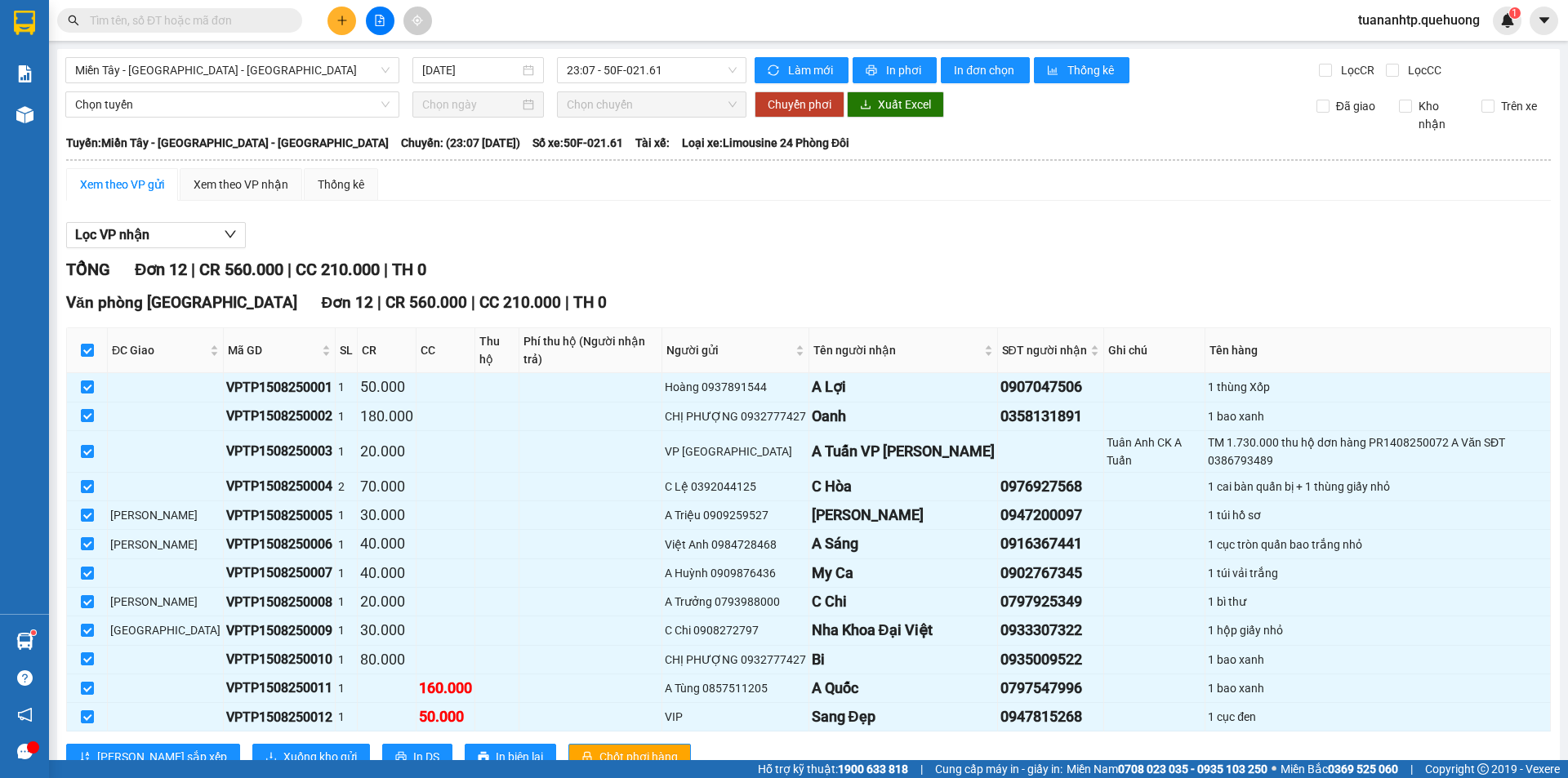
click at [685, 229] on div "Lọc VP nhận" at bounding box center [808, 236] width 1485 height 27
click at [631, 225] on div "Lọc VP nhận" at bounding box center [808, 236] width 1485 height 27
click at [210, 240] on button "Lọc VP nhận" at bounding box center [156, 235] width 180 height 26
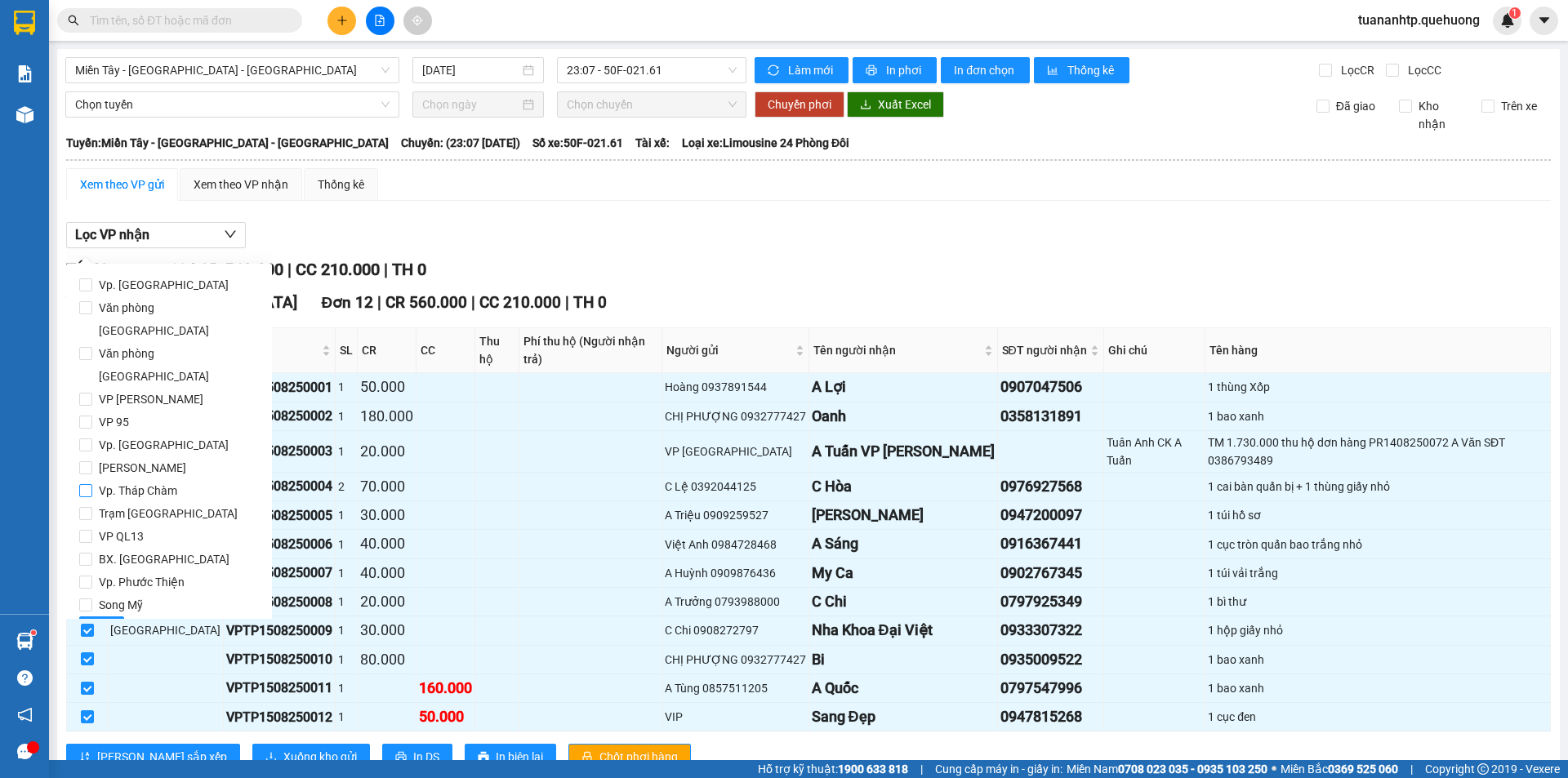
click at [170, 479] on span "Vp. Tháp Chàm" at bounding box center [138, 490] width 92 height 23
click at [92, 484] on input "Vp. Tháp Chàm" at bounding box center [85, 490] width 13 height 13
checkbox input "true"
click at [95, 620] on span "Lọc" at bounding box center [102, 629] width 19 height 18
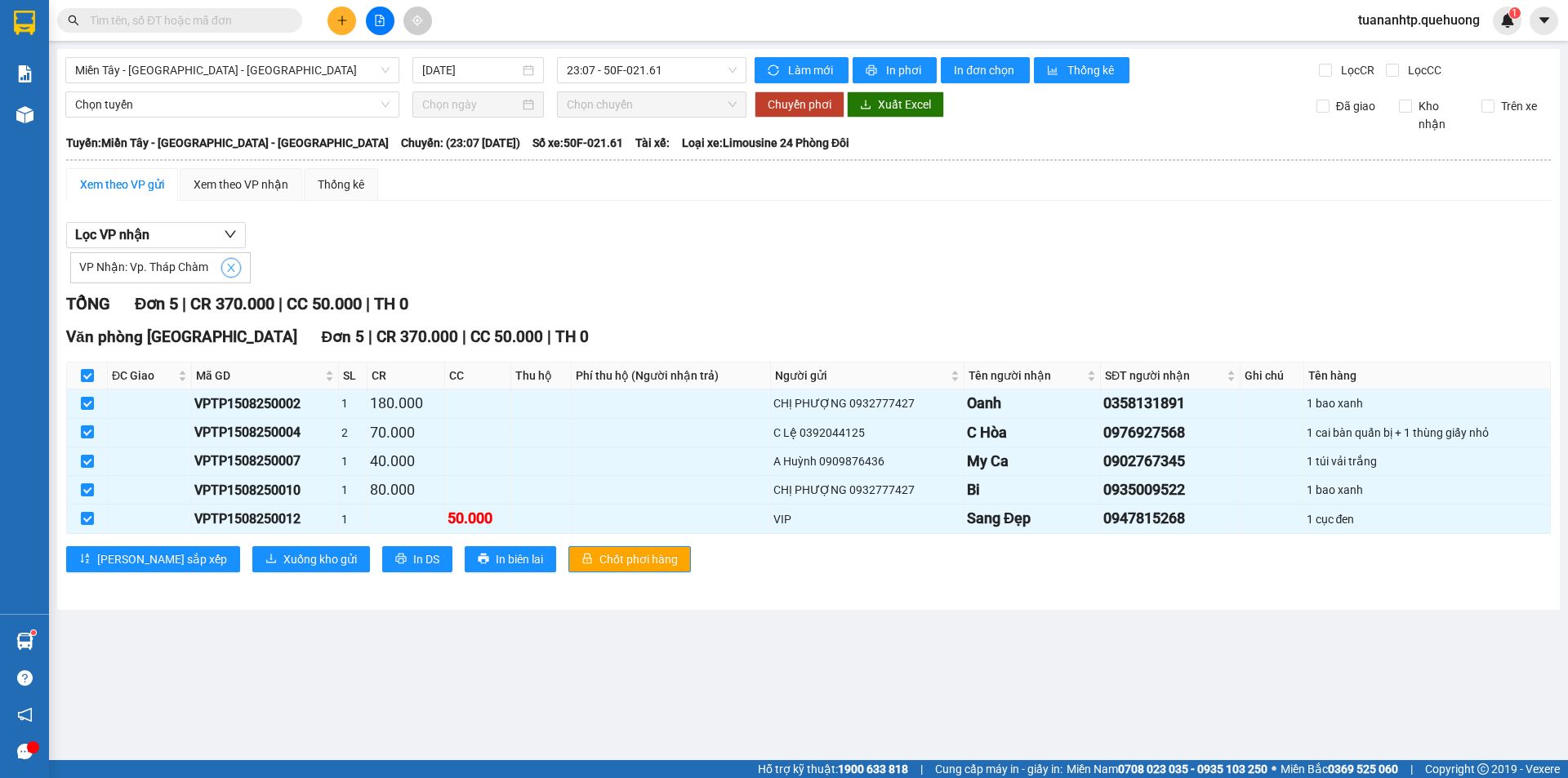
click at [226, 264] on icon "close" at bounding box center [231, 267] width 11 height 11
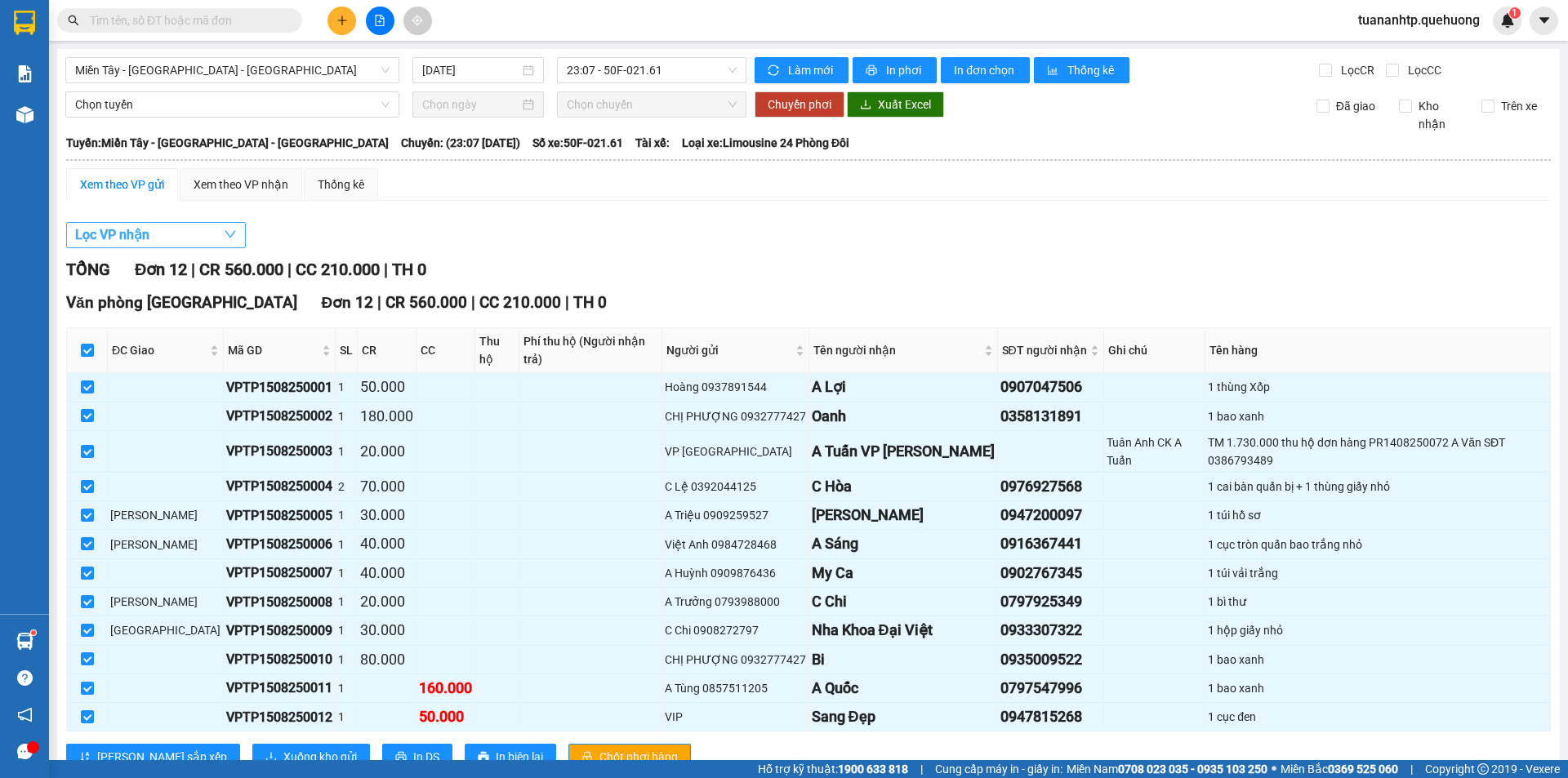
click at [228, 235] on icon "down" at bounding box center [230, 235] width 11 height 8
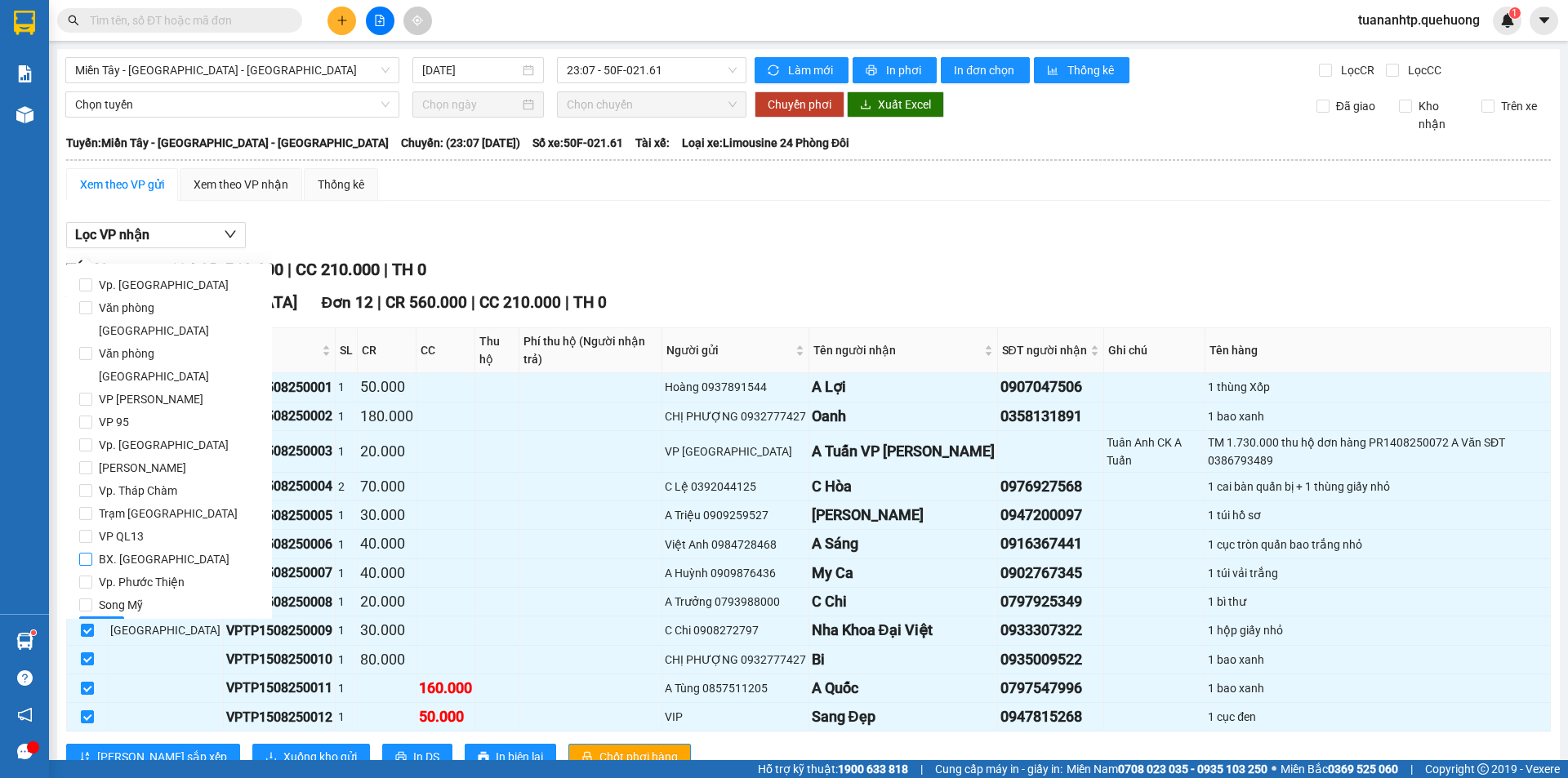
click at [147, 547] on span "BX. [GEOGRAPHIC_DATA]" at bounding box center [165, 558] width 144 height 23
click at [92, 553] on input "BX. [GEOGRAPHIC_DATA]" at bounding box center [85, 558] width 13 height 13
checkbox input "true"
click at [98, 620] on span "Lọc" at bounding box center [102, 629] width 19 height 18
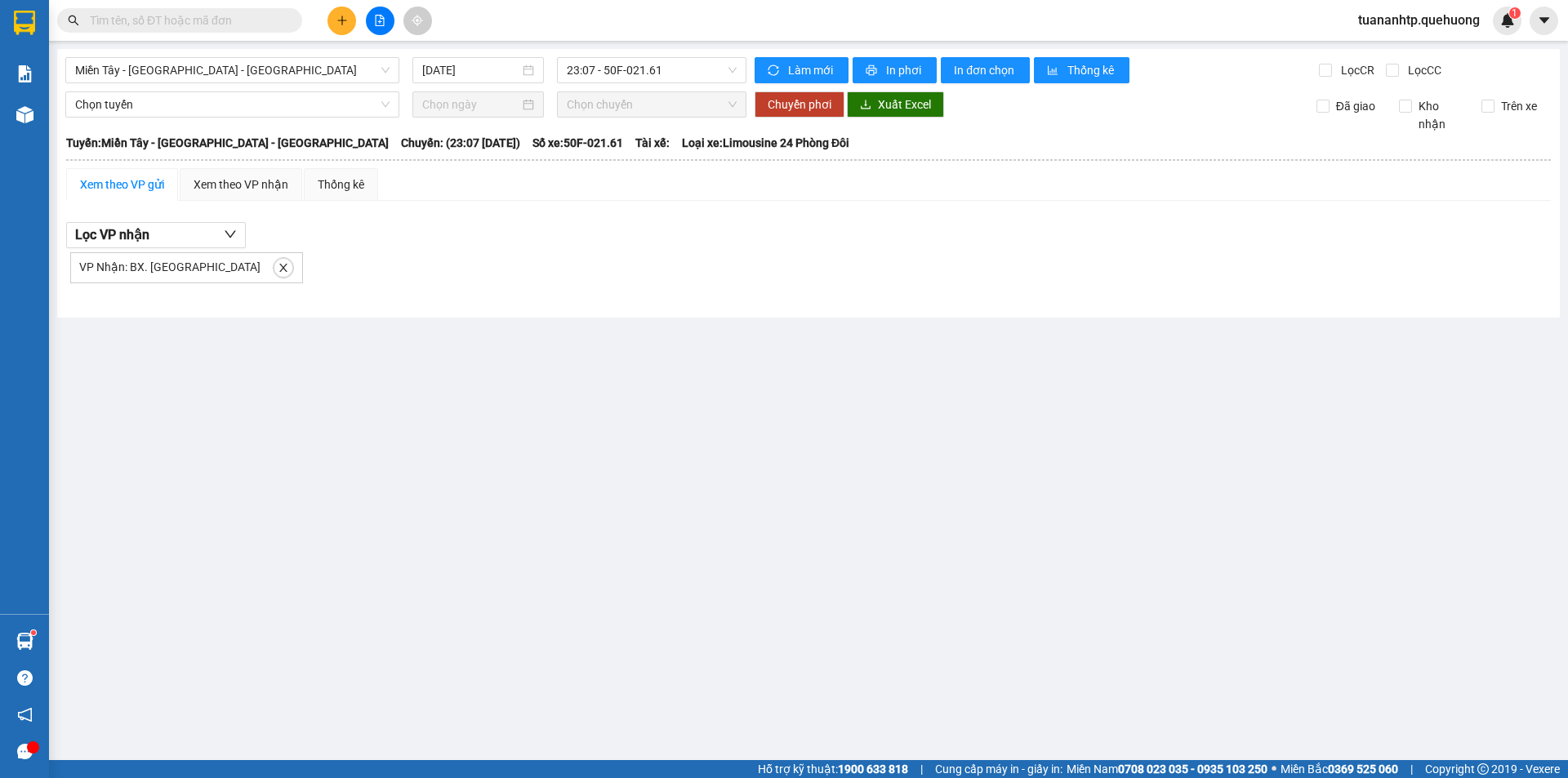
click at [193, 268] on span "VP Nhận: BX. [GEOGRAPHIC_DATA]" at bounding box center [170, 266] width 181 height 13
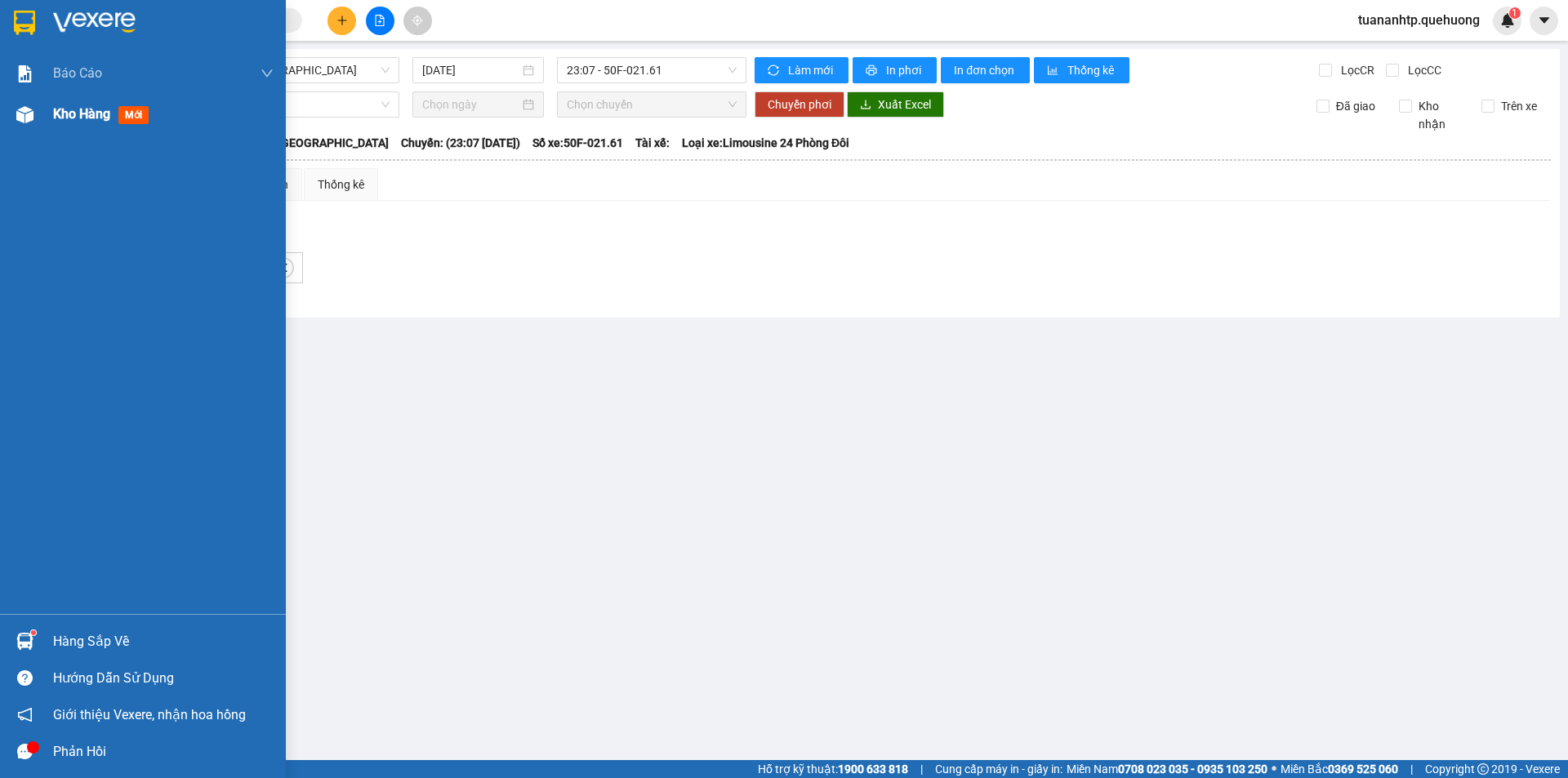
click at [83, 131] on div "Kho hàng mới" at bounding box center [164, 114] width 220 height 41
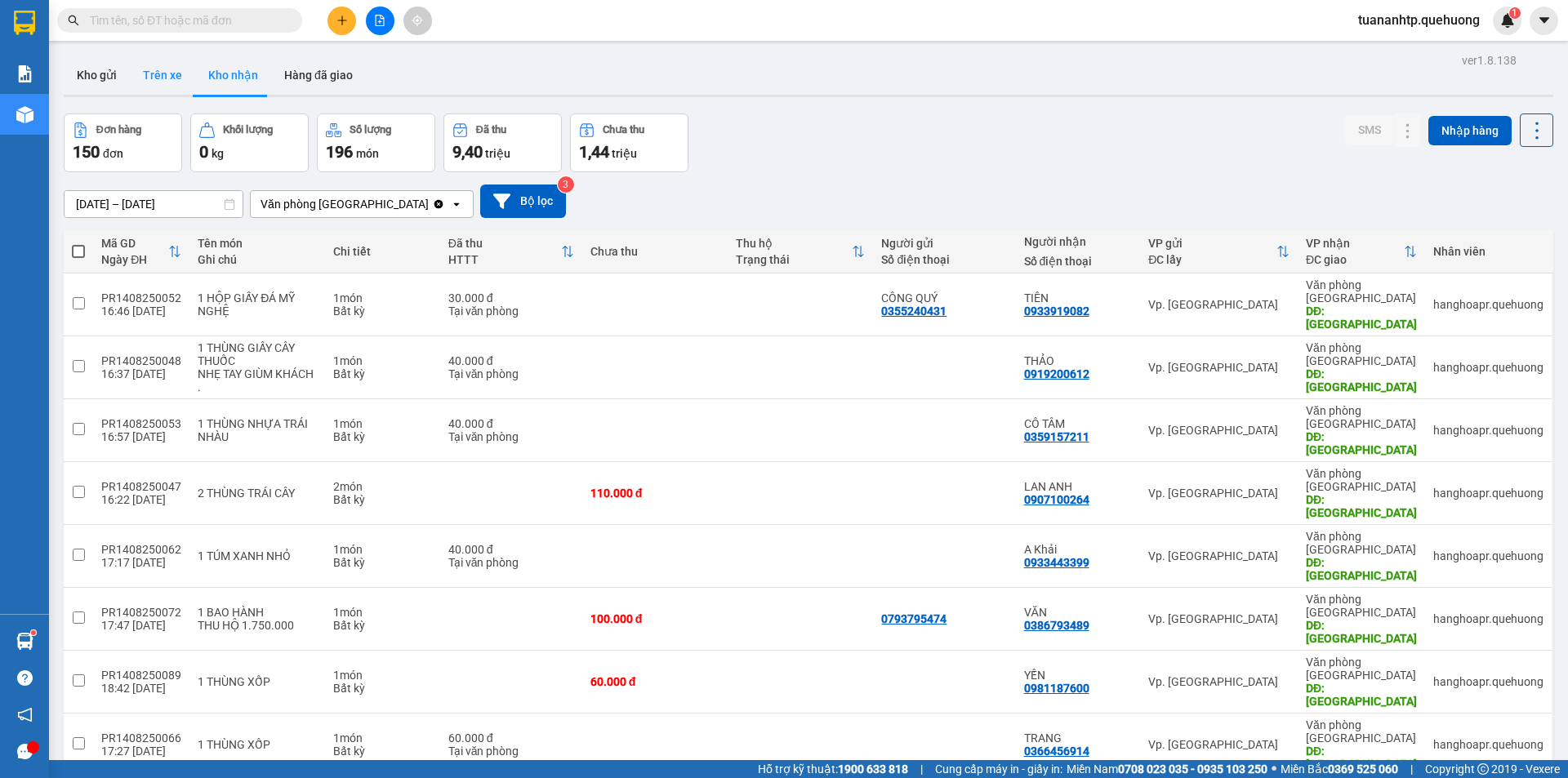
click at [185, 84] on button "Trên xe" at bounding box center [162, 75] width 65 height 39
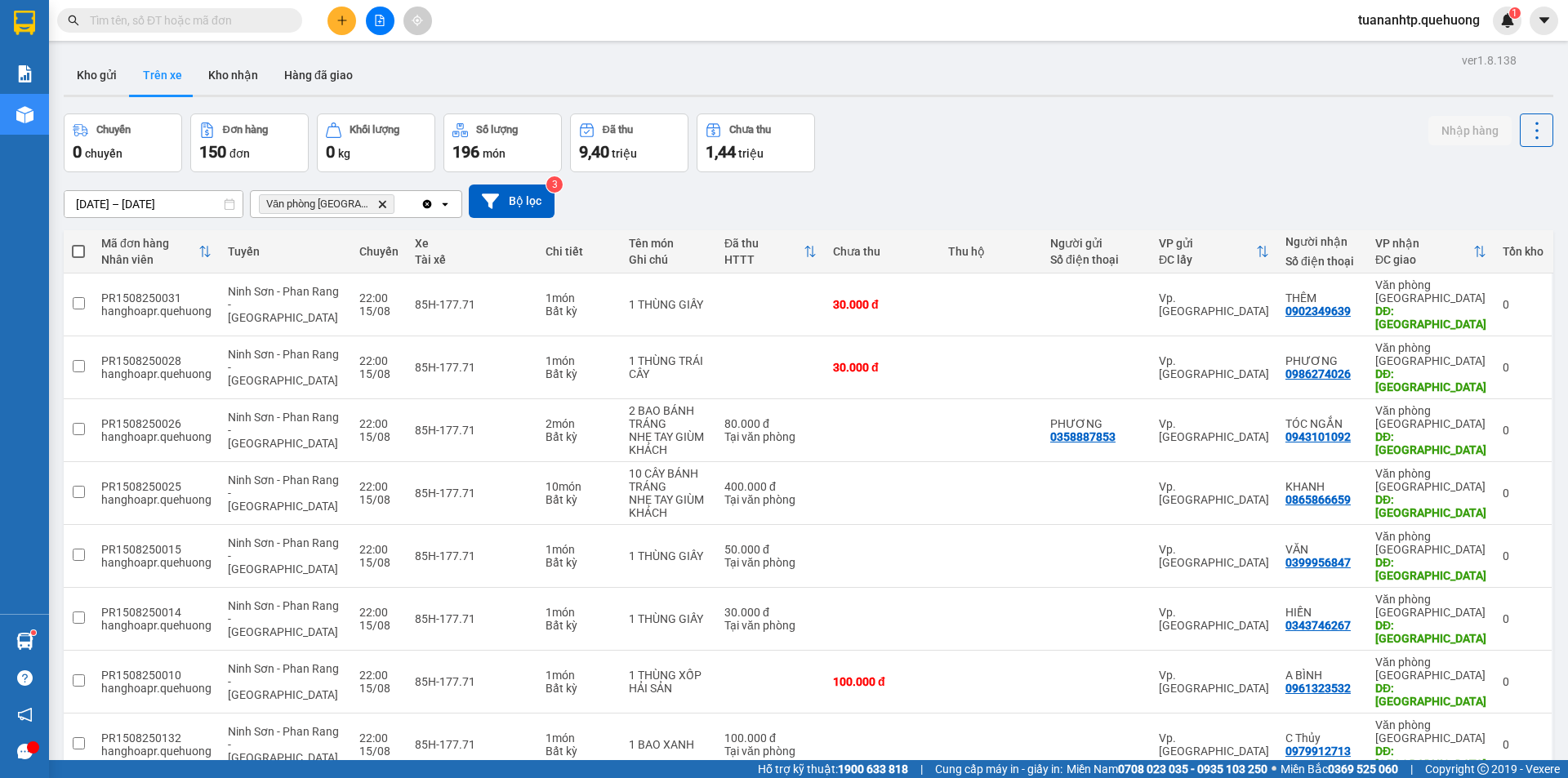
click at [144, 205] on input "[DATE] – [DATE]" at bounding box center [153, 203] width 178 height 26
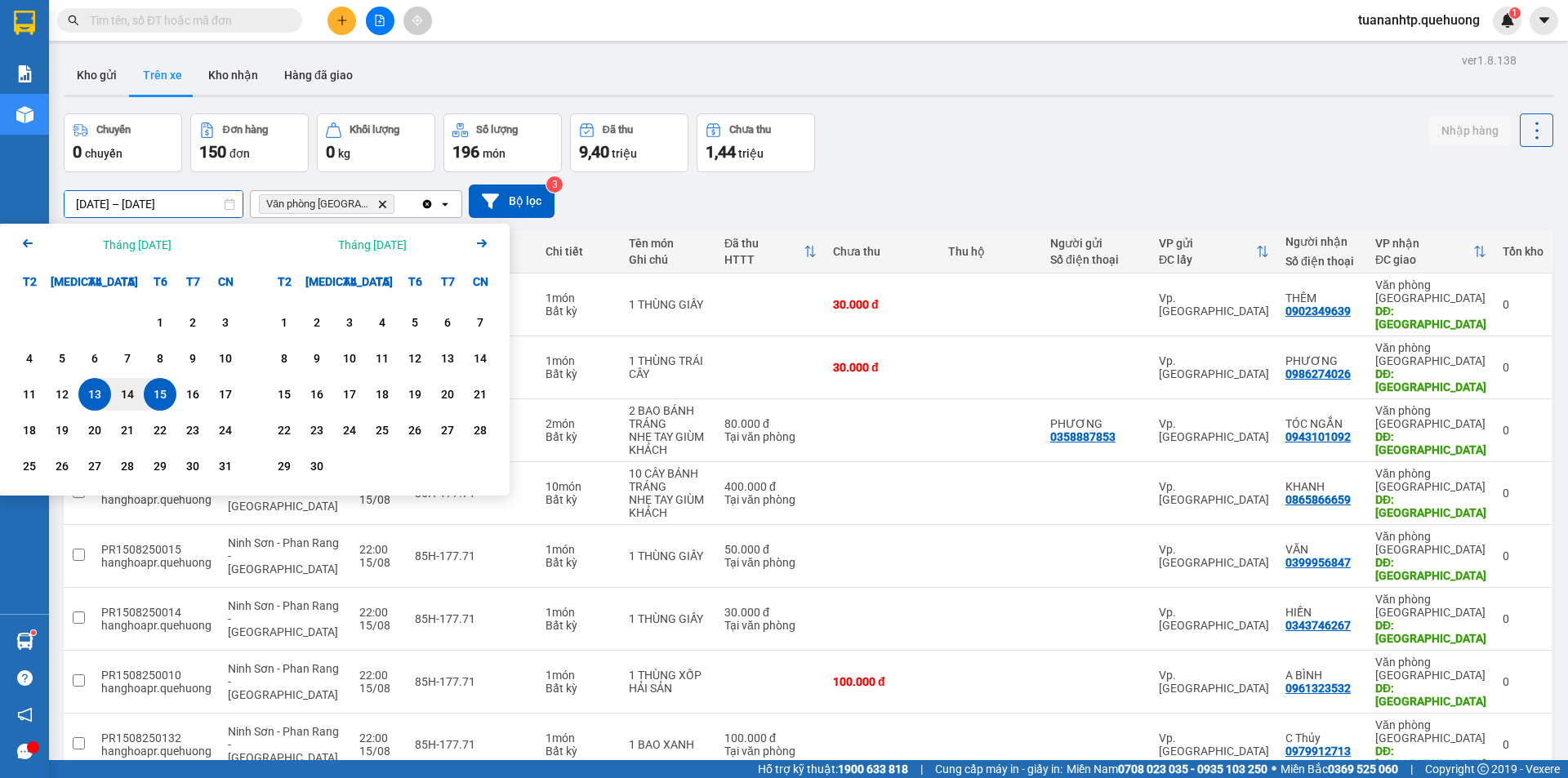
click at [162, 394] on div "15" at bounding box center [159, 394] width 23 height 19
click at [188, 398] on div "16" at bounding box center [193, 394] width 23 height 19
type input "[DATE] – [DATE]"
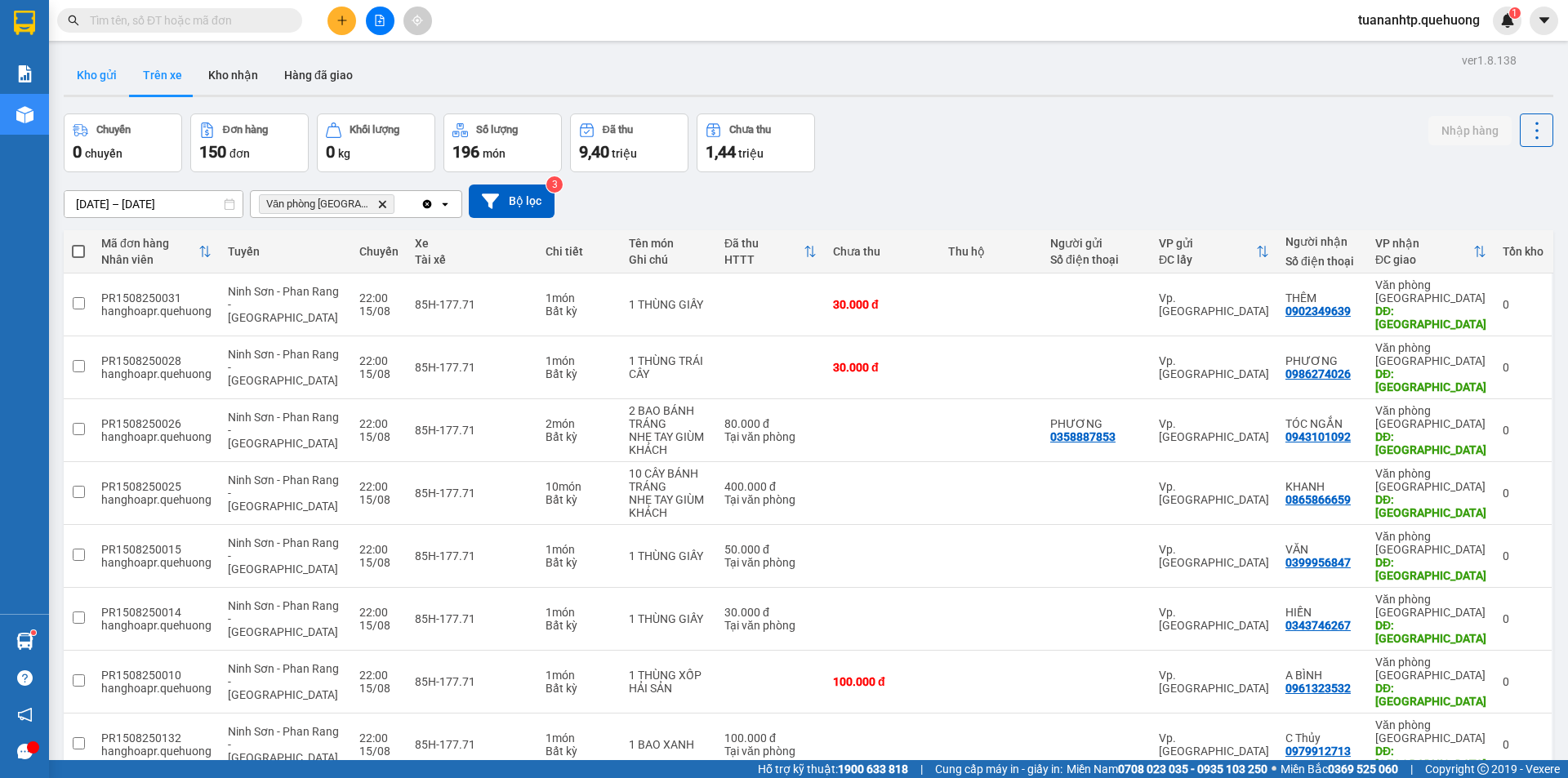
click at [112, 86] on button "Kho gửi" at bounding box center [97, 75] width 66 height 39
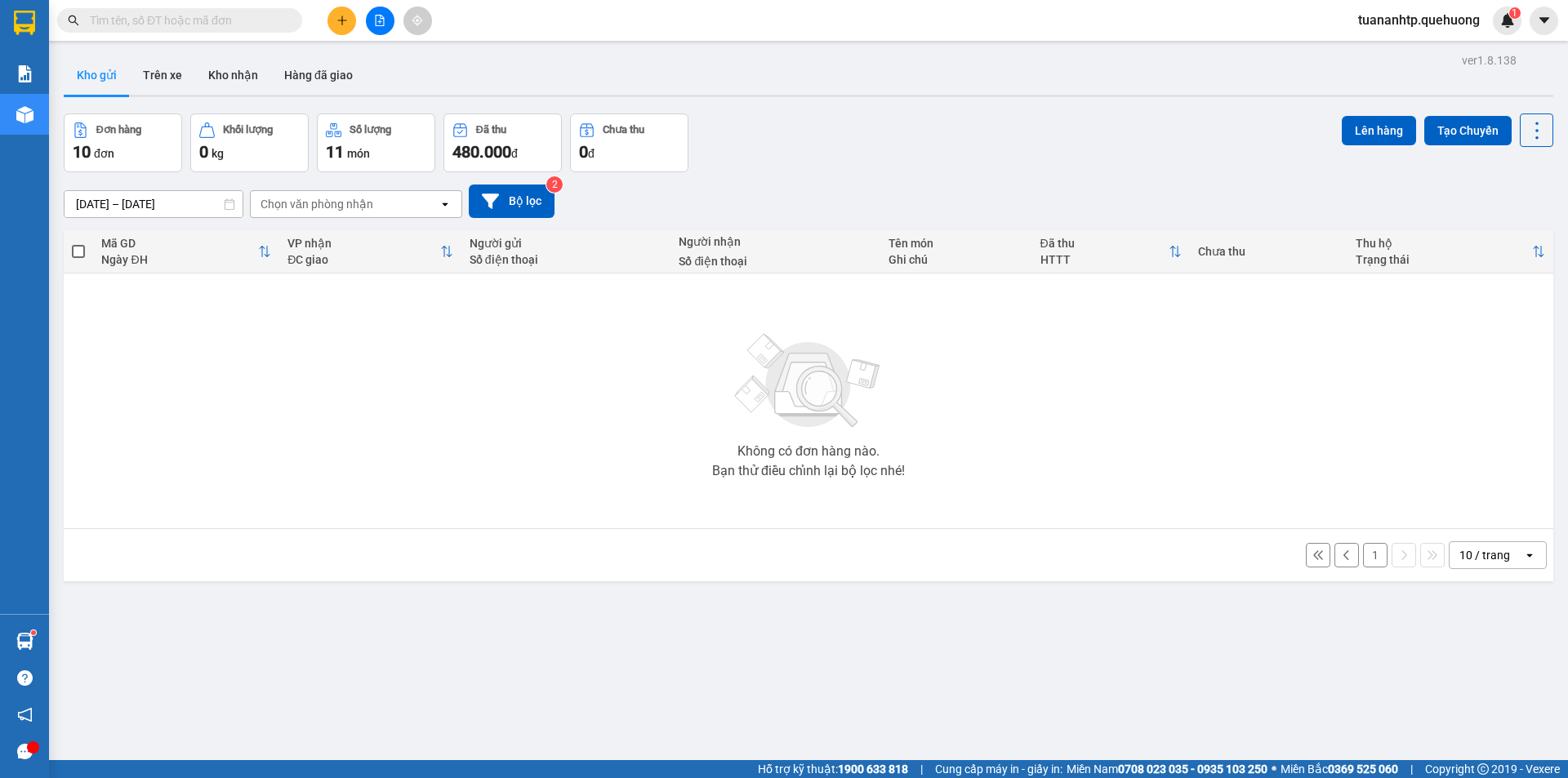
click at [326, 200] on div "Chọn văn phòng nhận" at bounding box center [316, 203] width 113 height 16
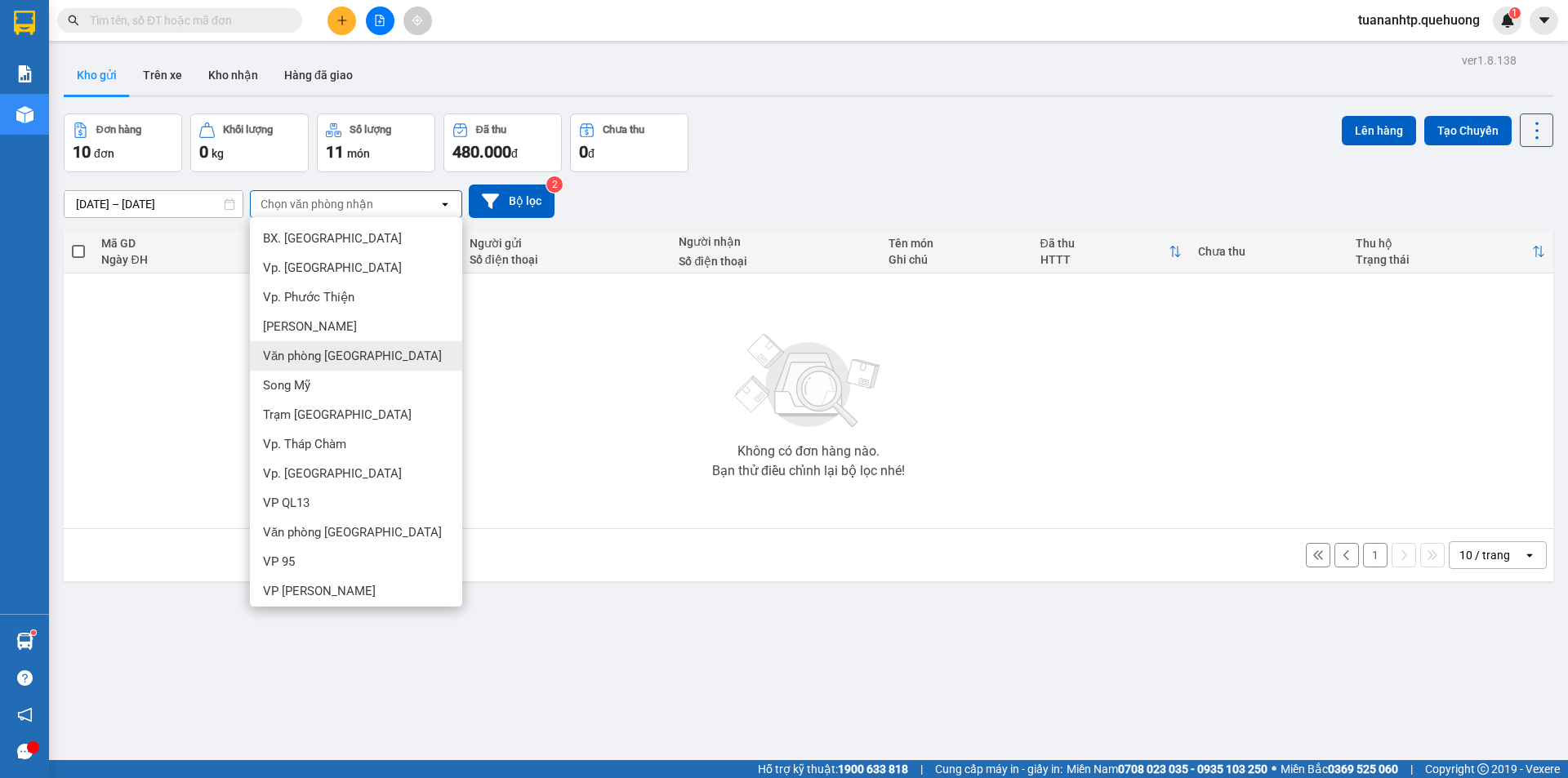
click at [364, 361] on span "Văn phòng [GEOGRAPHIC_DATA]" at bounding box center [352, 355] width 179 height 16
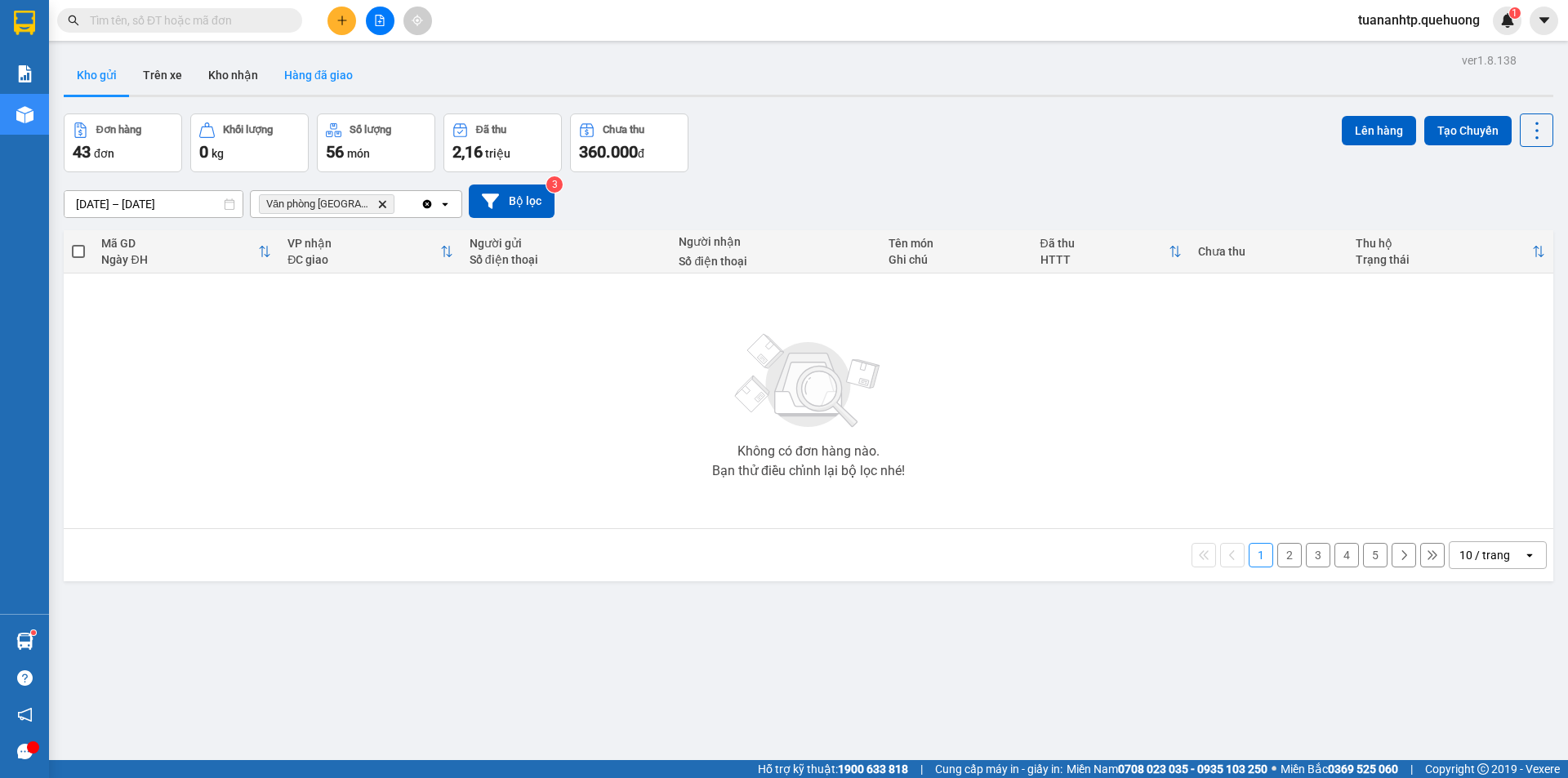
click at [320, 81] on button "Hàng đã giao" at bounding box center [319, 75] width 95 height 39
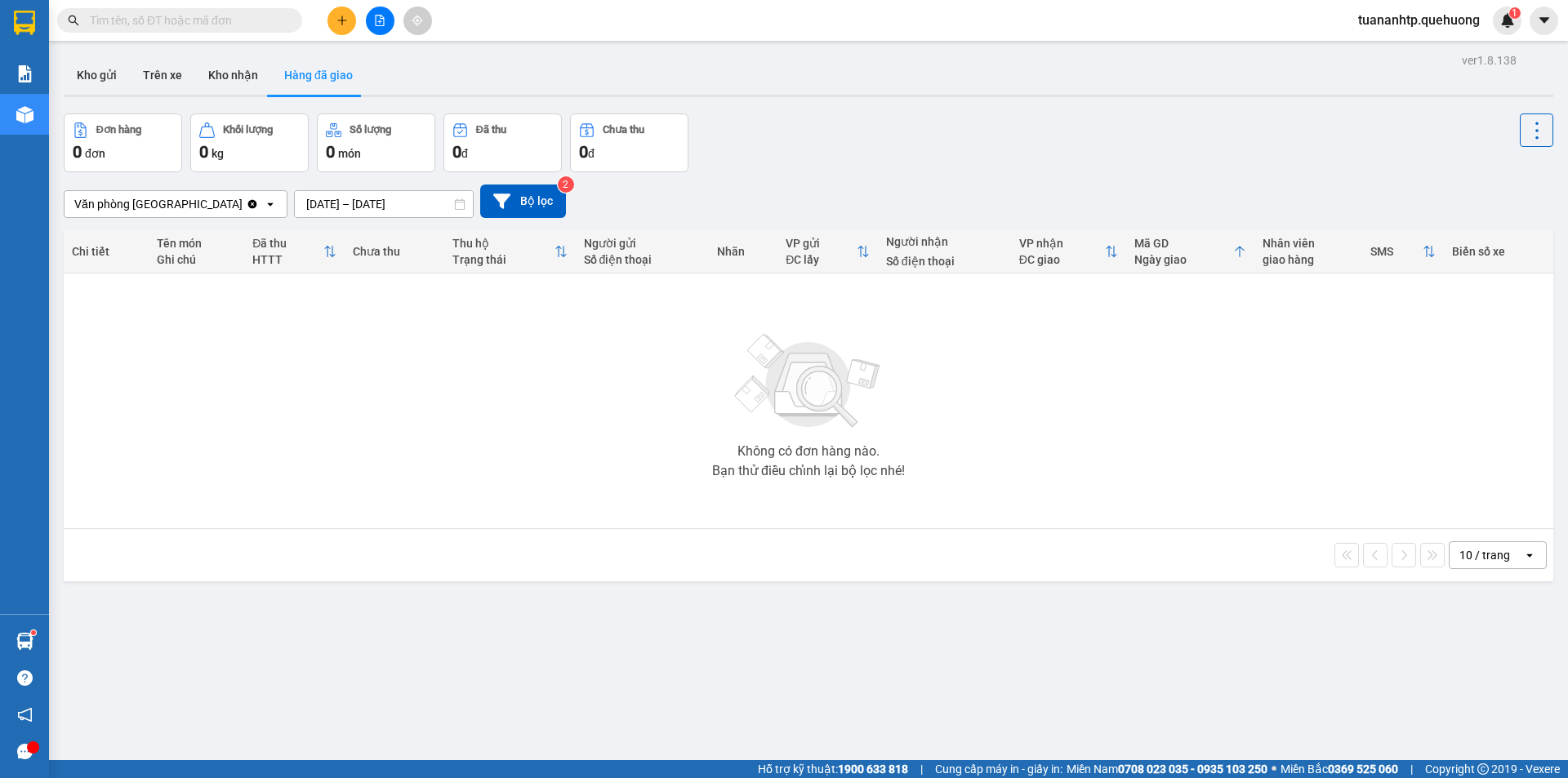
click at [386, 22] on button at bounding box center [380, 21] width 29 height 29
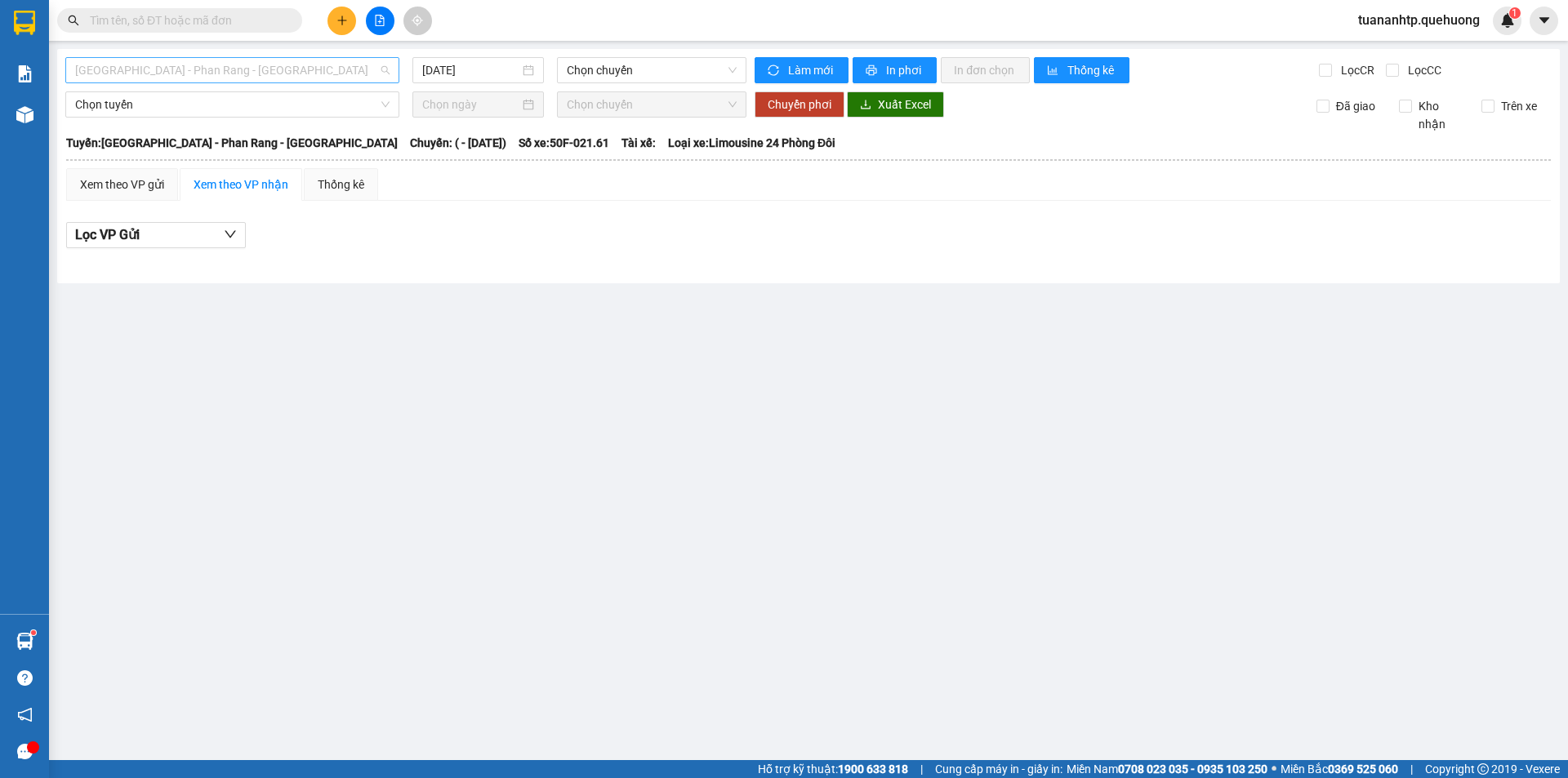
click at [349, 68] on span "[GEOGRAPHIC_DATA] - Phan Rang - [GEOGRAPHIC_DATA]" at bounding box center [232, 69] width 315 height 25
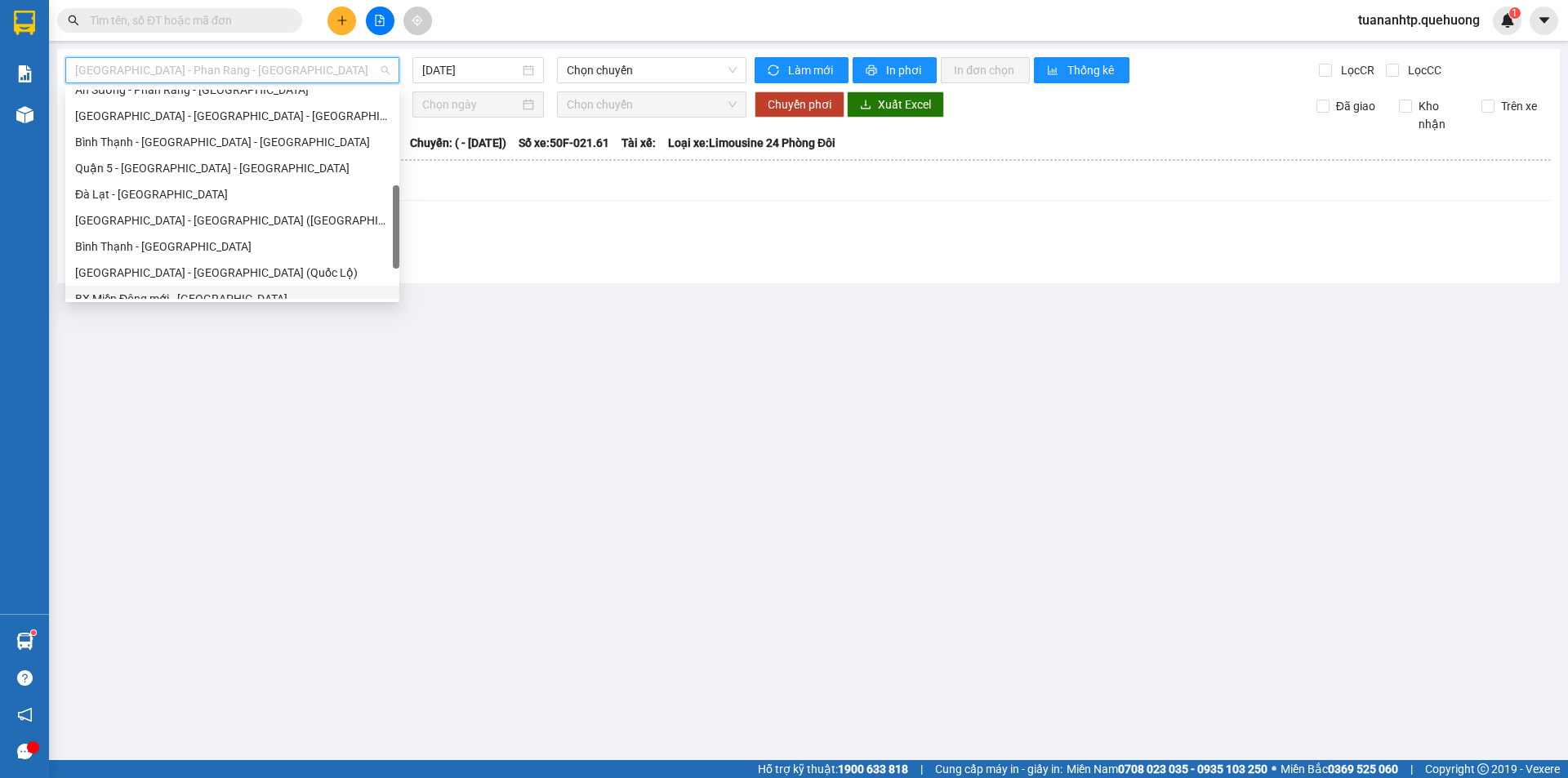
scroll to position [444, 0]
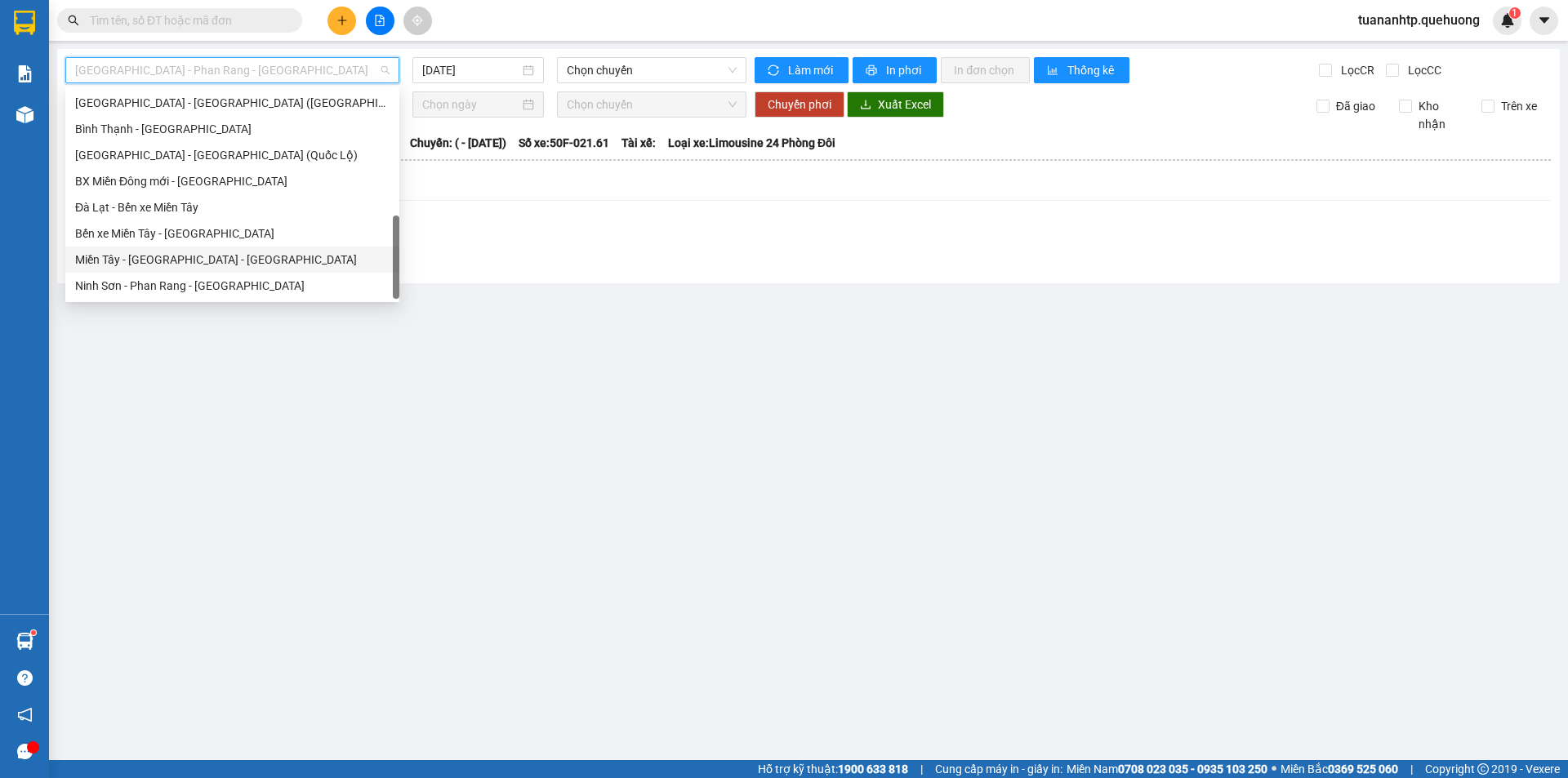
click at [209, 256] on div "Miền Tây - [GEOGRAPHIC_DATA] - [GEOGRAPHIC_DATA]" at bounding box center [232, 259] width 315 height 18
type input "[DATE]"
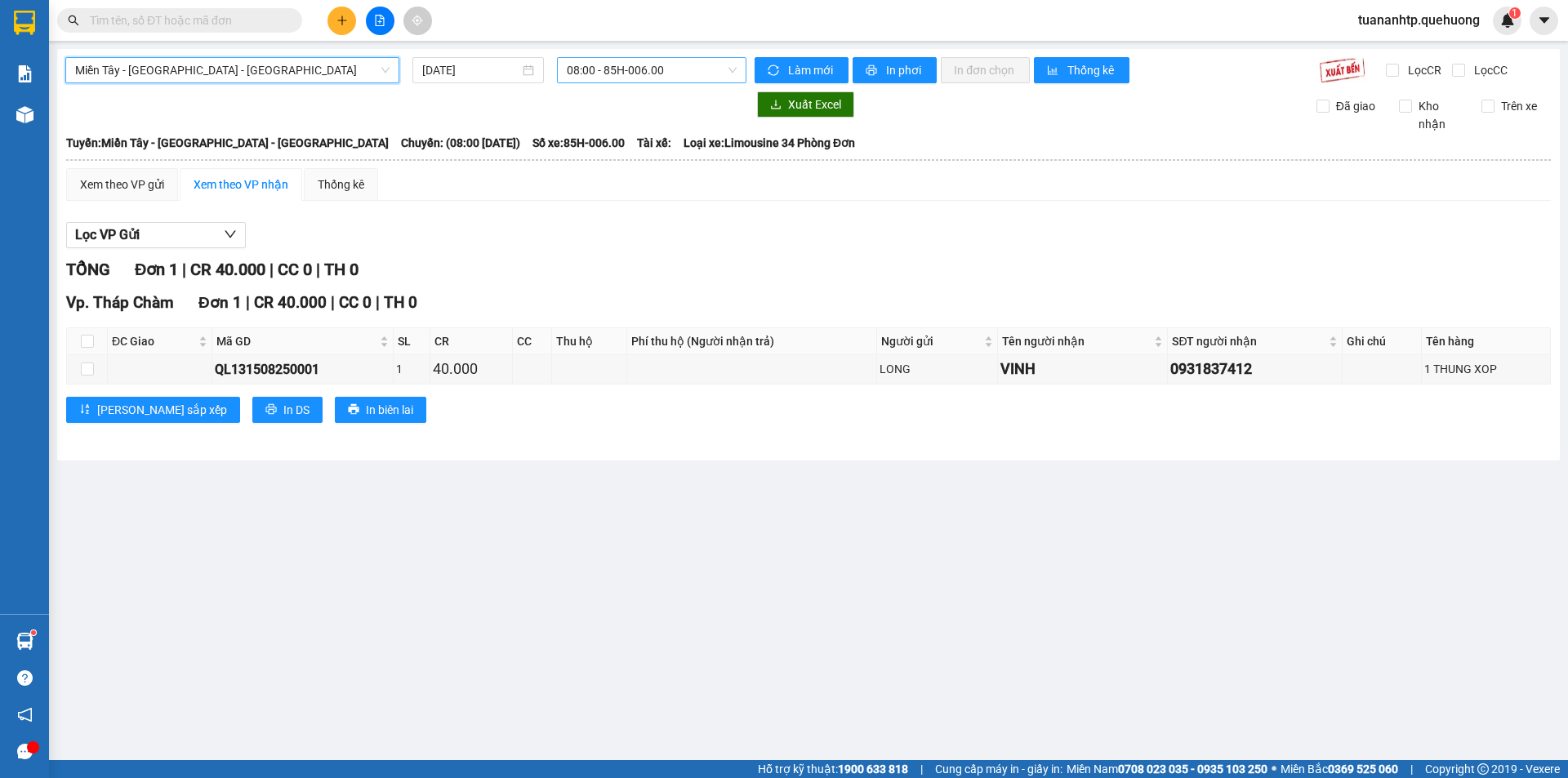
click at [666, 74] on span "08:00 - 85H-006.00" at bounding box center [651, 69] width 170 height 25
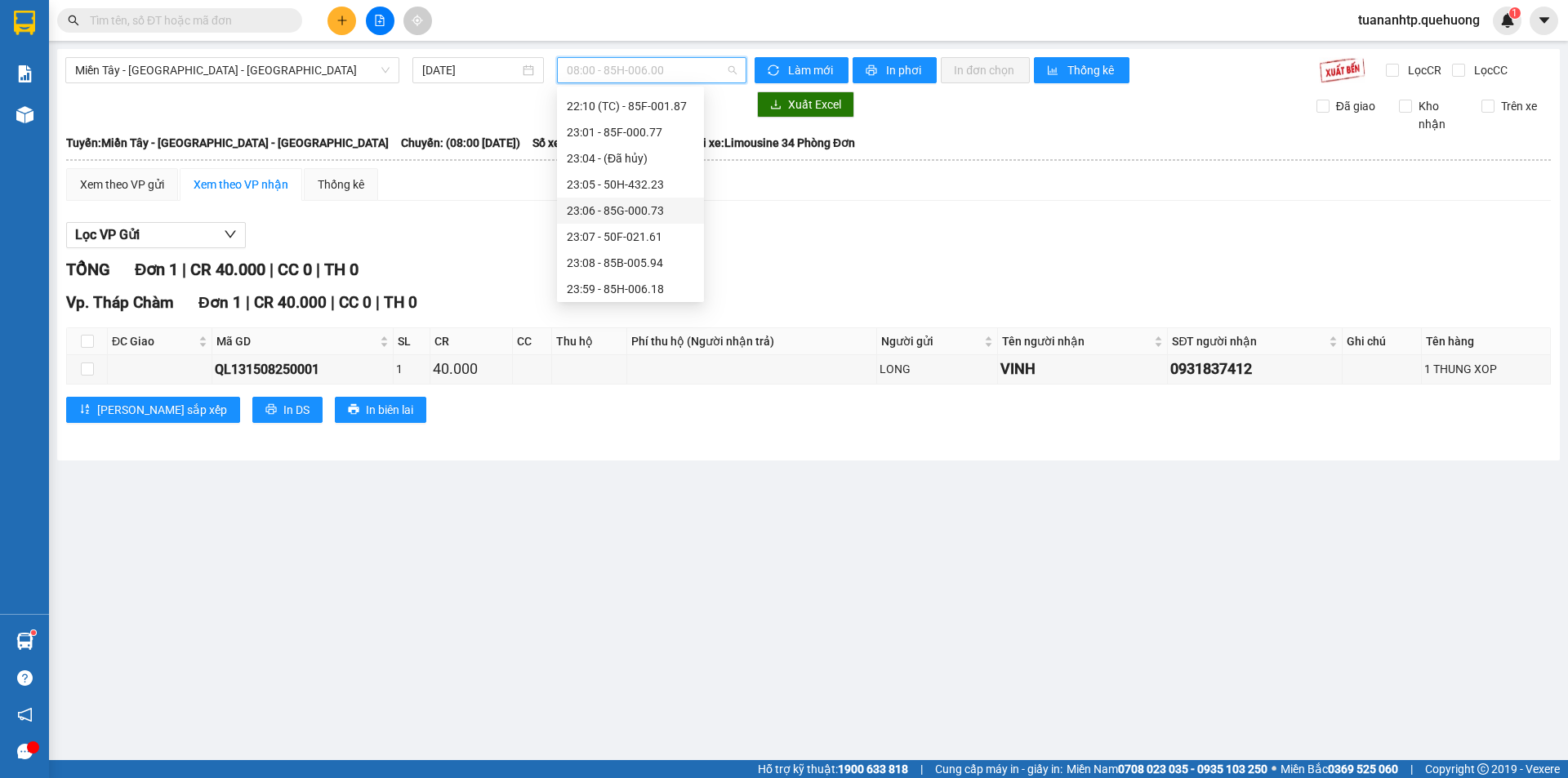
scroll to position [183, 0]
click at [632, 236] on div "23:07 - 50F-021.61" at bounding box center [630, 233] width 127 height 18
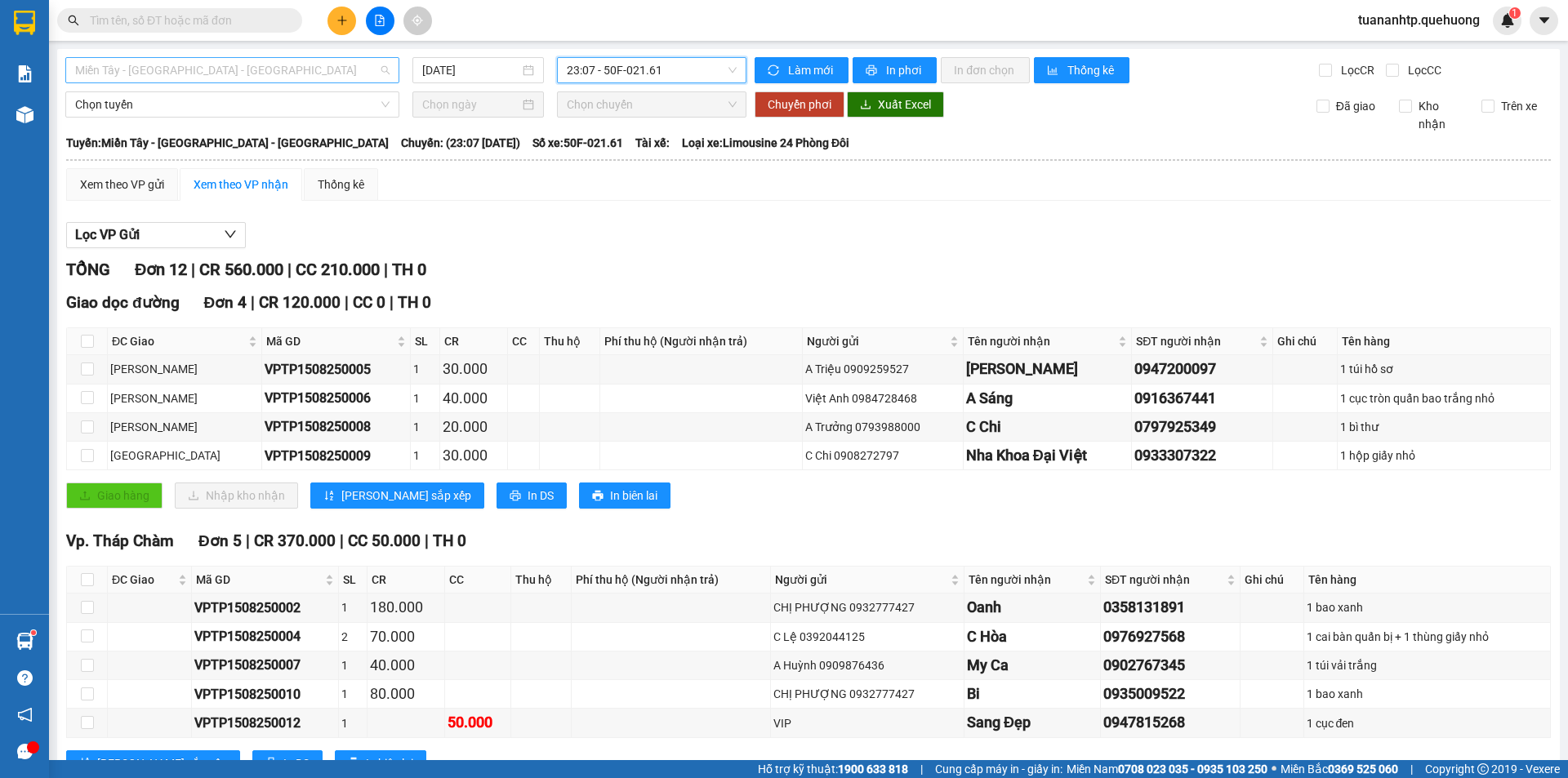
click at [254, 77] on span "Miền Tây - [GEOGRAPHIC_DATA] - [GEOGRAPHIC_DATA]" at bounding box center [232, 69] width 315 height 25
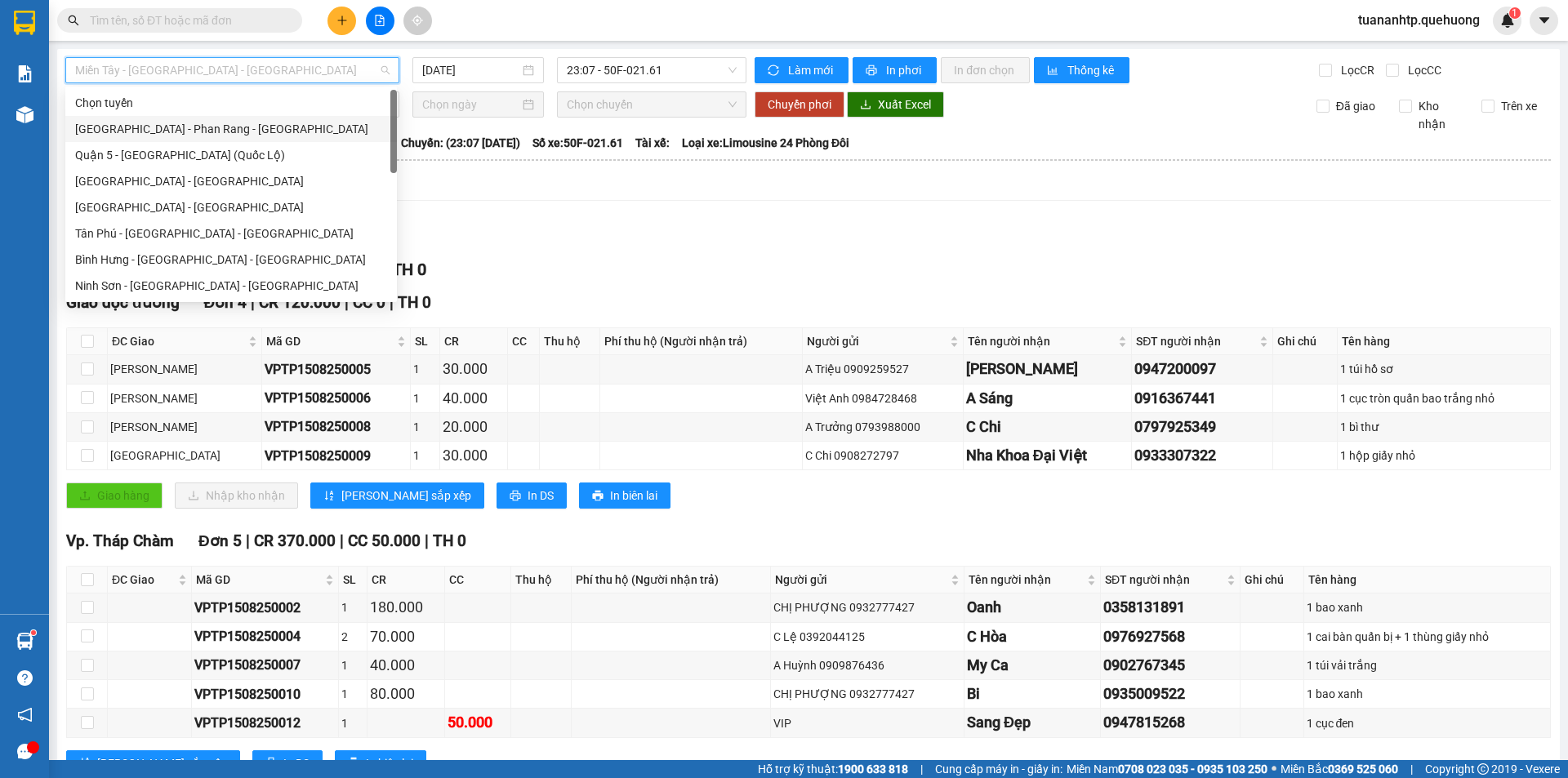
click at [221, 125] on div "[GEOGRAPHIC_DATA] - Phan Rang - [GEOGRAPHIC_DATA]" at bounding box center [232, 129] width 312 height 18
type input "[DATE]"
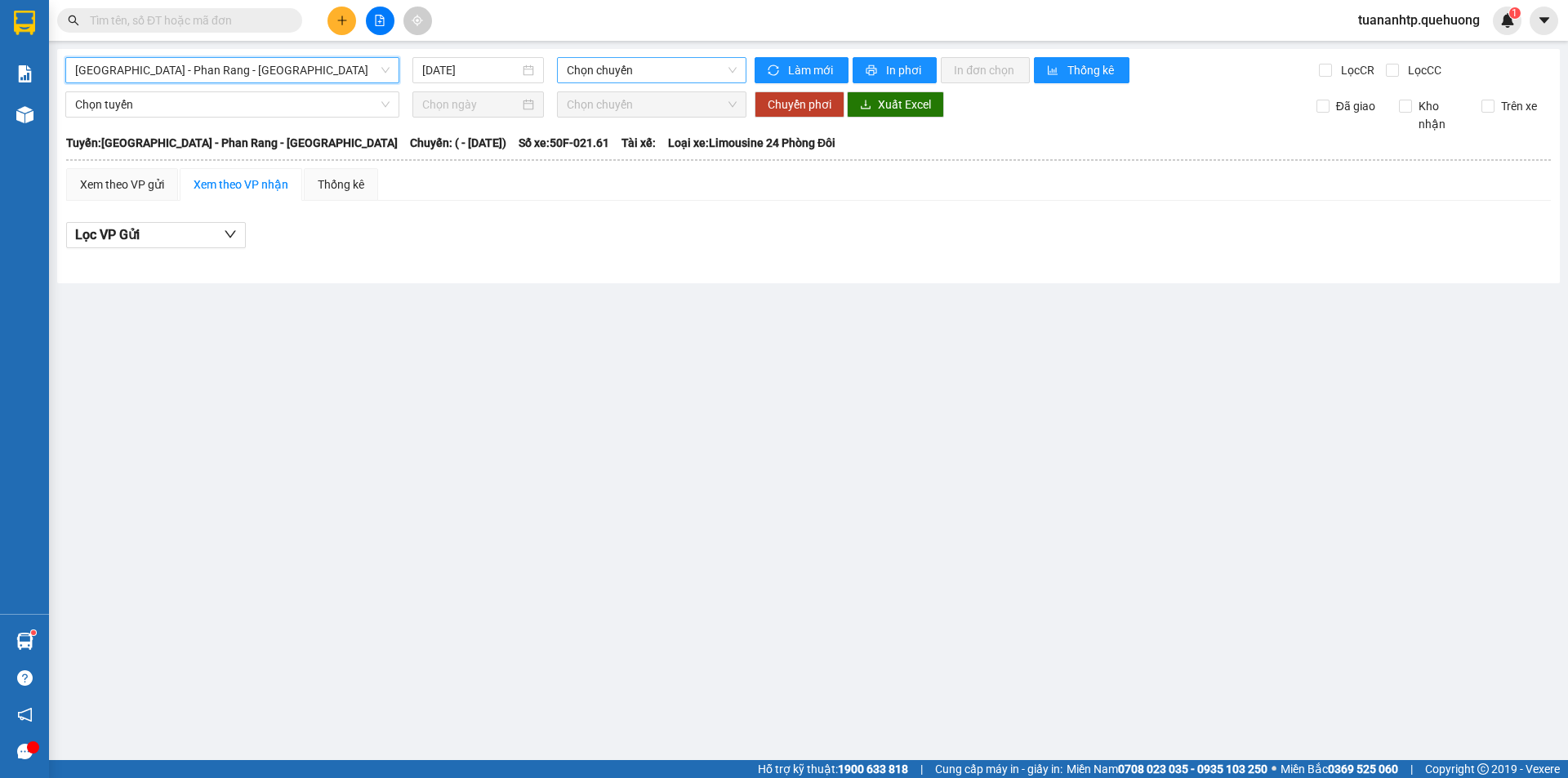
click at [583, 69] on span "Chọn chuyến" at bounding box center [651, 69] width 170 height 25
click at [212, 236] on button "Lọc VP Gửi" at bounding box center [156, 235] width 180 height 26
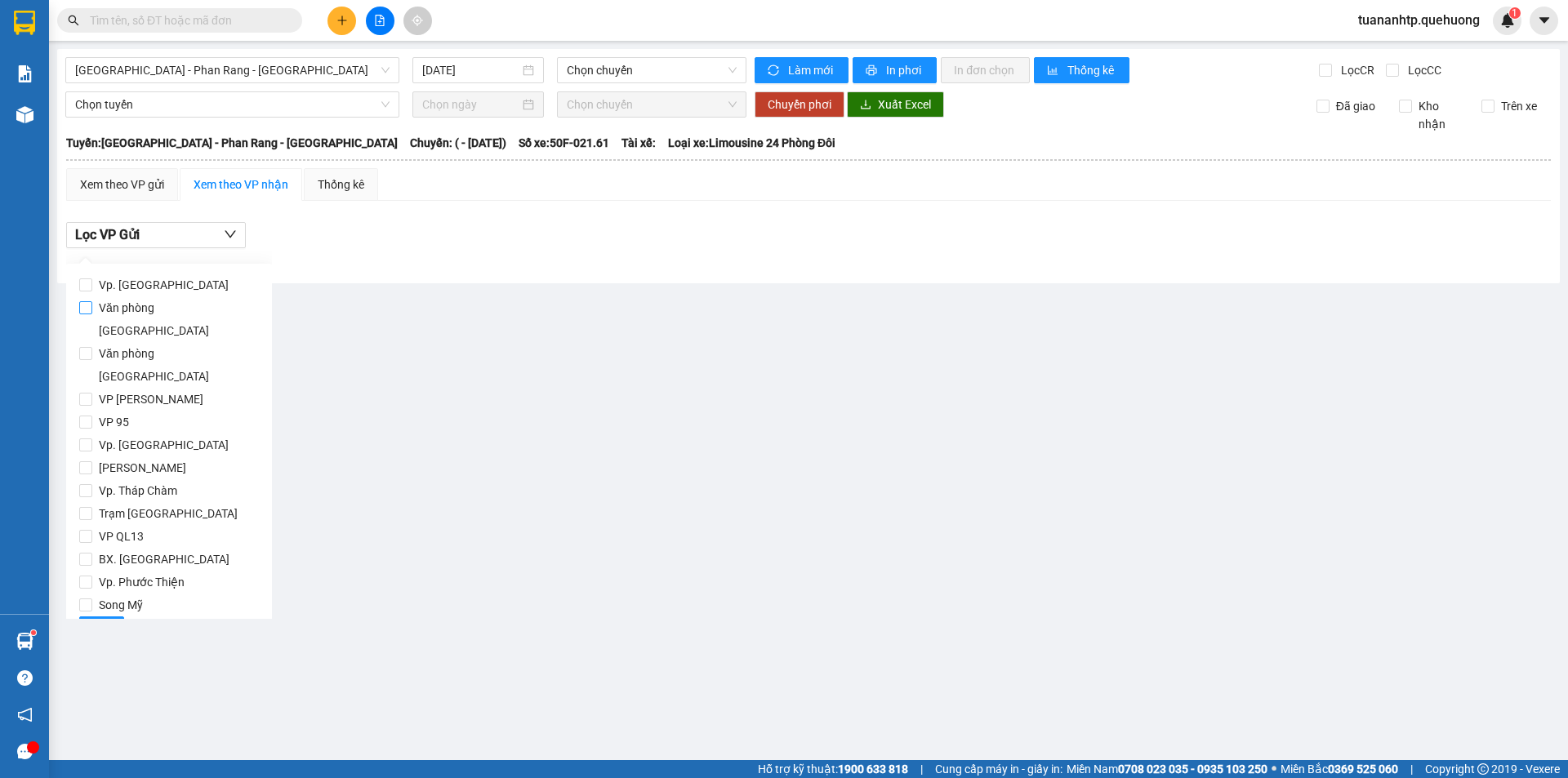
click at [188, 297] on span "Văn phòng [GEOGRAPHIC_DATA]" at bounding box center [176, 320] width 166 height 46
click at [92, 301] on input "Văn phòng [GEOGRAPHIC_DATA]" at bounding box center [85, 307] width 13 height 13
checkbox input "true"
click at [111, 616] on button "Lọc" at bounding box center [101, 629] width 45 height 26
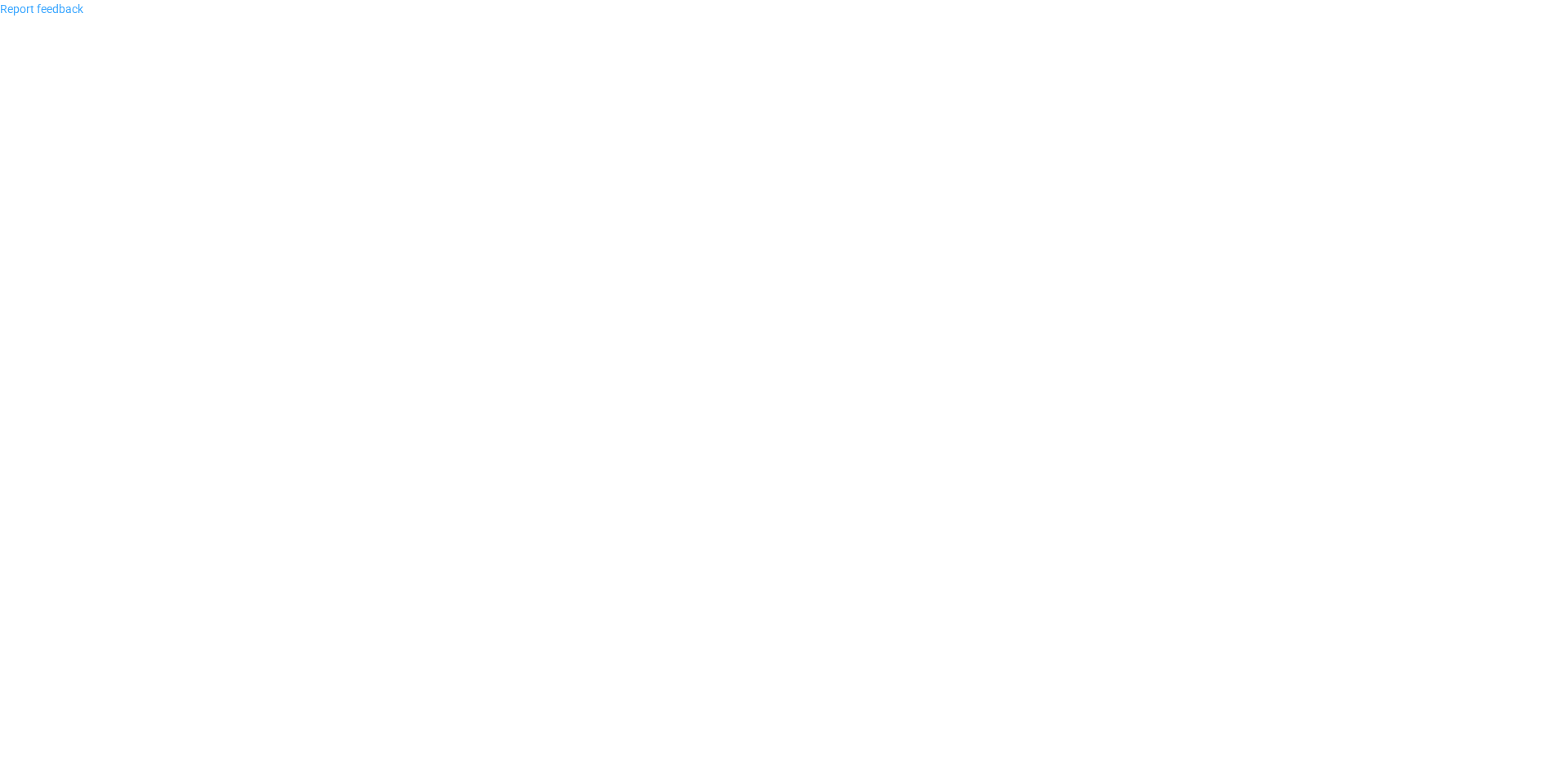
click at [11, 10] on link "Report feedback" at bounding box center [42, 8] width 83 height 13
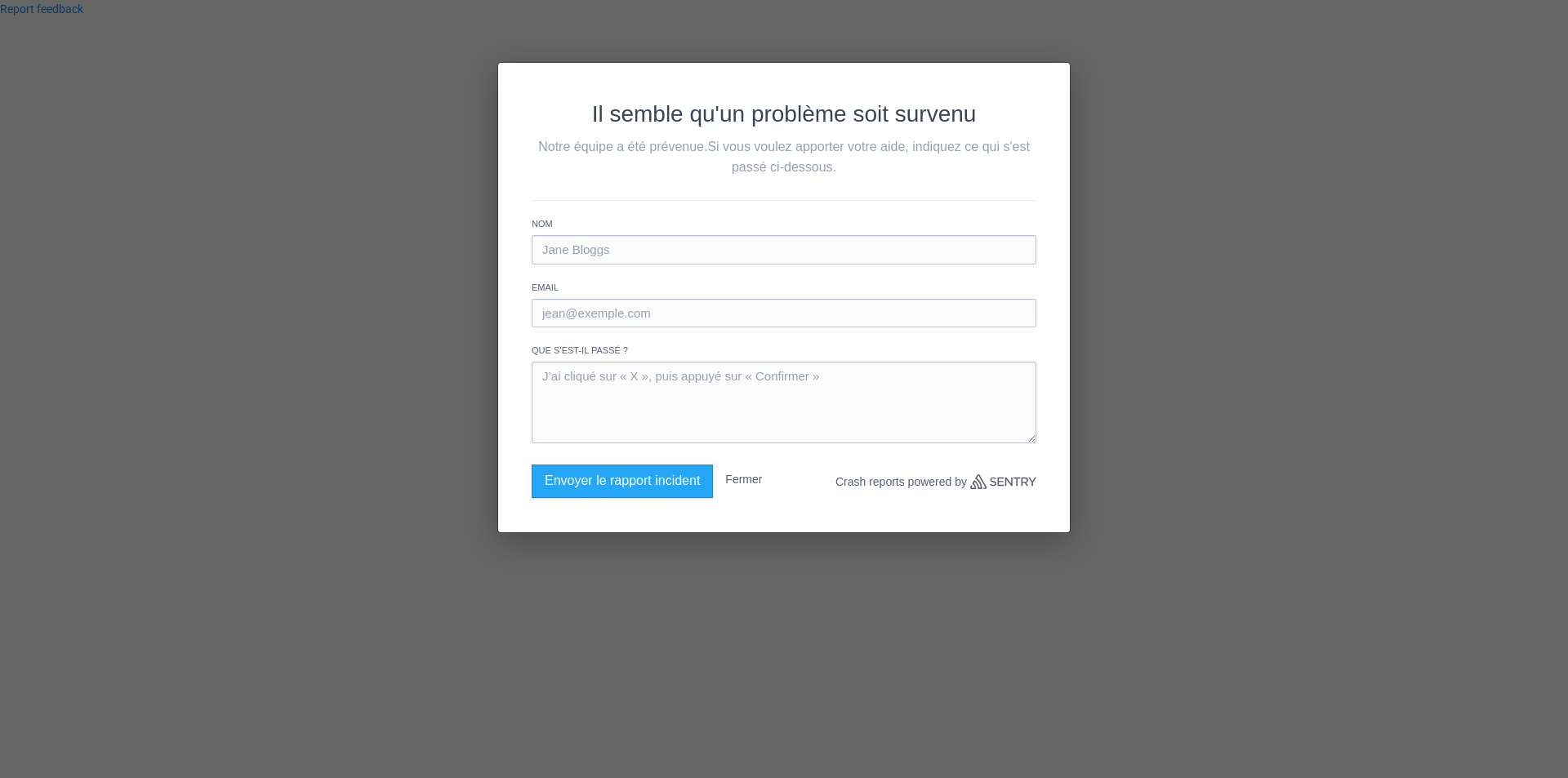
click at [8, 206] on div "Il semble qu'un problème soit survenu Notre équipe a été prévenue. Si vous voul…" at bounding box center [784, 389] width 1568 height 778
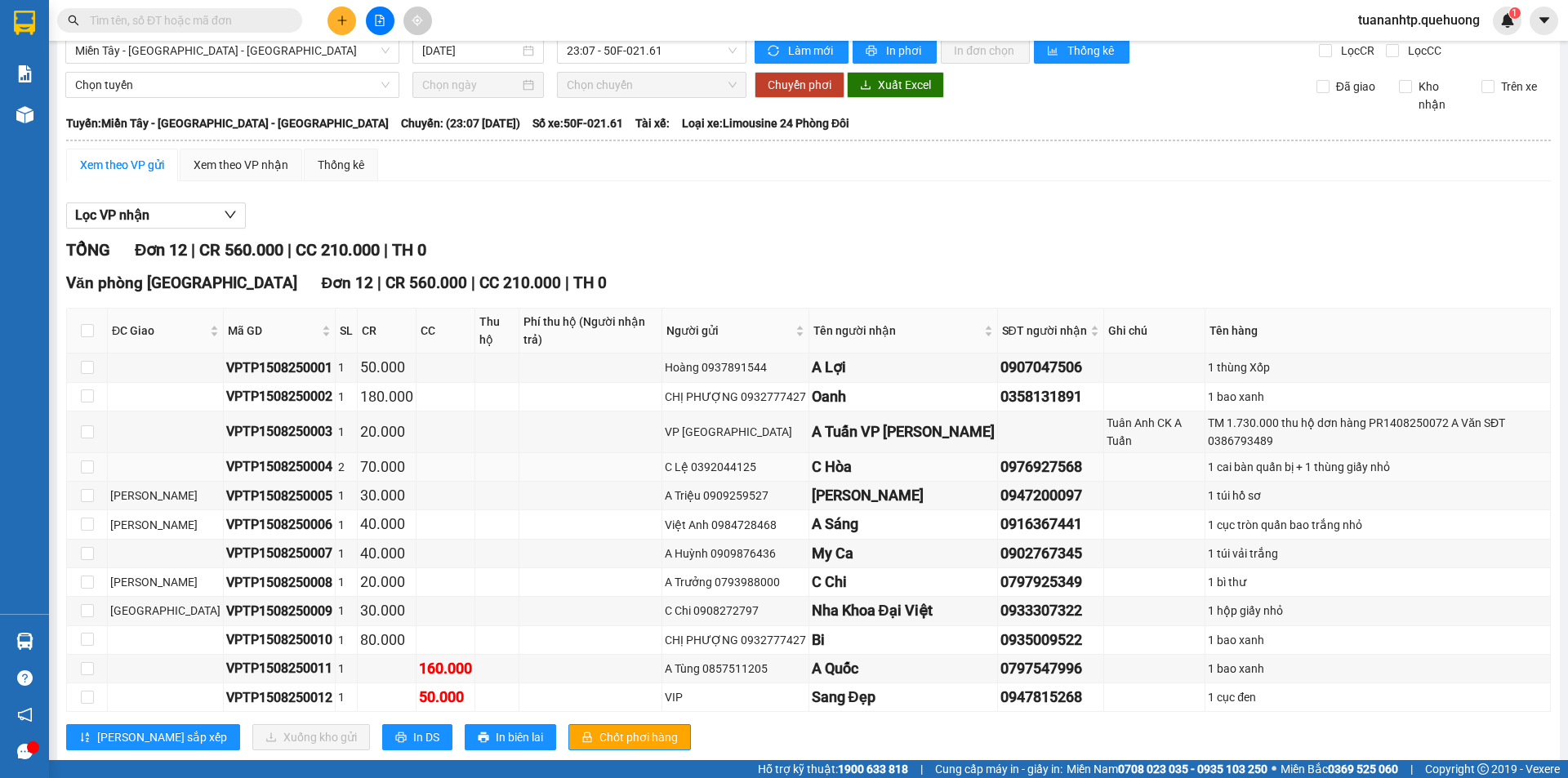
scroll to position [25, 0]
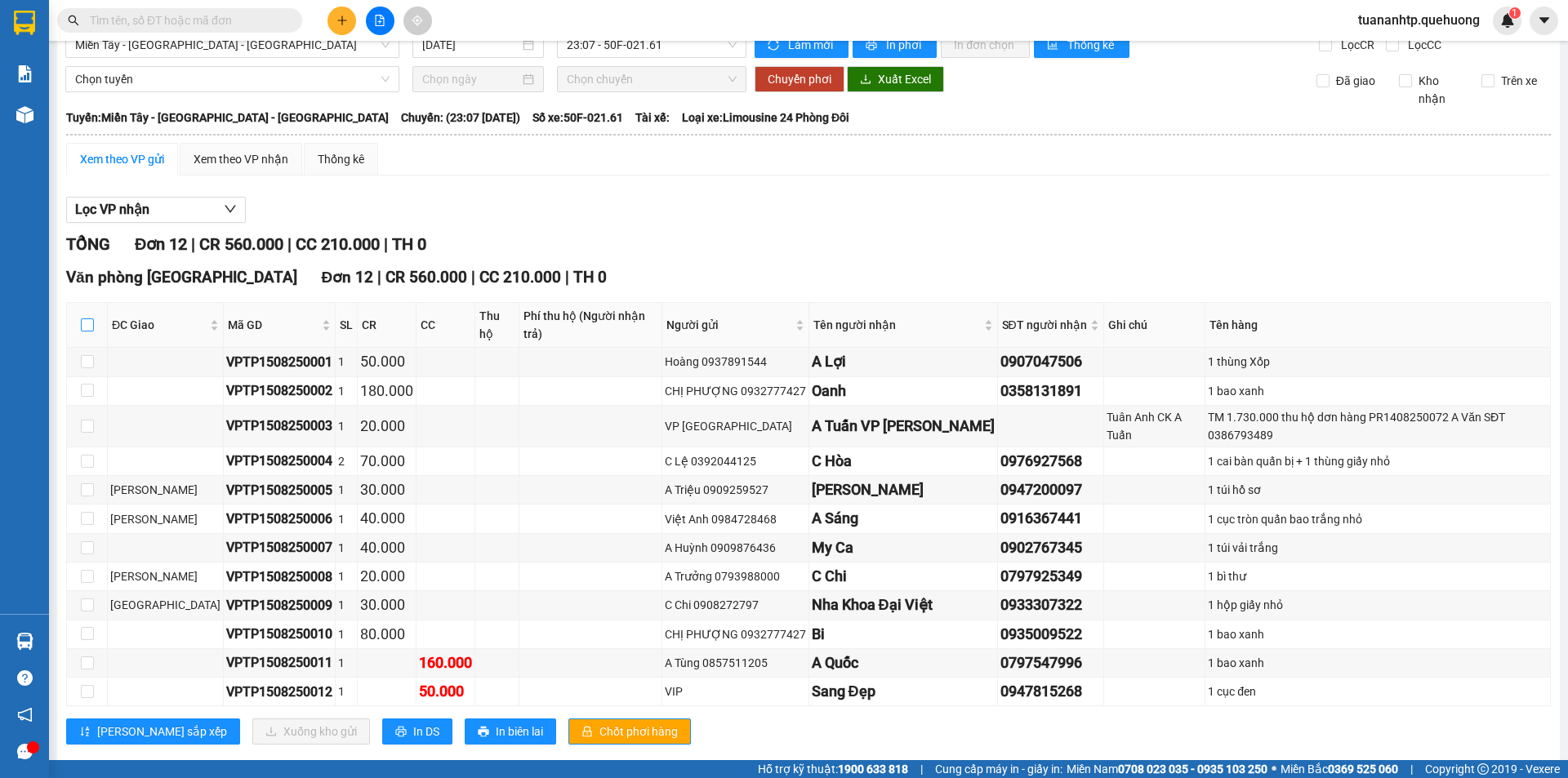
click at [84, 319] on input "checkbox" at bounding box center [86, 325] width 13 height 13
checkbox input "true"
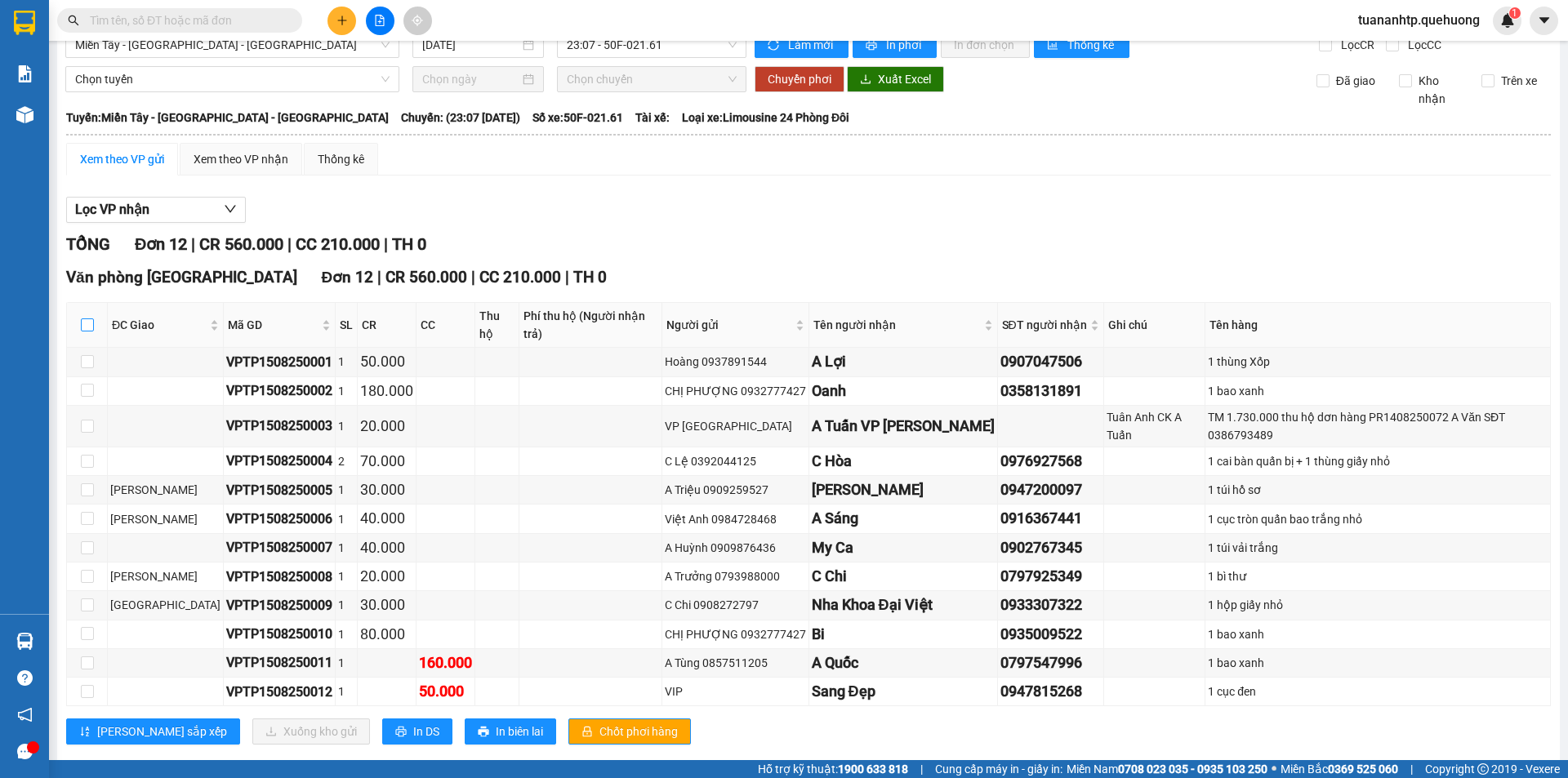
checkbox input "true"
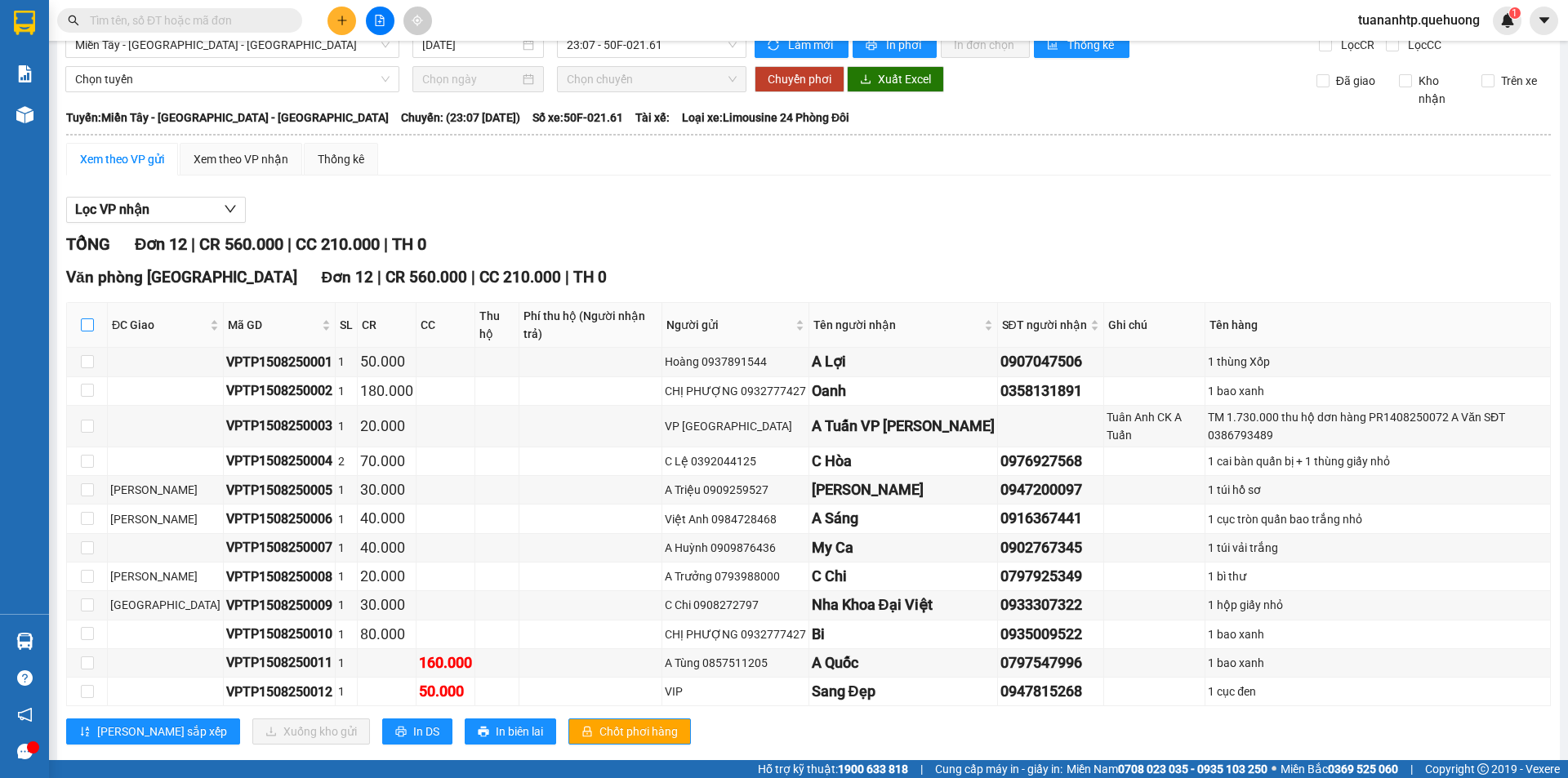
checkbox input "true"
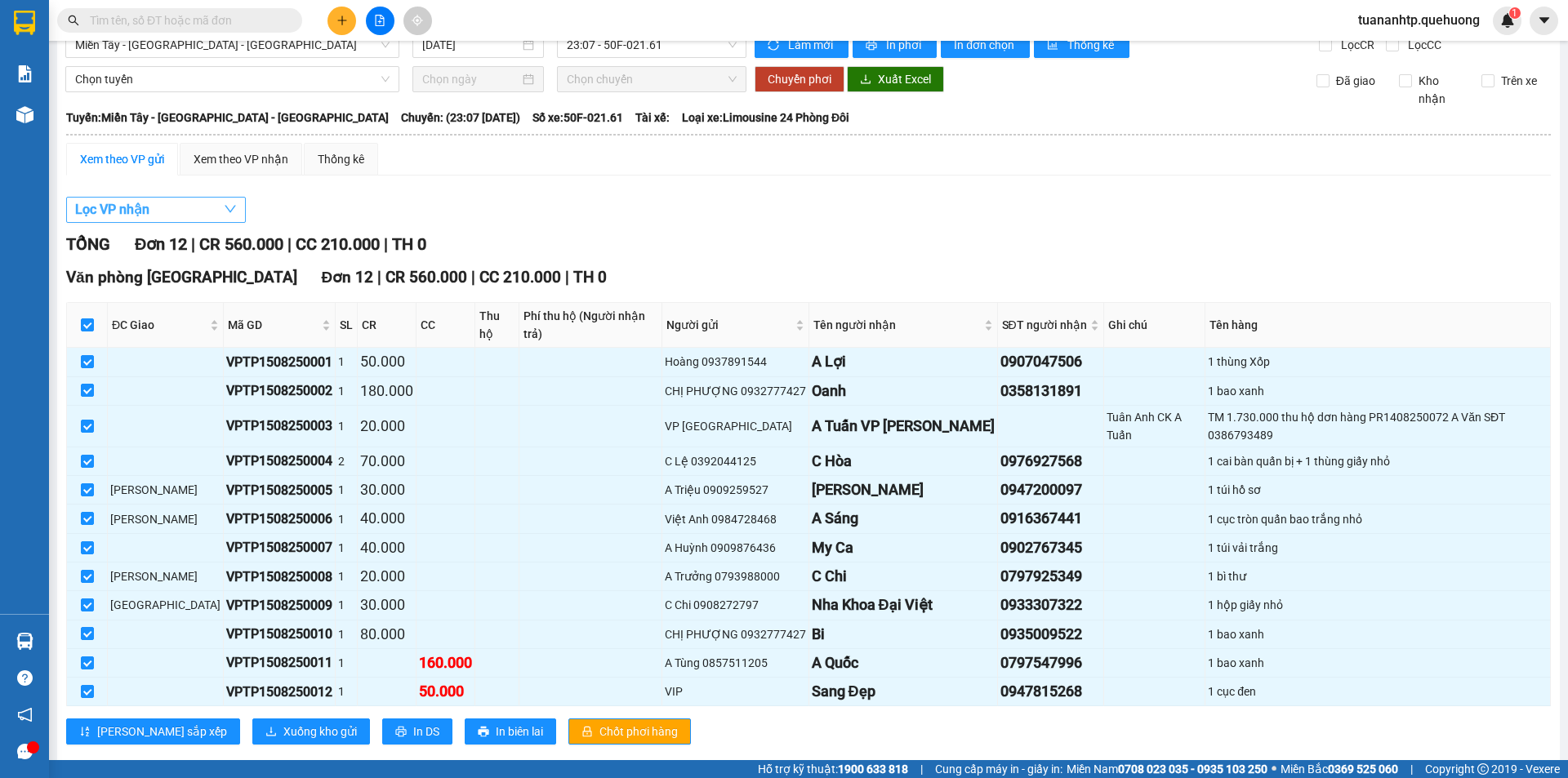
click at [155, 214] on button "Lọc VP nhận" at bounding box center [156, 209] width 180 height 26
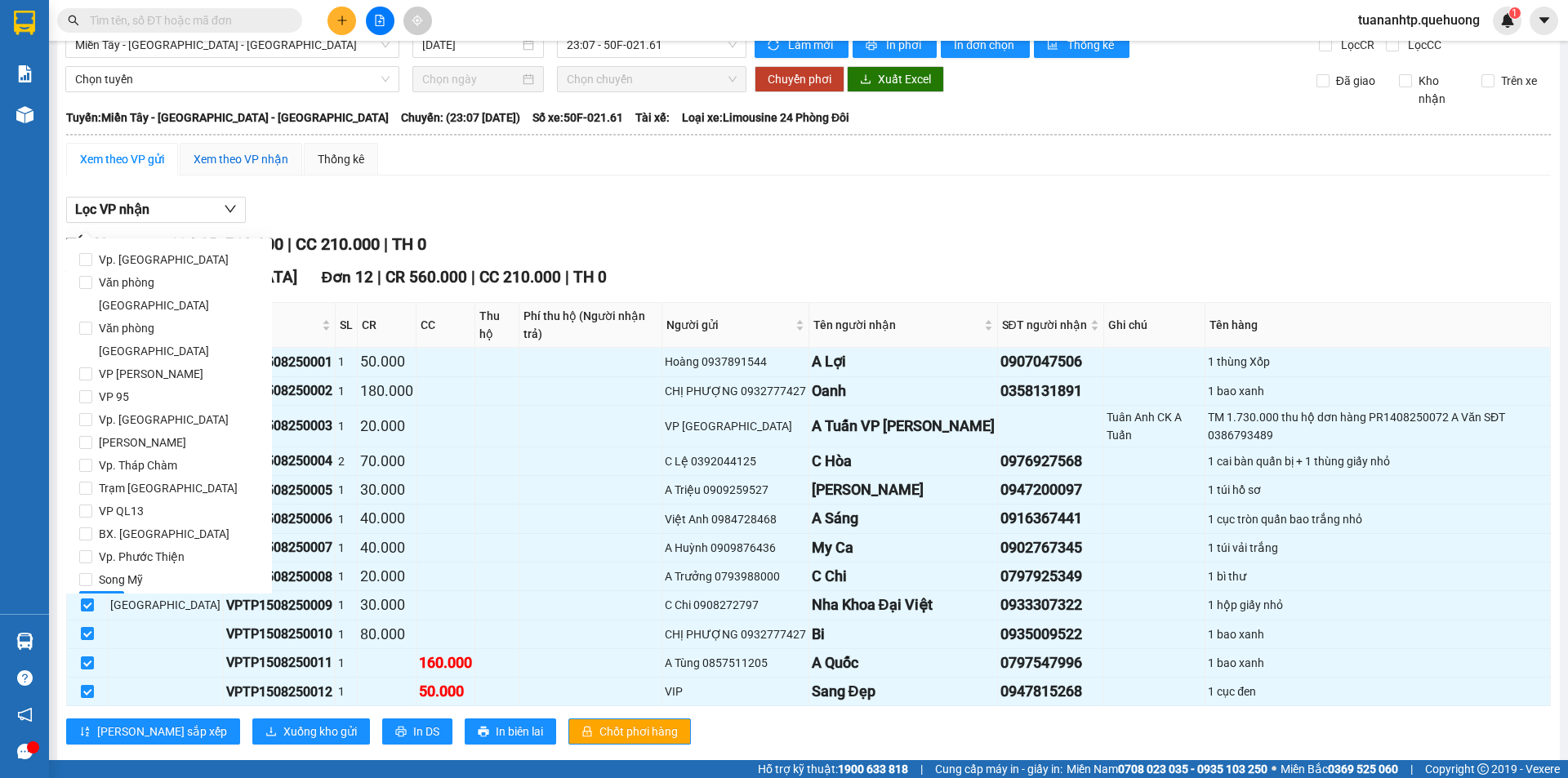
click at [228, 165] on div "Xem theo VP nhận" at bounding box center [241, 158] width 95 height 18
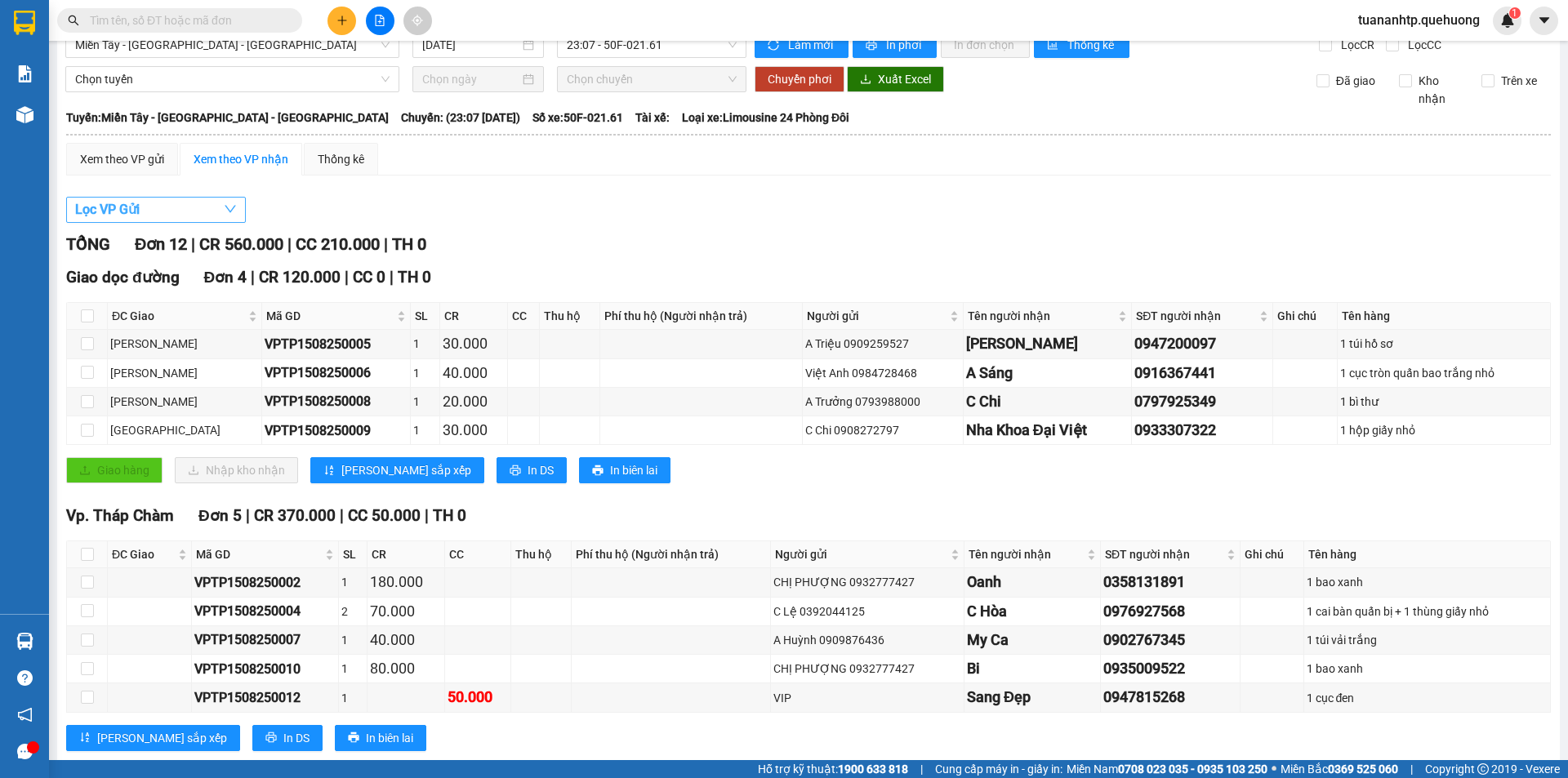
click at [187, 205] on button "Lọc VP Gửi" at bounding box center [156, 209] width 180 height 26
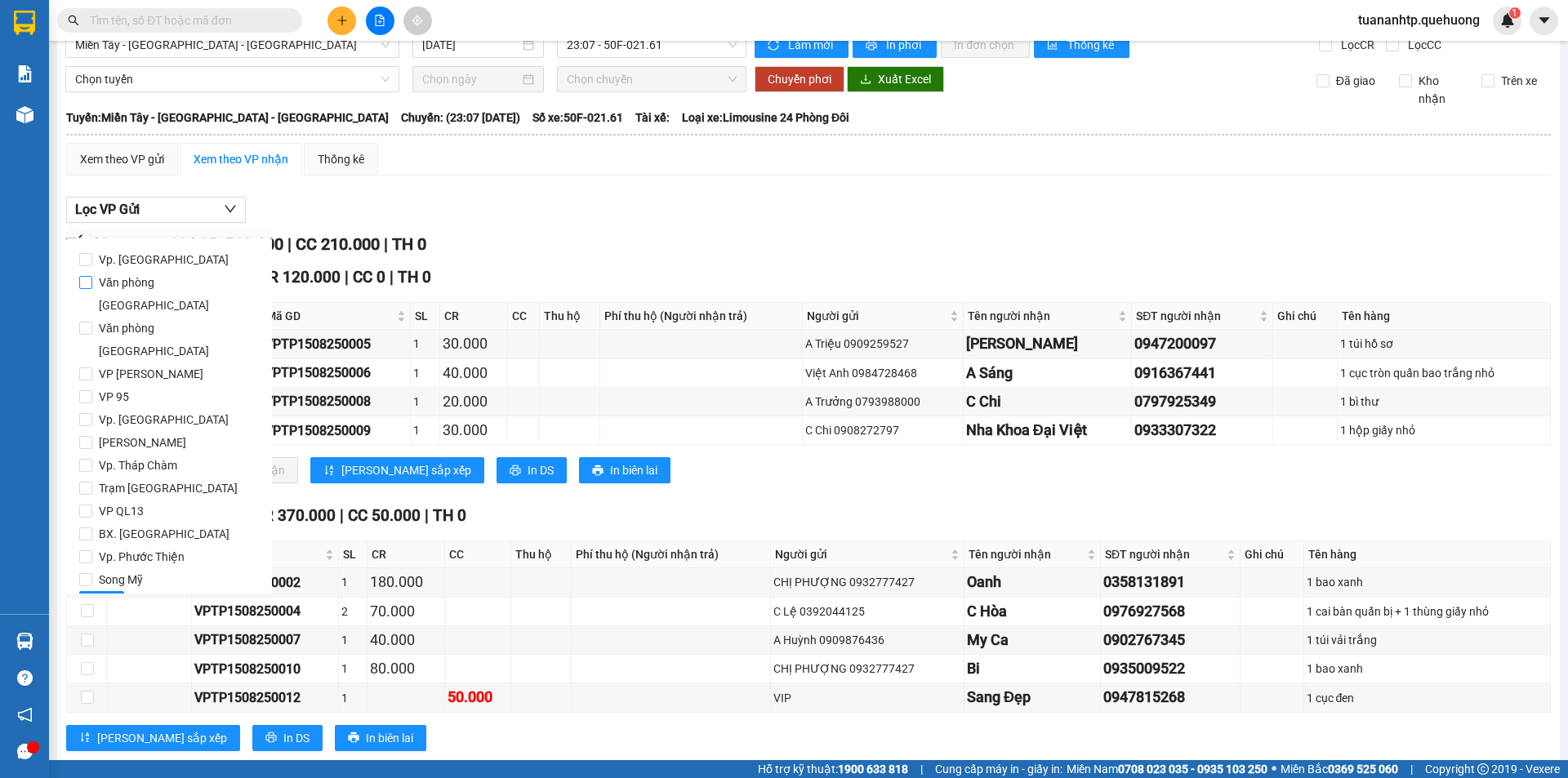
click at [174, 286] on span "Văn phòng [GEOGRAPHIC_DATA]" at bounding box center [176, 294] width 166 height 46
click at [92, 286] on input "Văn phòng [GEOGRAPHIC_DATA]" at bounding box center [85, 282] width 13 height 13
checkbox input "true"
click at [93, 595] on span "Lọc" at bounding box center [102, 603] width 19 height 18
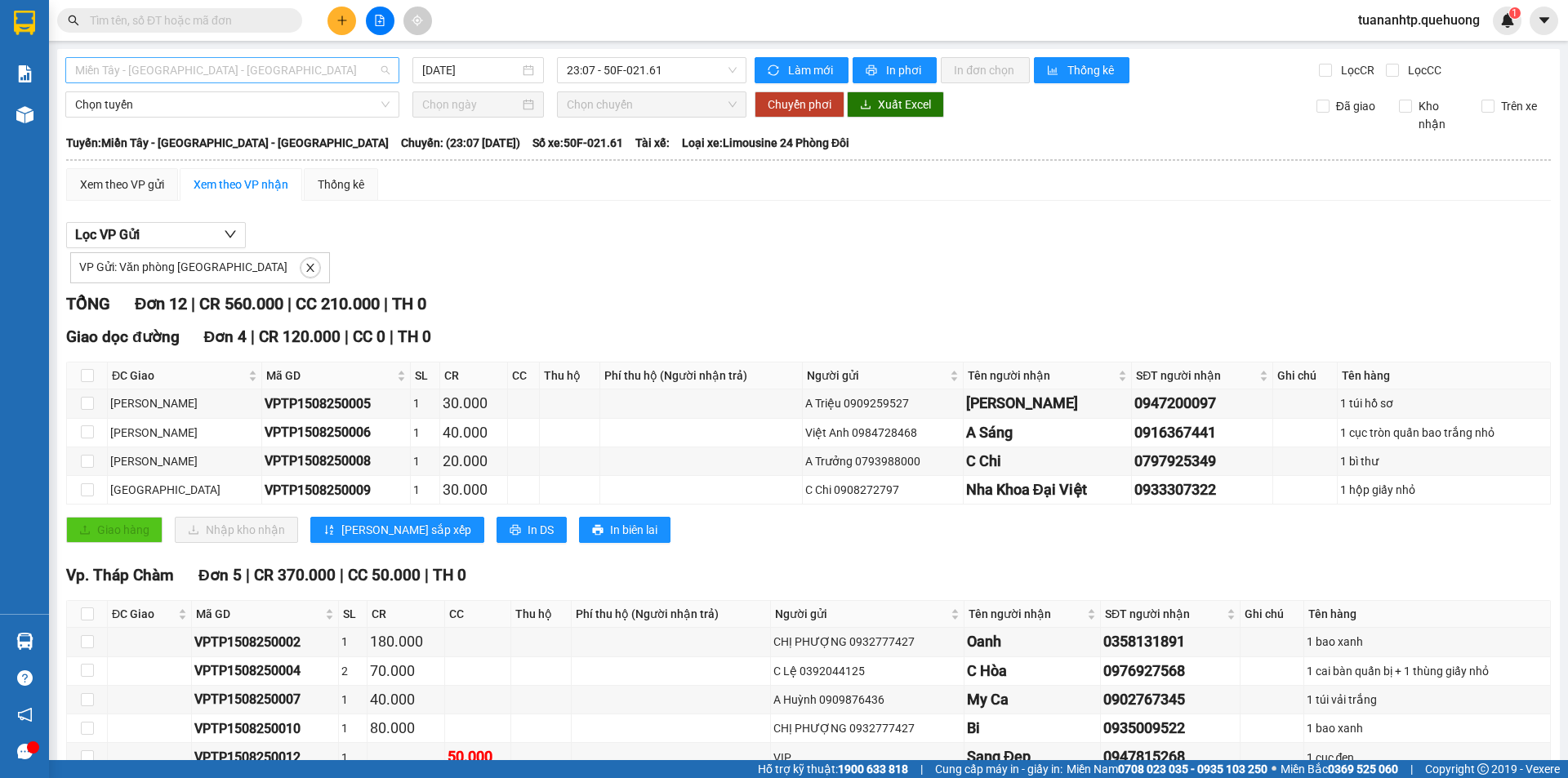
scroll to position [411, 0]
click at [321, 67] on span "Miền Tây - [GEOGRAPHIC_DATA] - [GEOGRAPHIC_DATA]" at bounding box center [232, 69] width 315 height 25
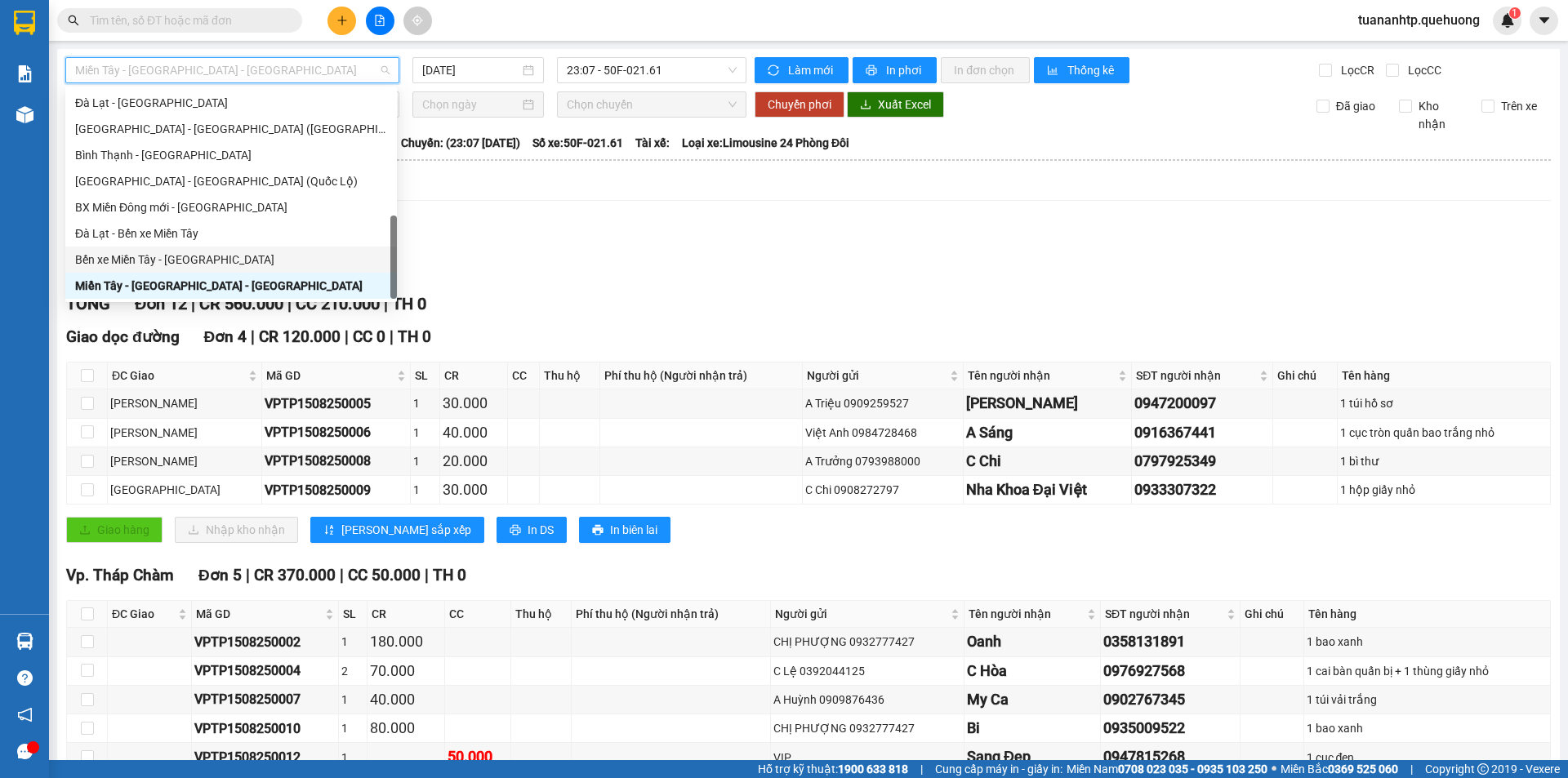
scroll to position [437, 0]
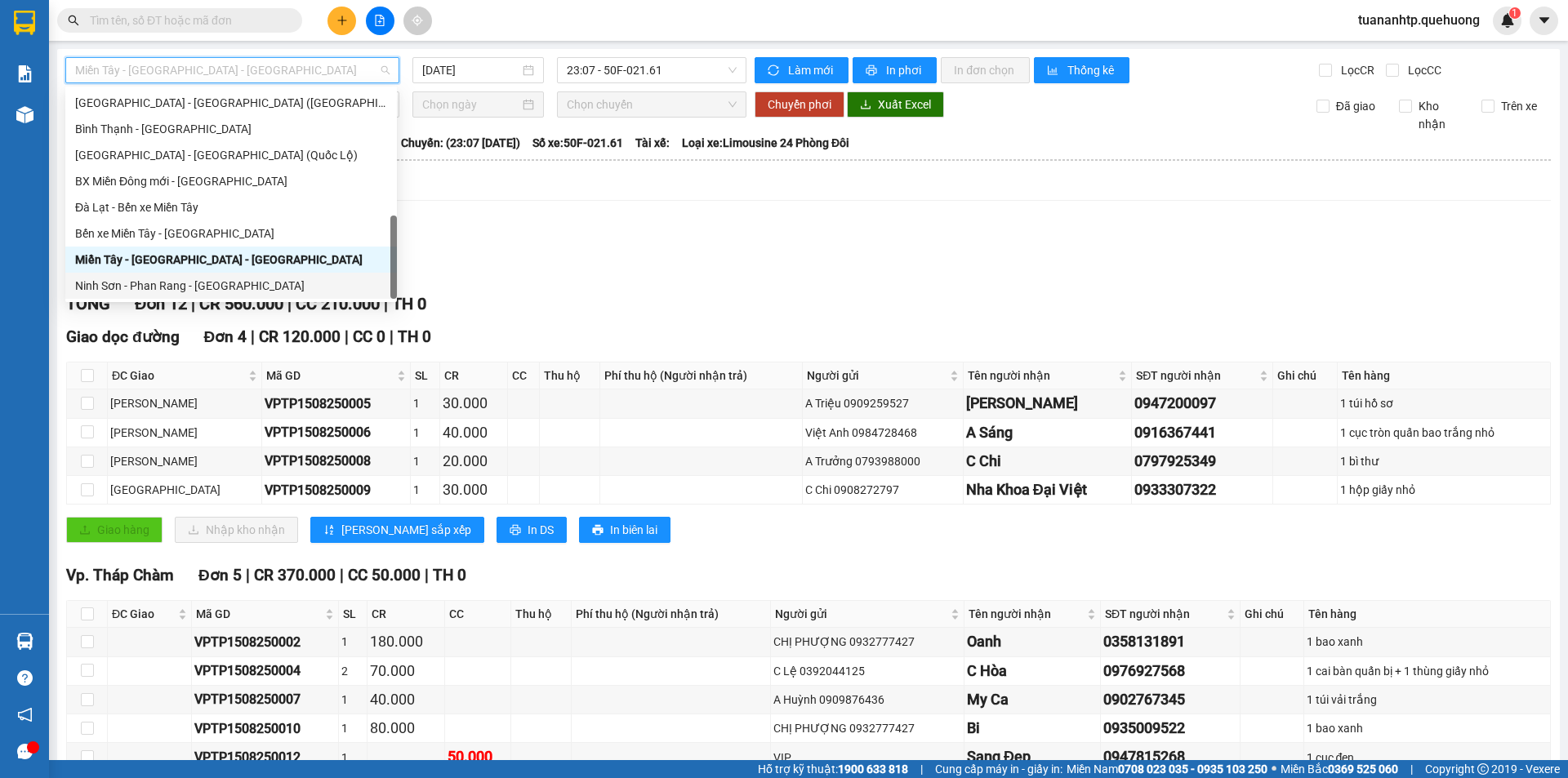
click at [166, 280] on div "Ninh Sơn - Phan Rang - [GEOGRAPHIC_DATA]" at bounding box center [232, 286] width 312 height 18
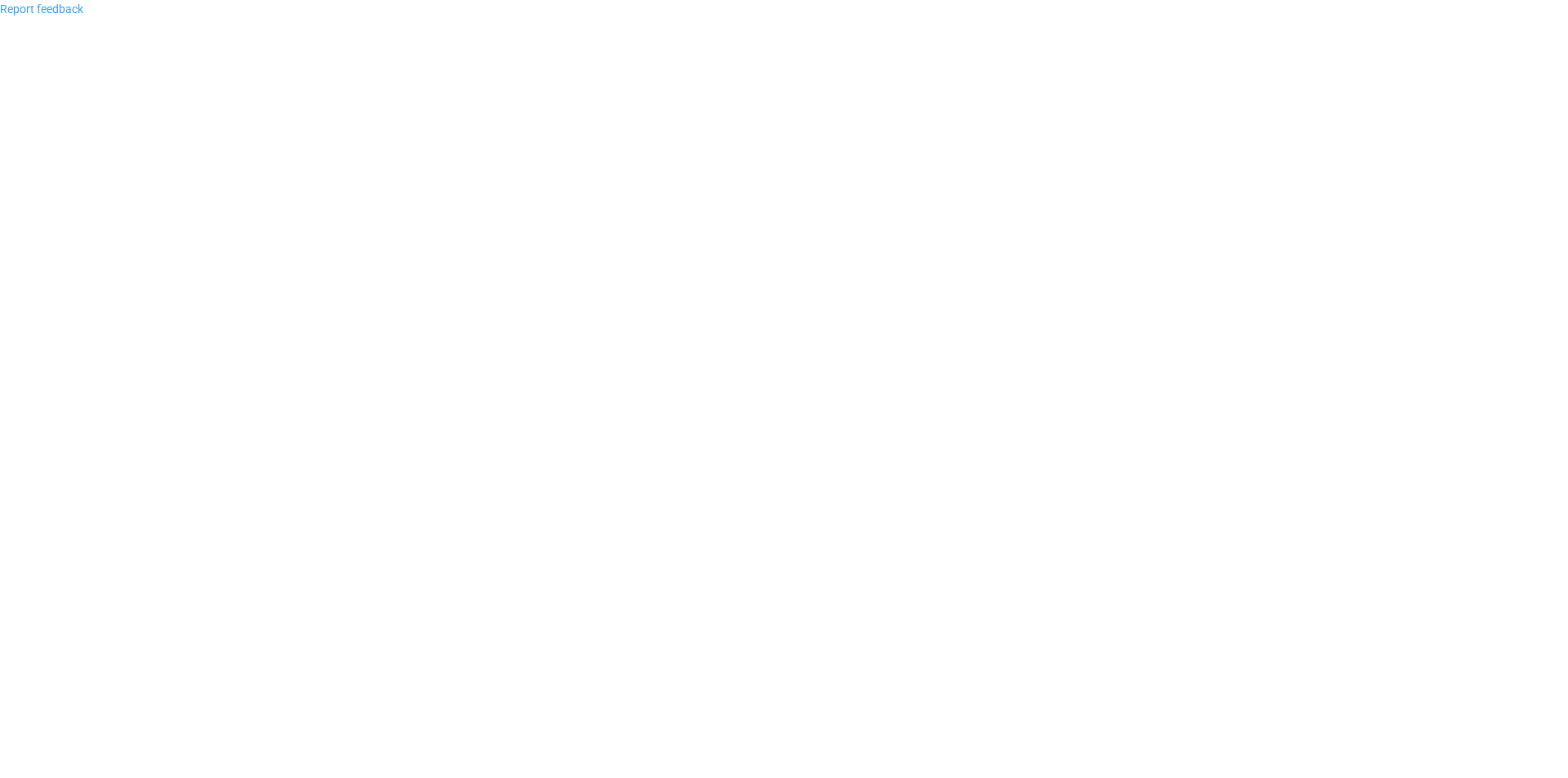
click at [61, 11] on link "Report feedback" at bounding box center [42, 8] width 83 height 13
